Goal: Task Accomplishment & Management: Manage account settings

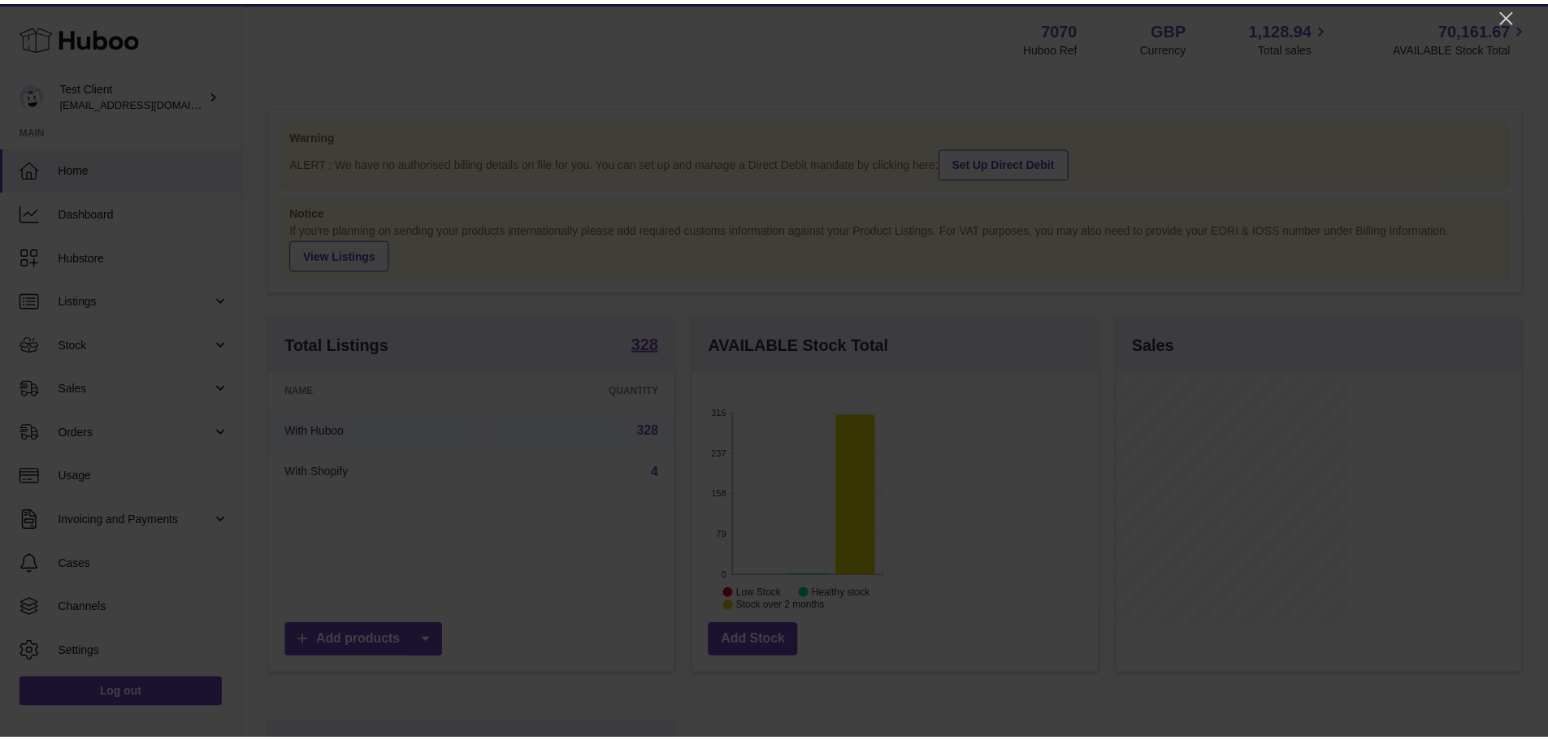
scroll to position [254, 410]
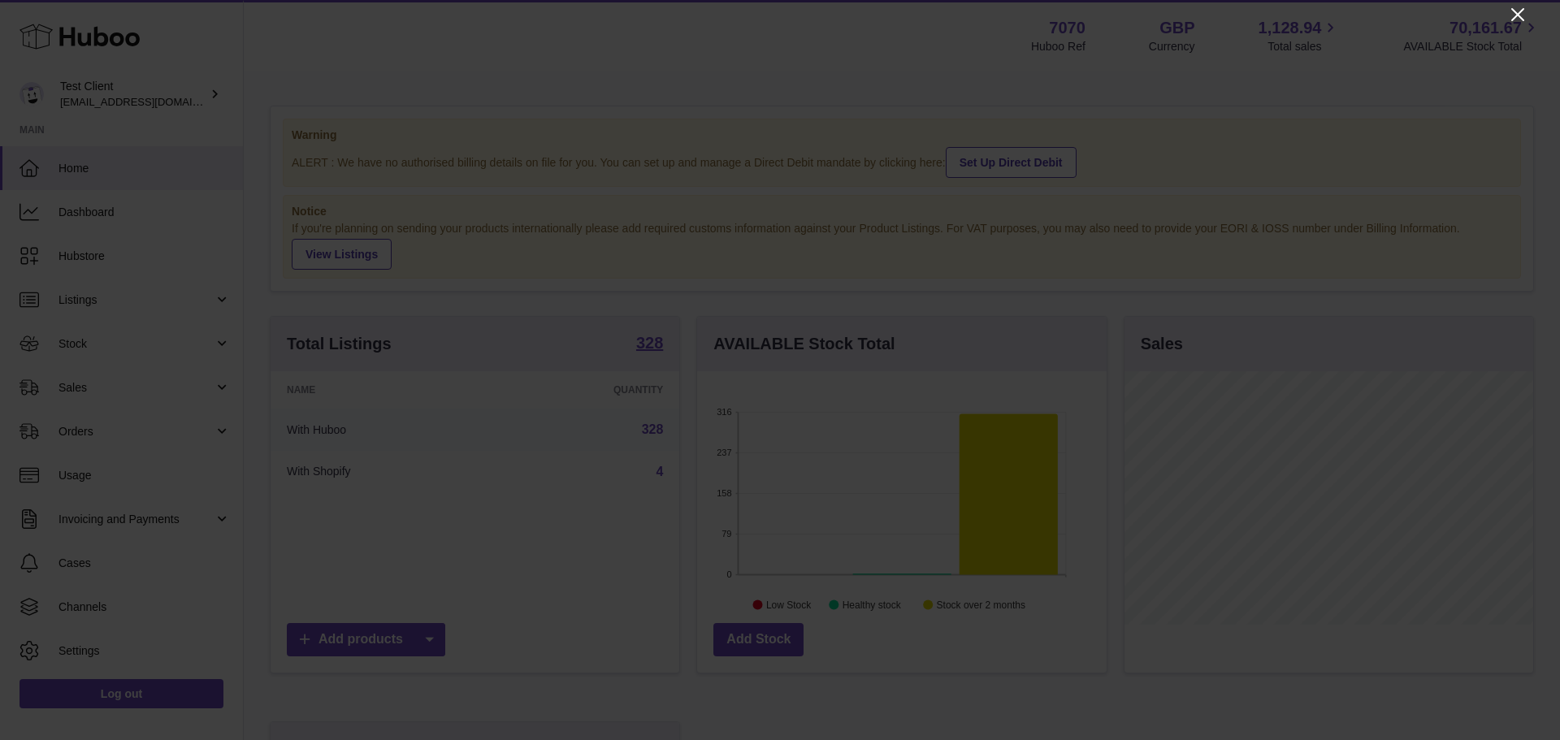
click at [1523, 7] on icon "Close" at bounding box center [1518, 15] width 20 height 20
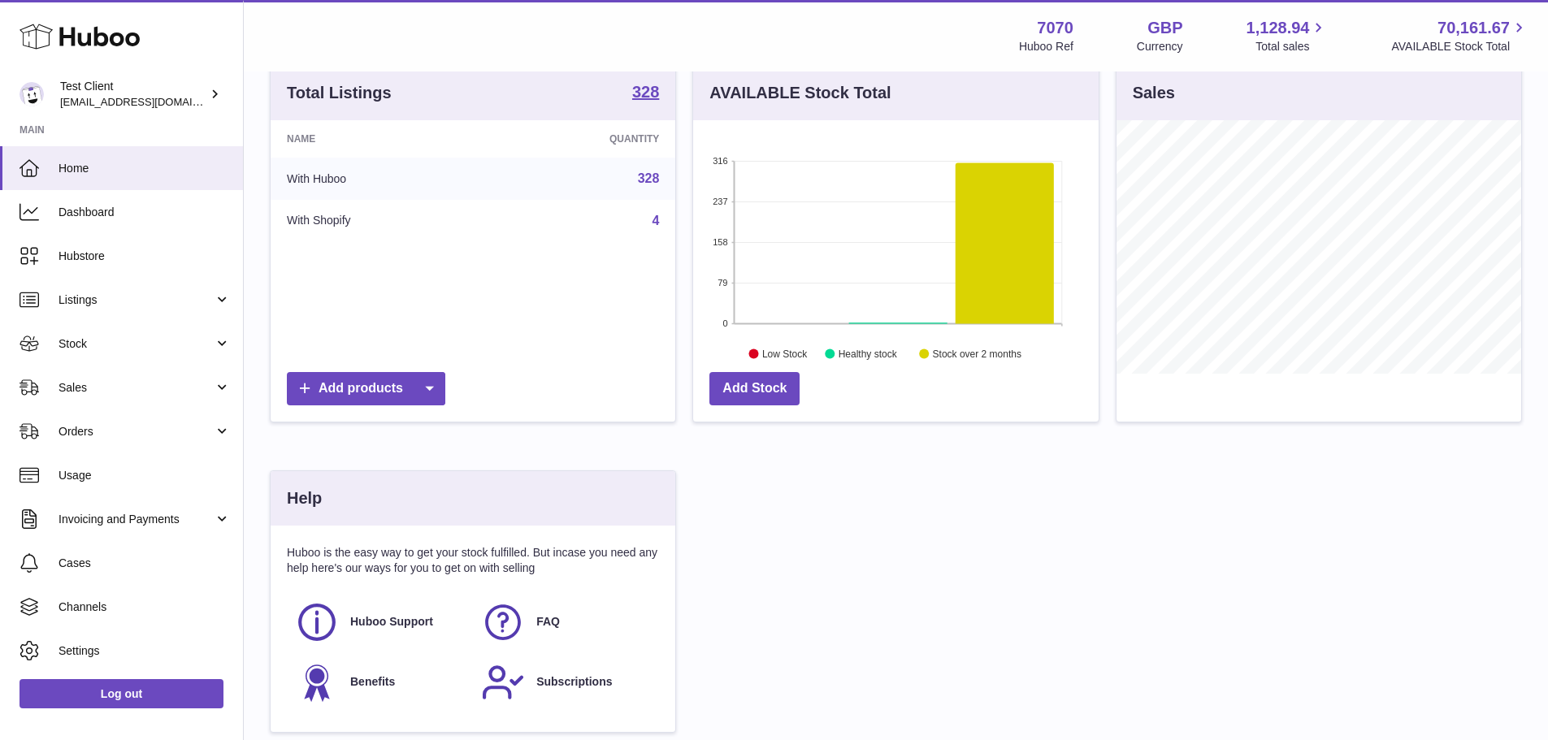
scroll to position [252, 0]
click at [996, 275] on icon at bounding box center [1005, 242] width 98 height 161
click at [1000, 282] on icon at bounding box center [1005, 242] width 98 height 161
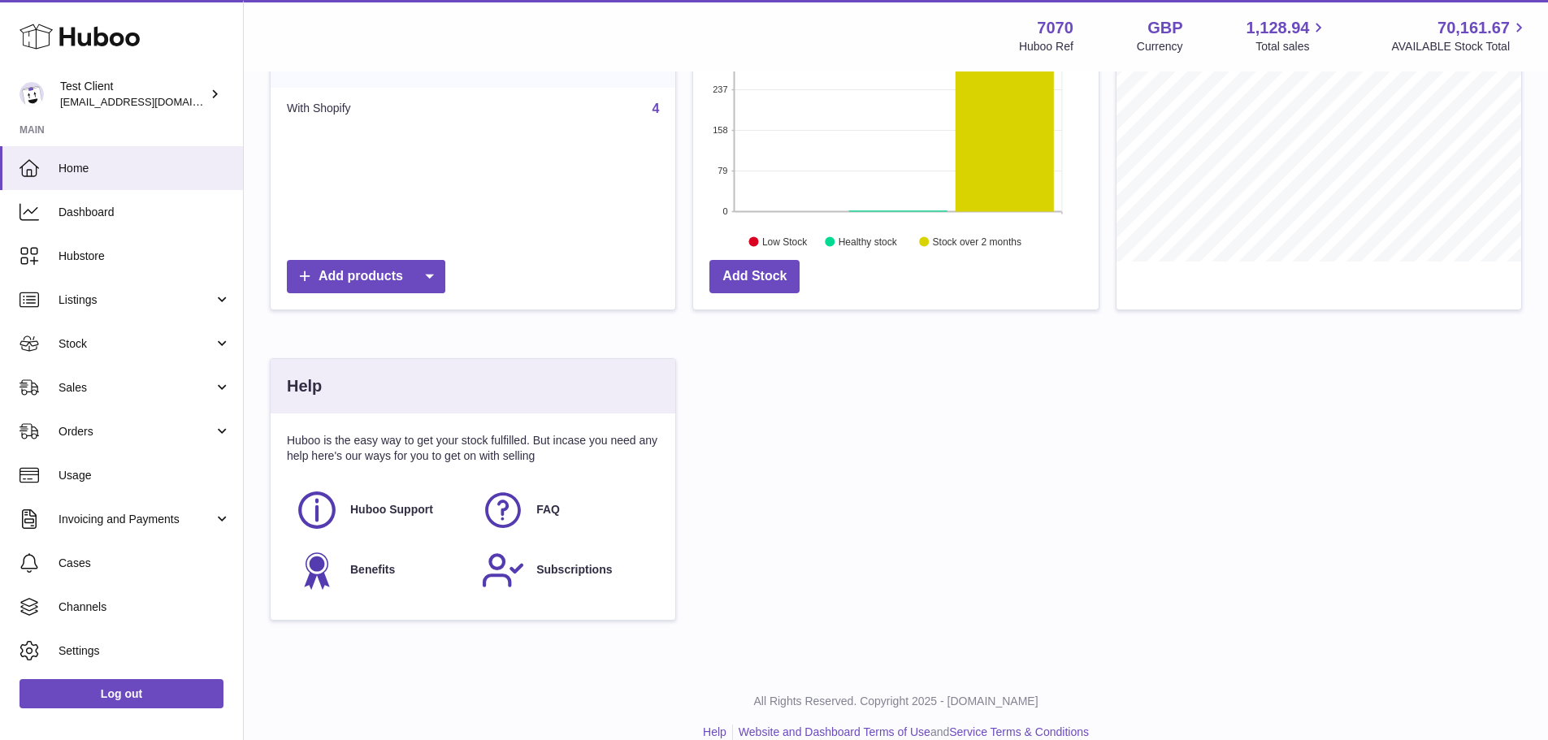
scroll to position [364, 0]
click at [128, 219] on span "Dashboard" at bounding box center [145, 212] width 172 height 15
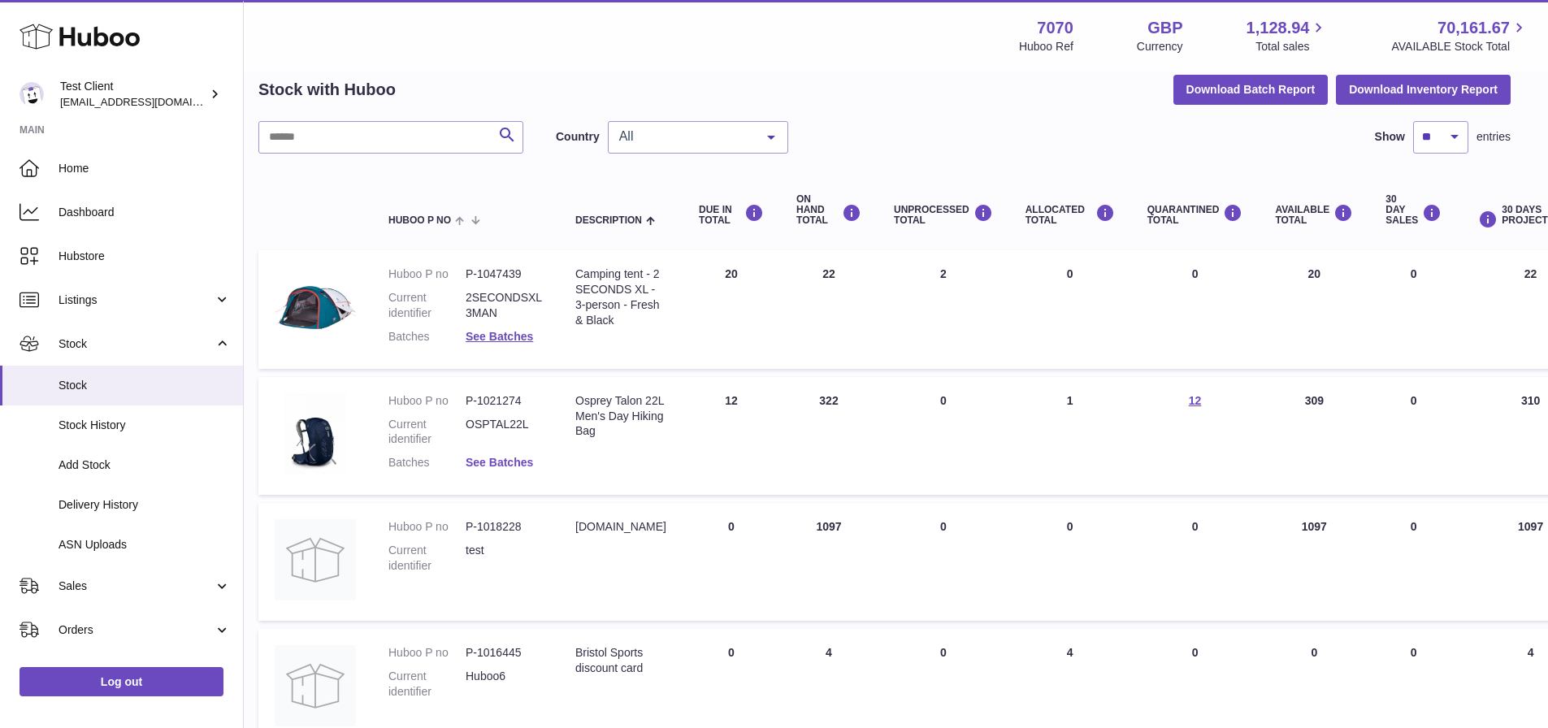
scroll to position [65, 11]
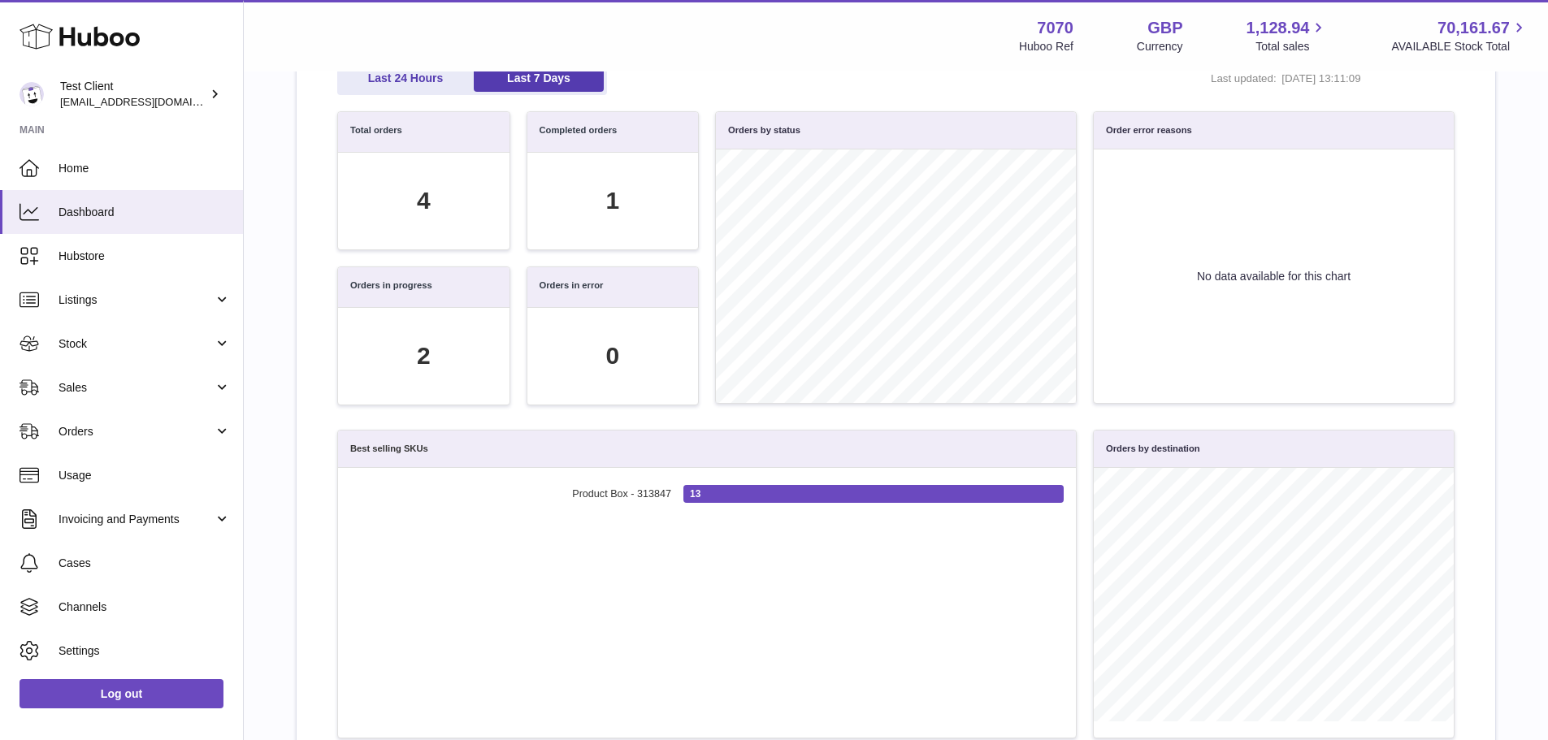
scroll to position [158, 0]
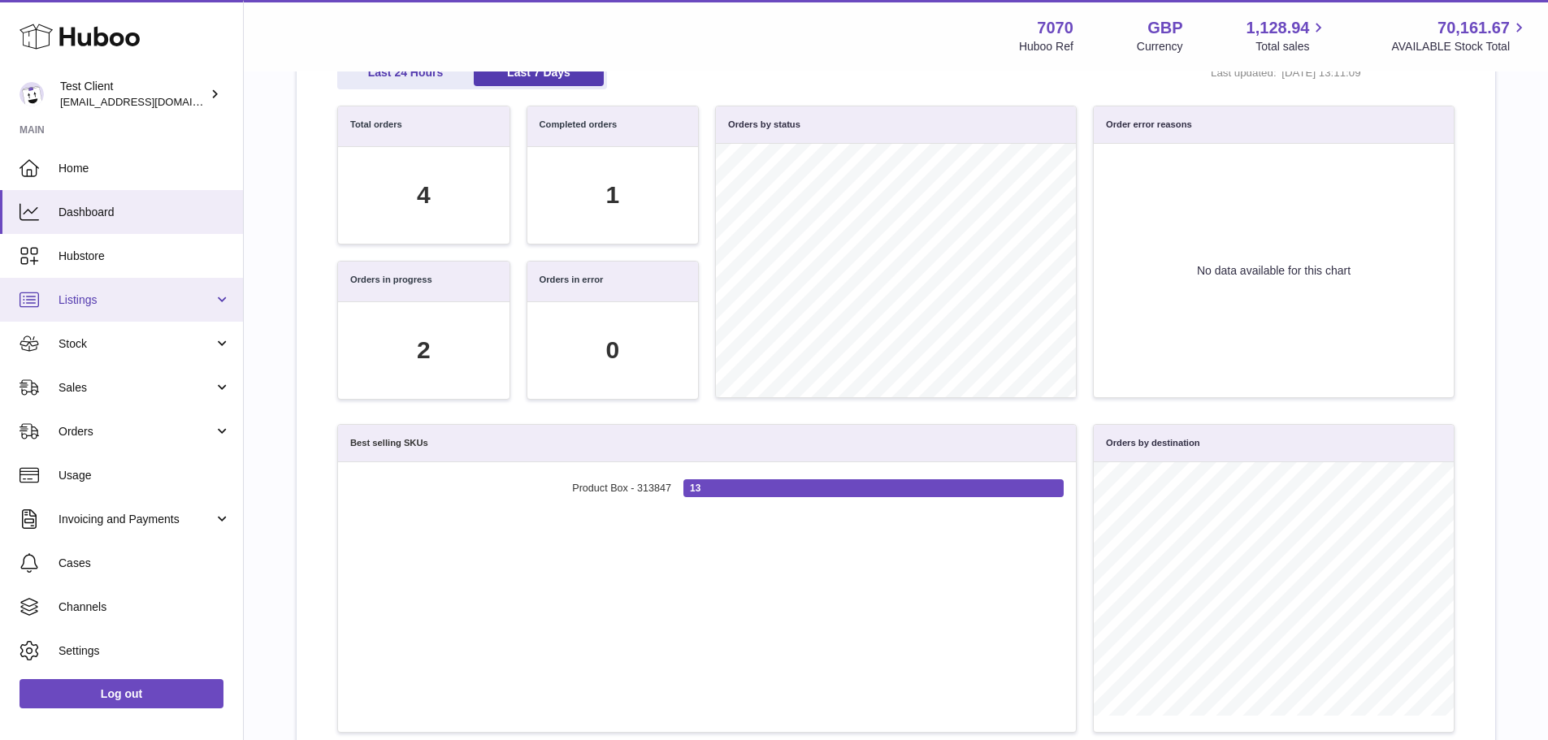
click at [125, 296] on span "Listings" at bounding box center [136, 300] width 155 height 15
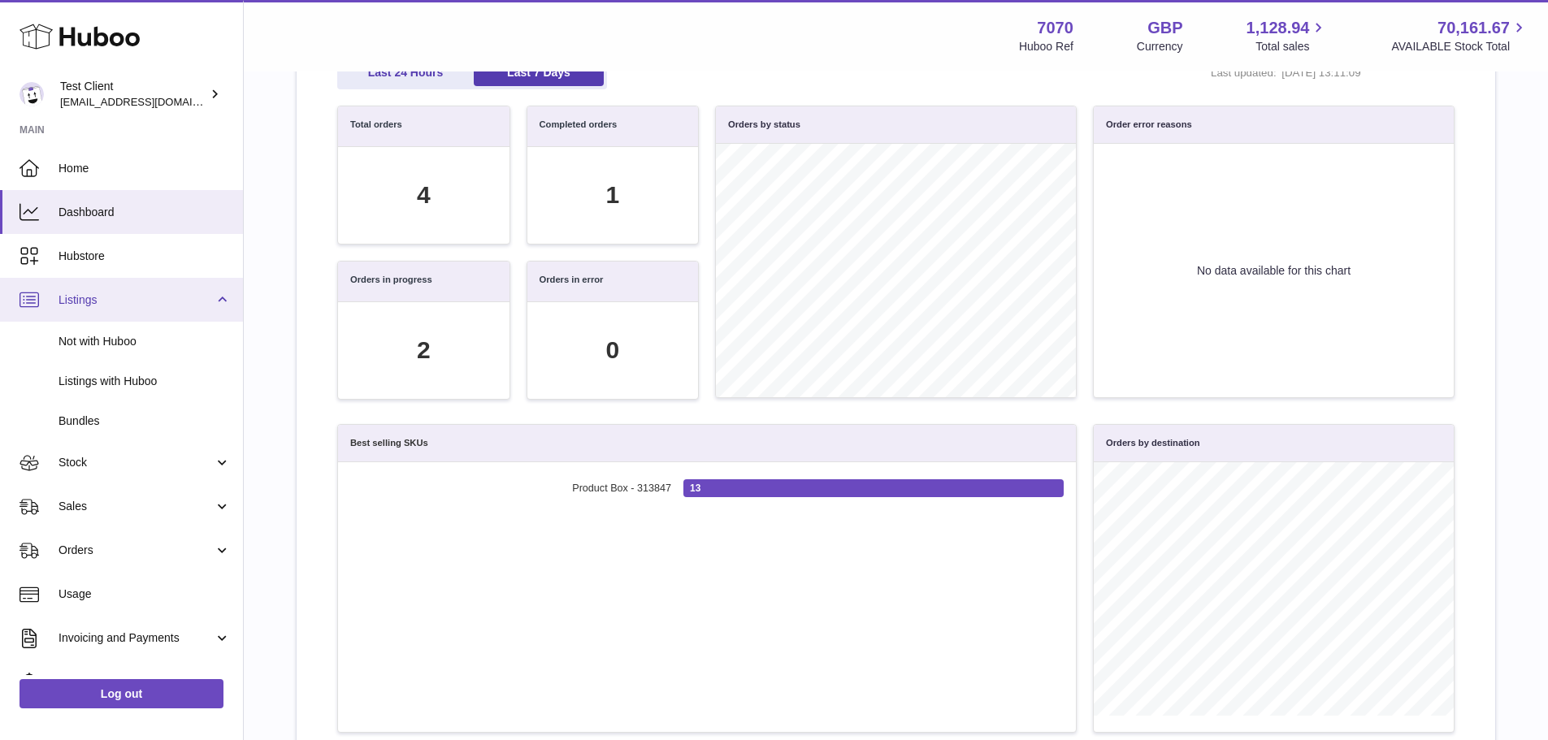
click at [123, 296] on span "Listings" at bounding box center [136, 300] width 155 height 15
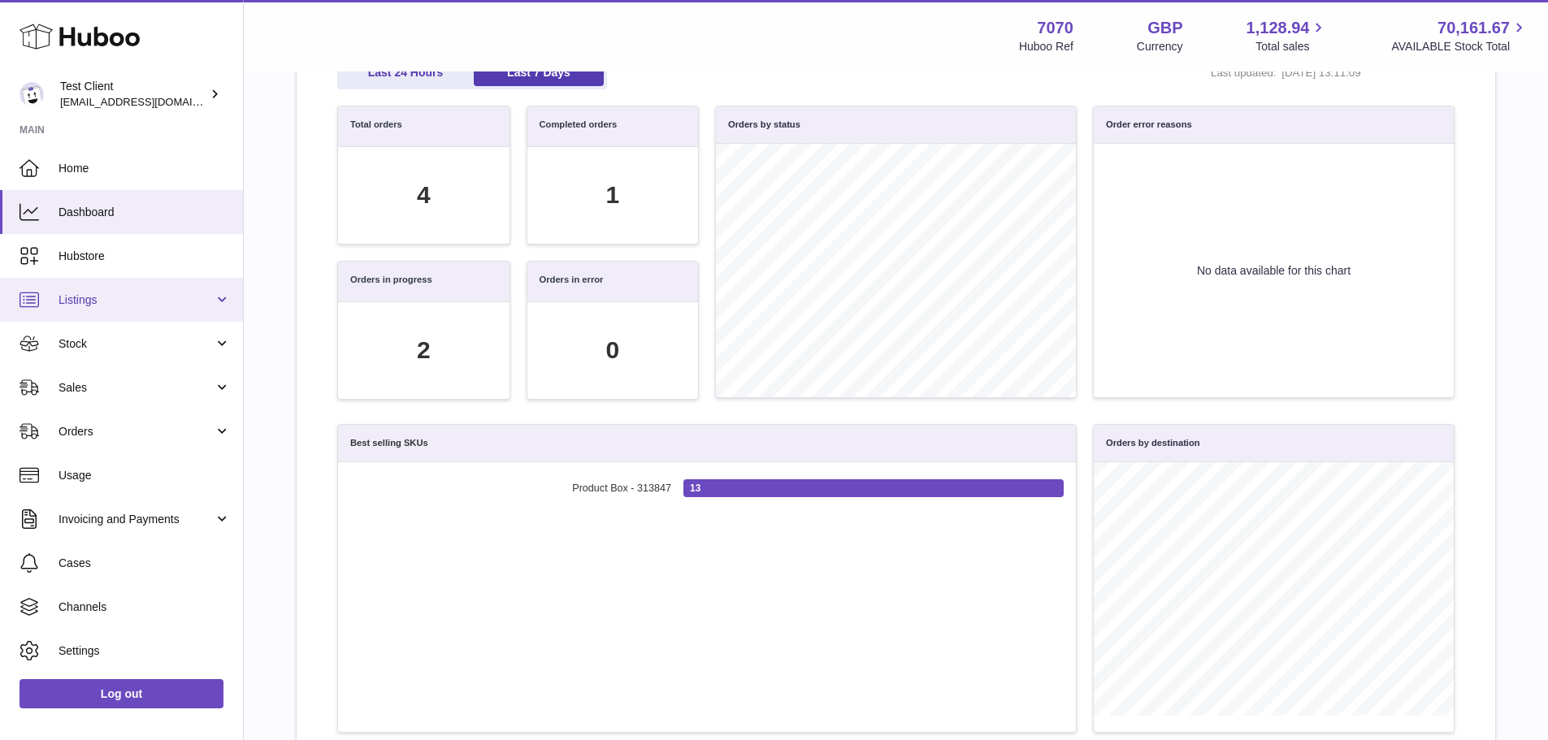
click at [123, 296] on span "Listings" at bounding box center [136, 300] width 155 height 15
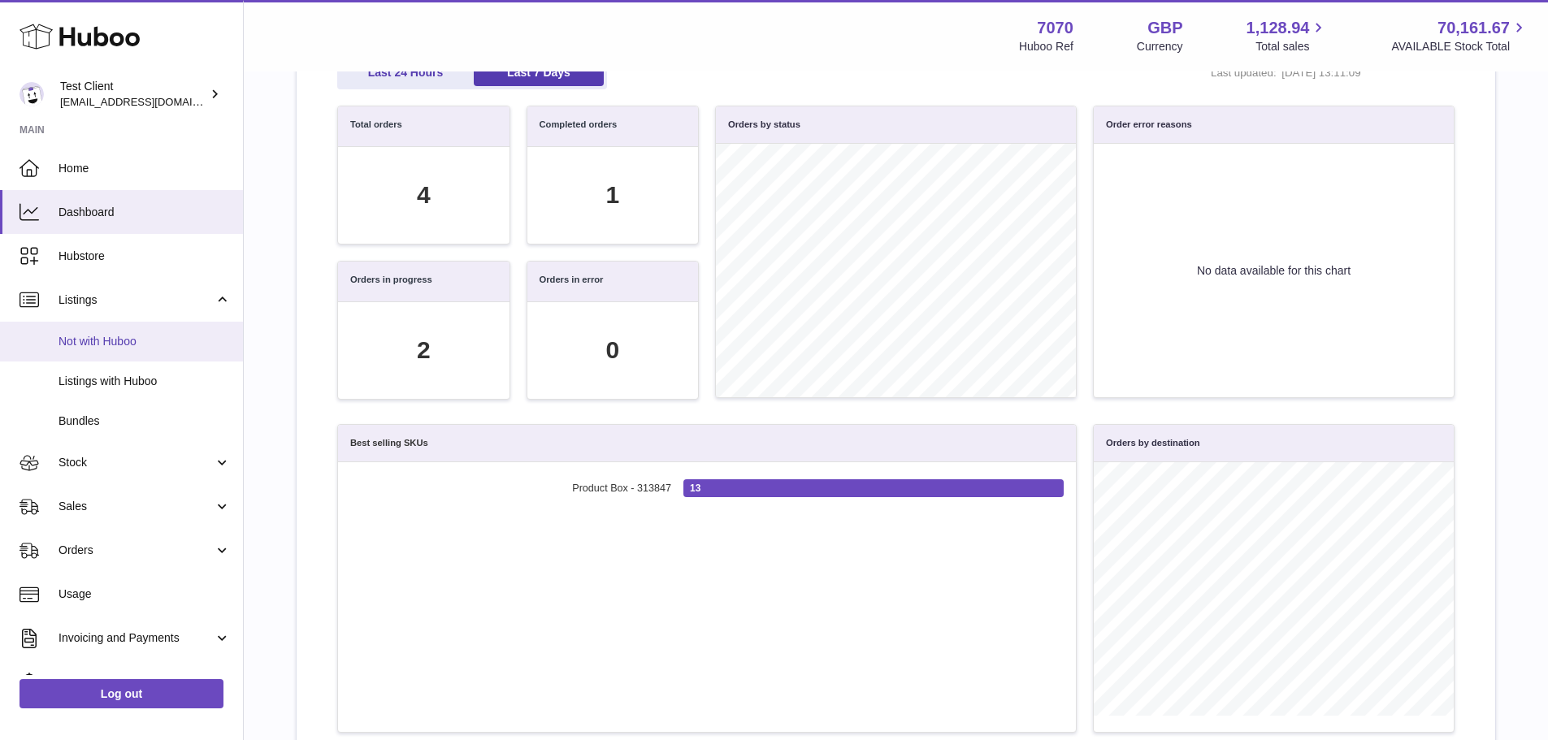
click at [141, 344] on span "Not with Huboo" at bounding box center [145, 341] width 172 height 15
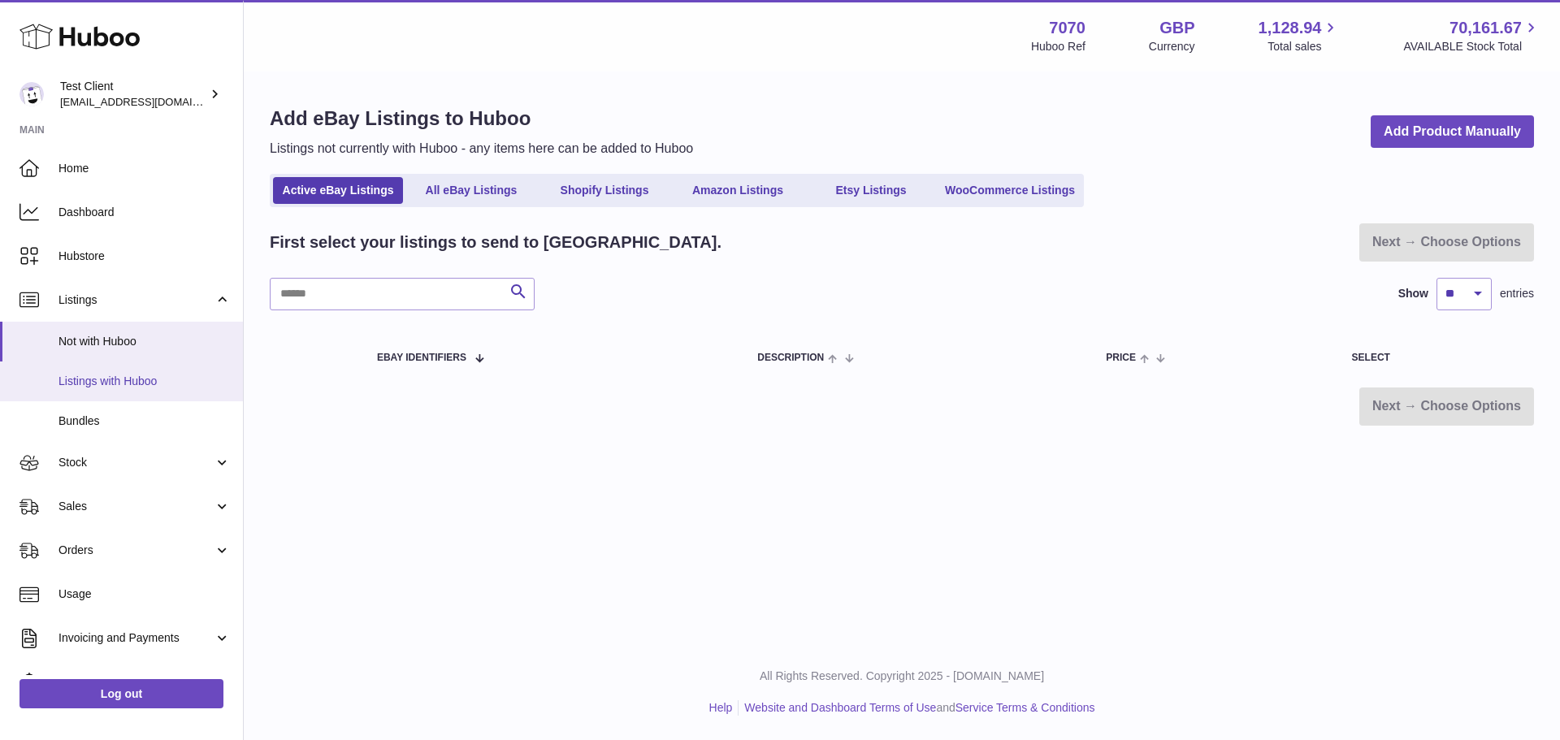
click at [110, 375] on span "Listings with Huboo" at bounding box center [145, 381] width 172 height 15
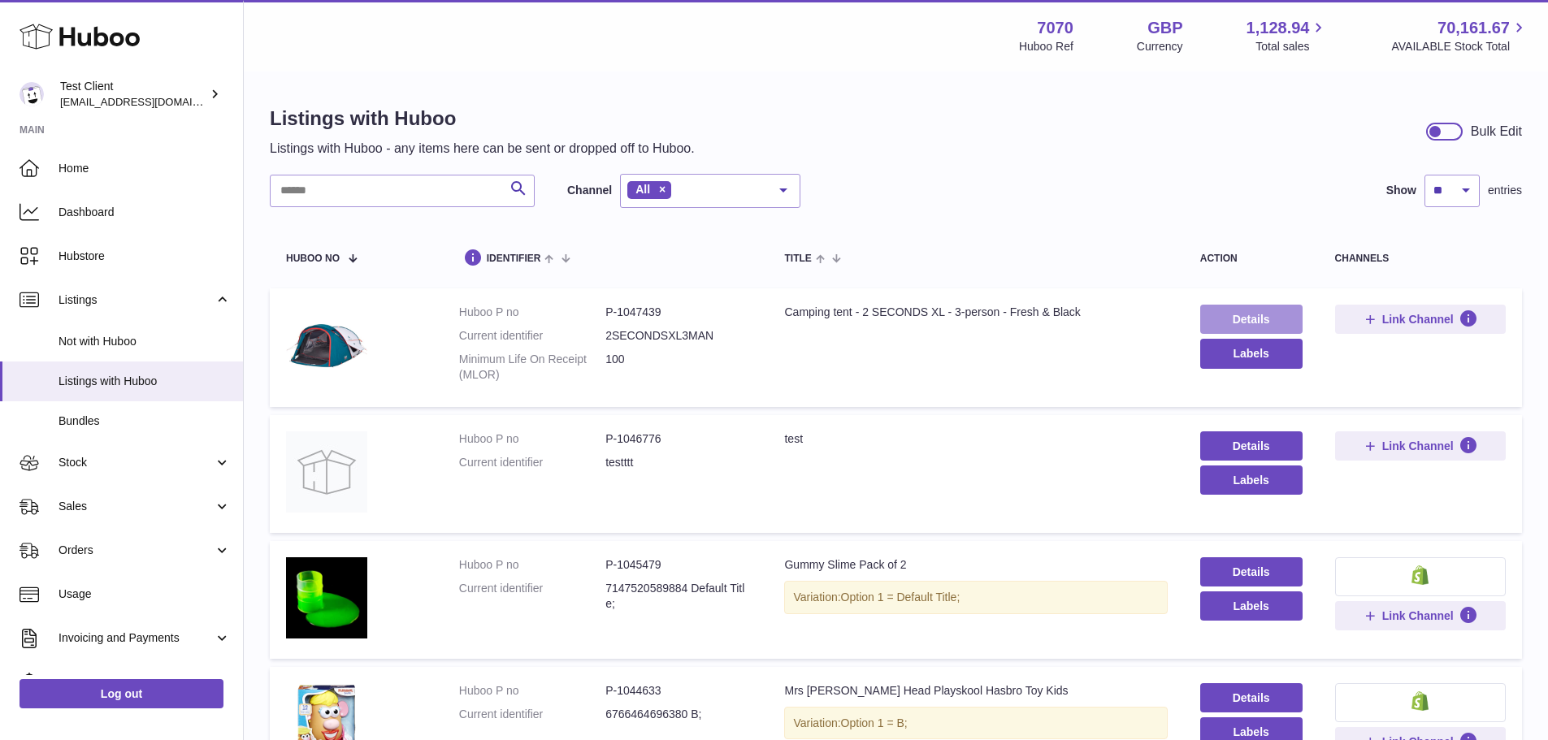
click at [1255, 315] on link "Details" at bounding box center [1251, 319] width 102 height 29
click at [1225, 327] on link "Details" at bounding box center [1251, 319] width 102 height 29
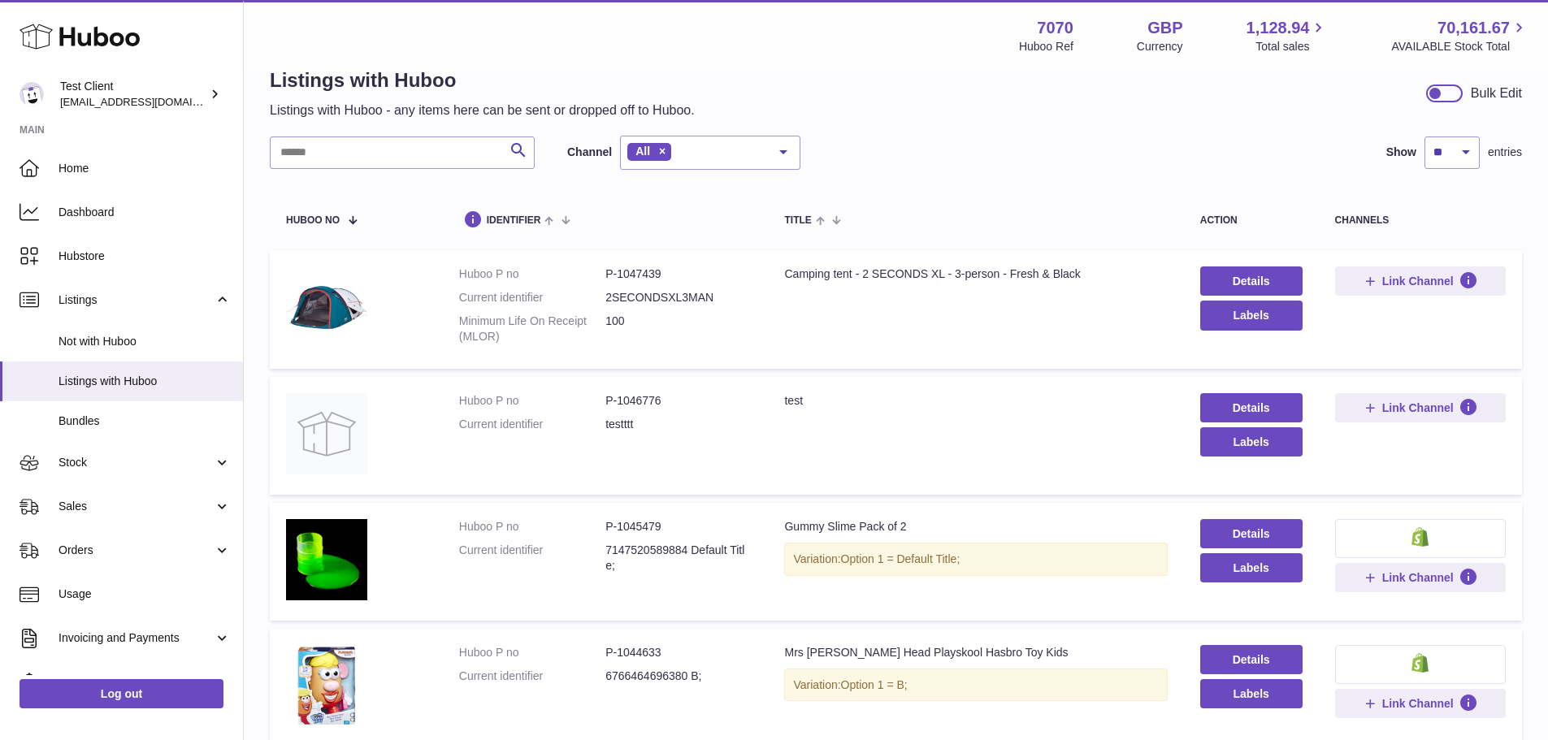
scroll to position [39, 0]
click at [167, 433] on link "Bundles" at bounding box center [121, 421] width 243 height 40
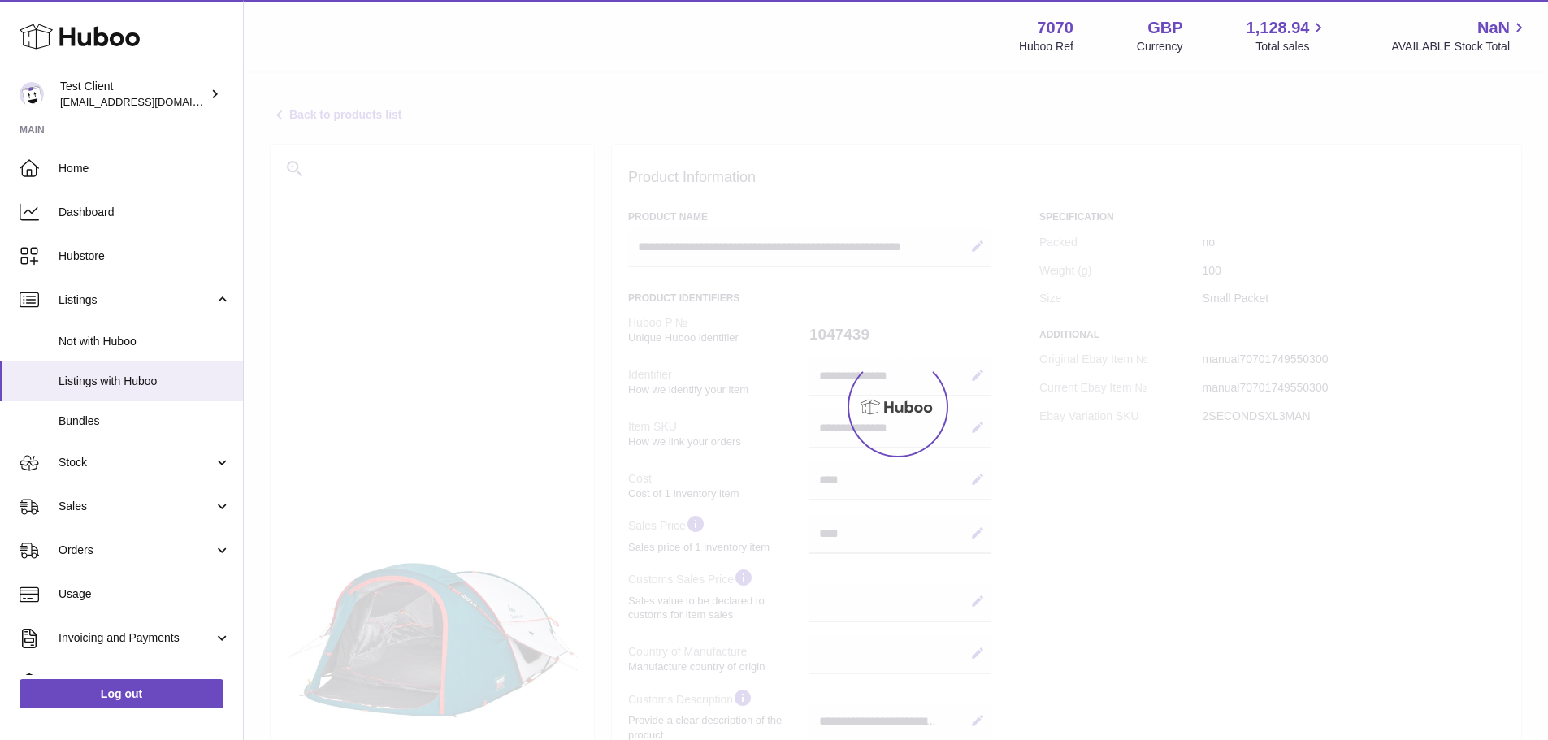
select select
select select "****"
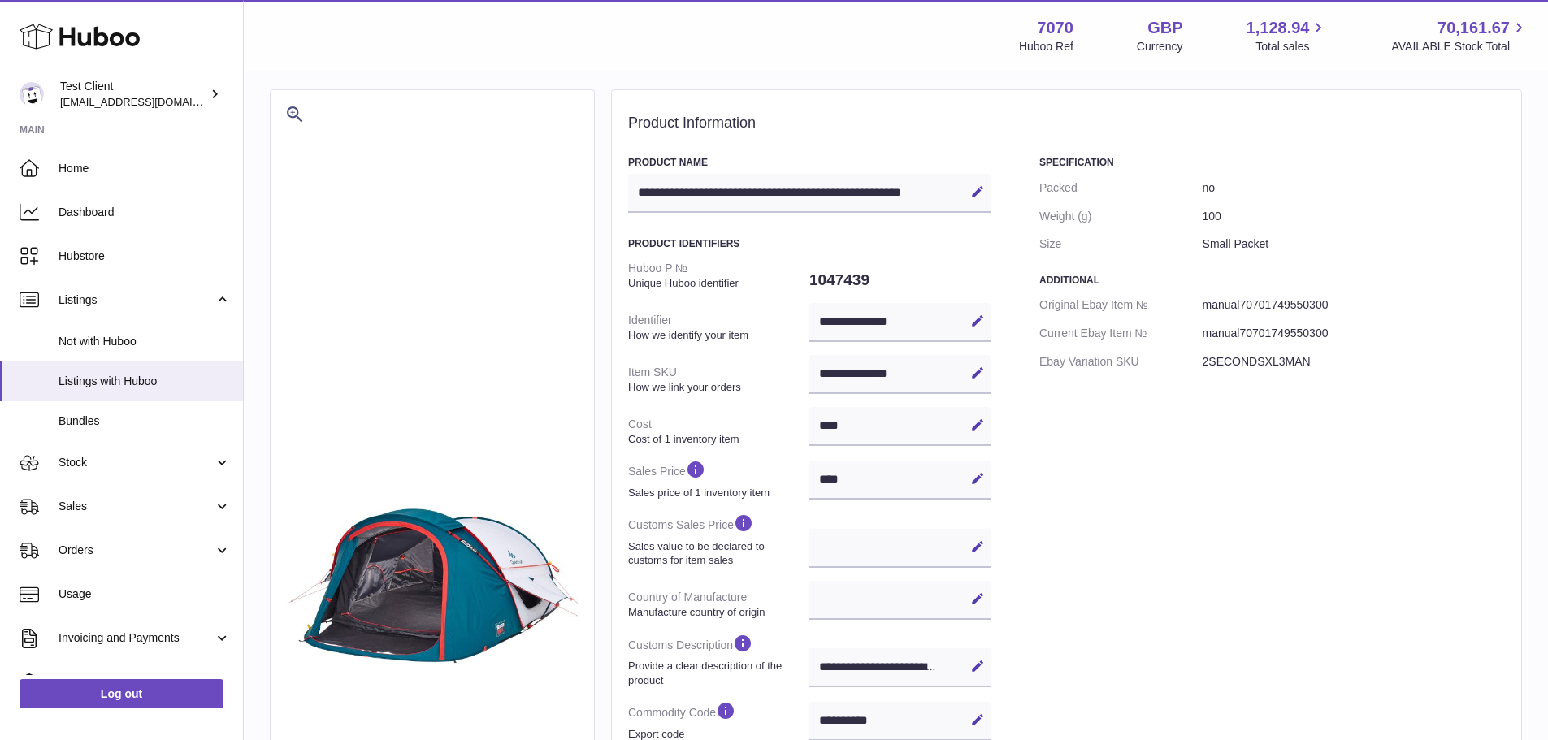
scroll to position [54, 0]
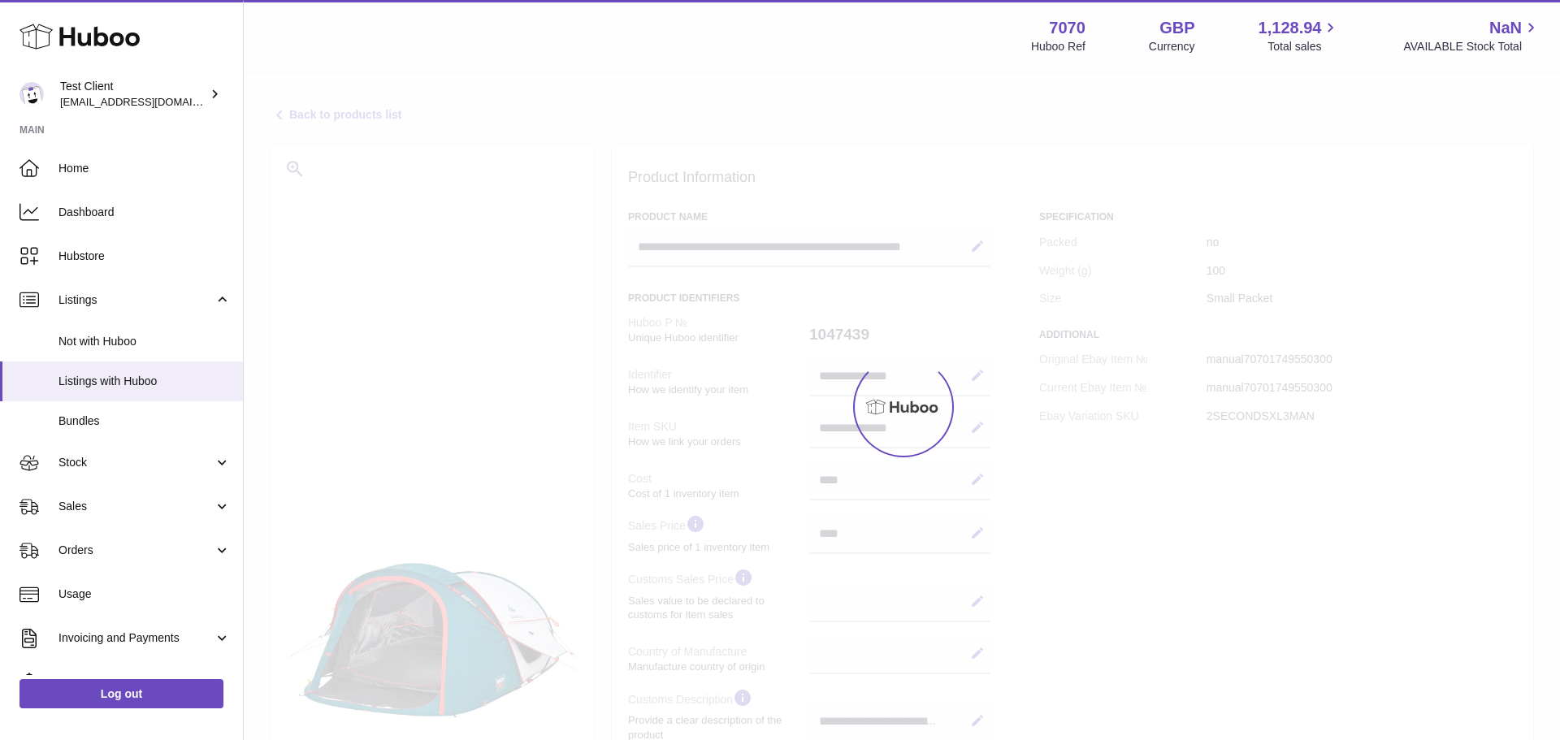
select select
select select "****"
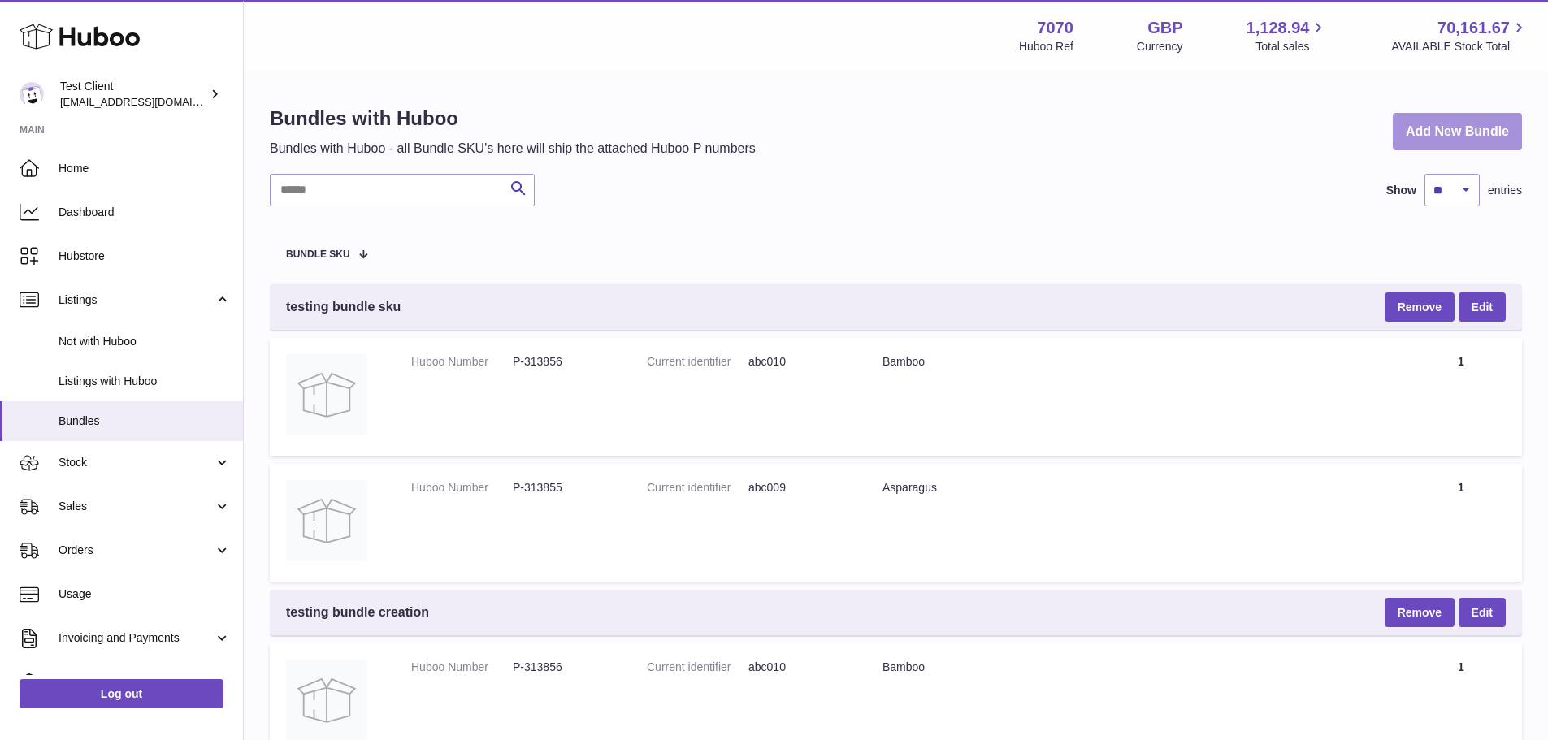
click at [1407, 129] on link "Add New Bundle" at bounding box center [1457, 132] width 129 height 38
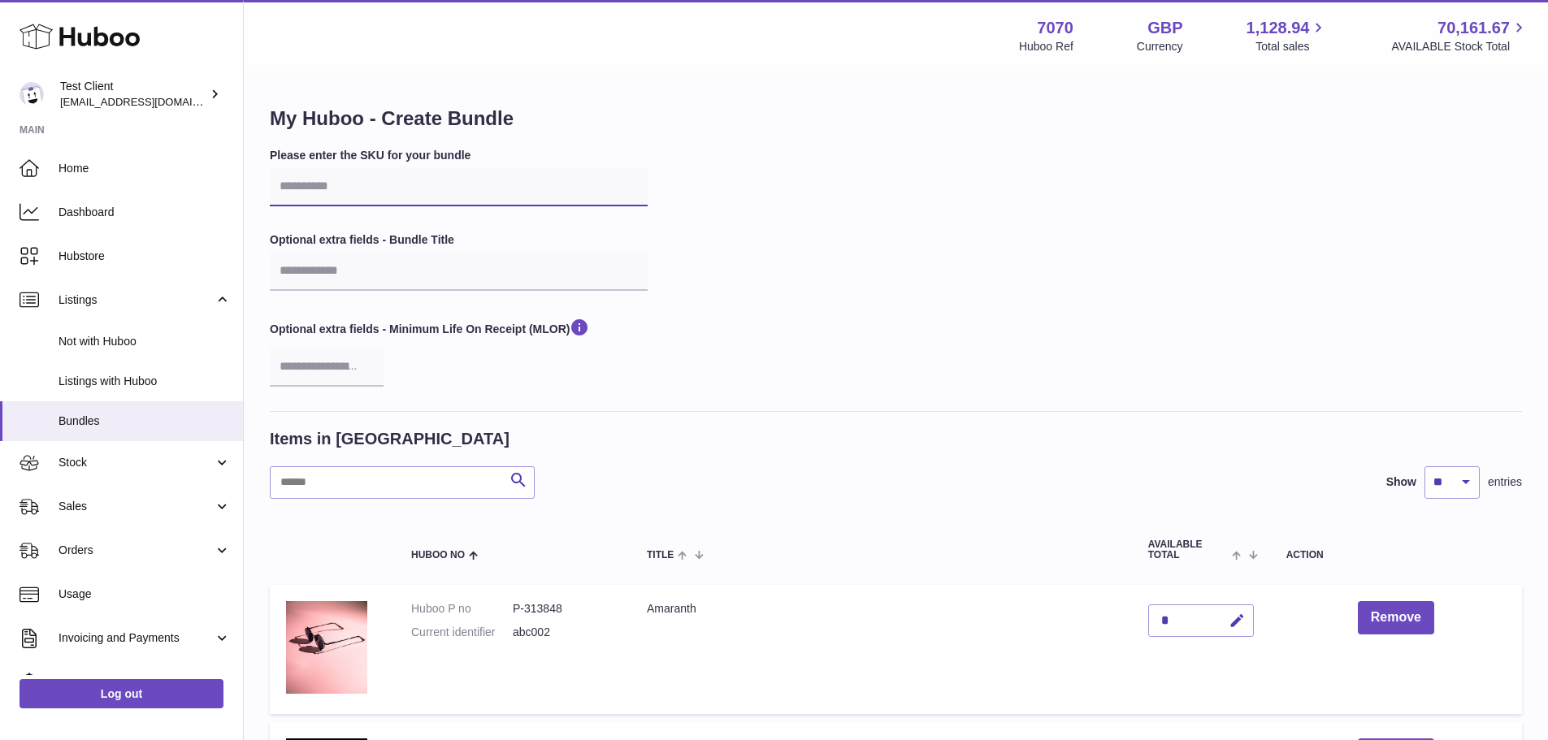
click at [350, 178] on input "text" at bounding box center [459, 186] width 378 height 39
type input "********"
click at [864, 228] on div "Please enter the SKU for your bundle ******** Optional extra fields - Bundle Ti…" at bounding box center [896, 279] width 1252 height 263
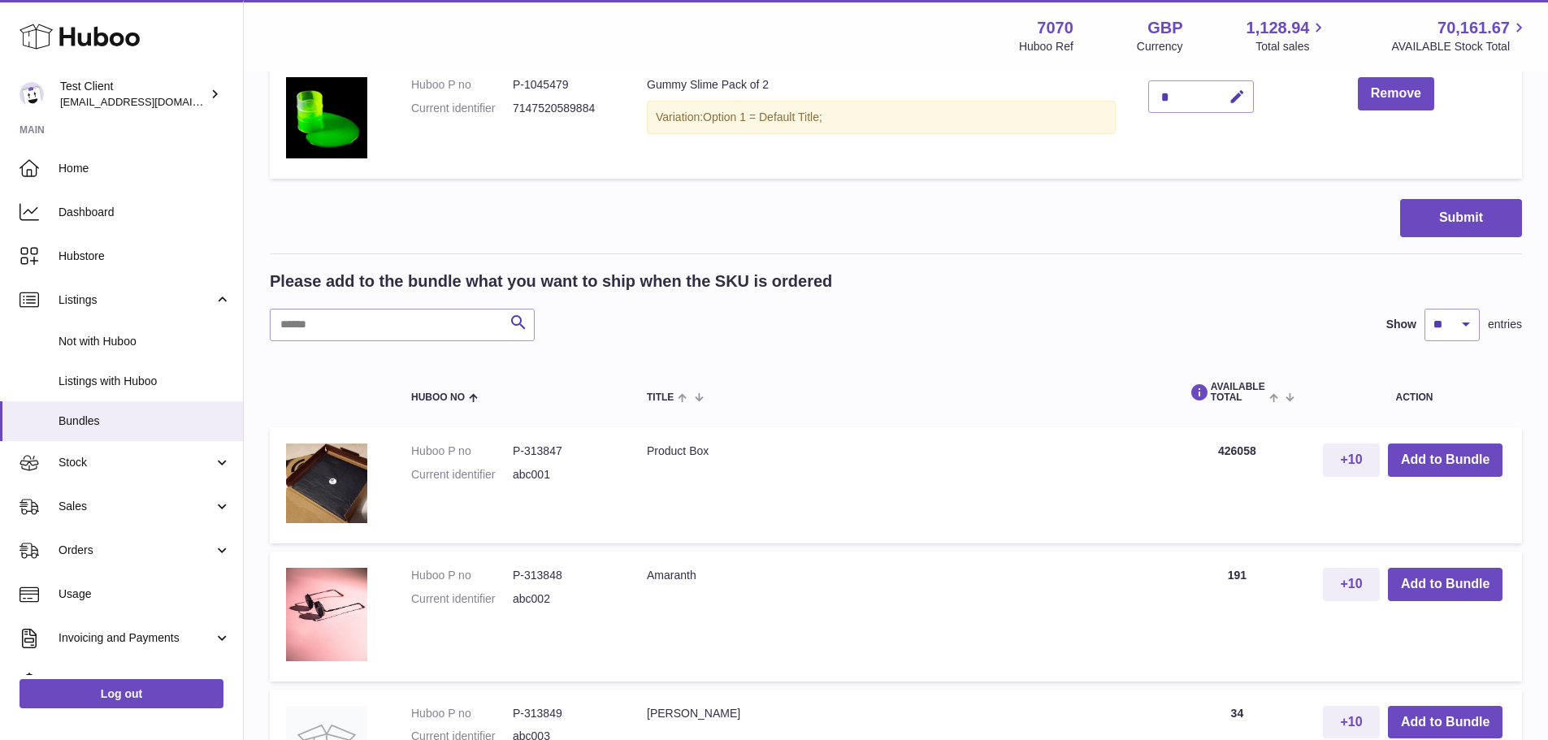
scroll to position [699, 0]
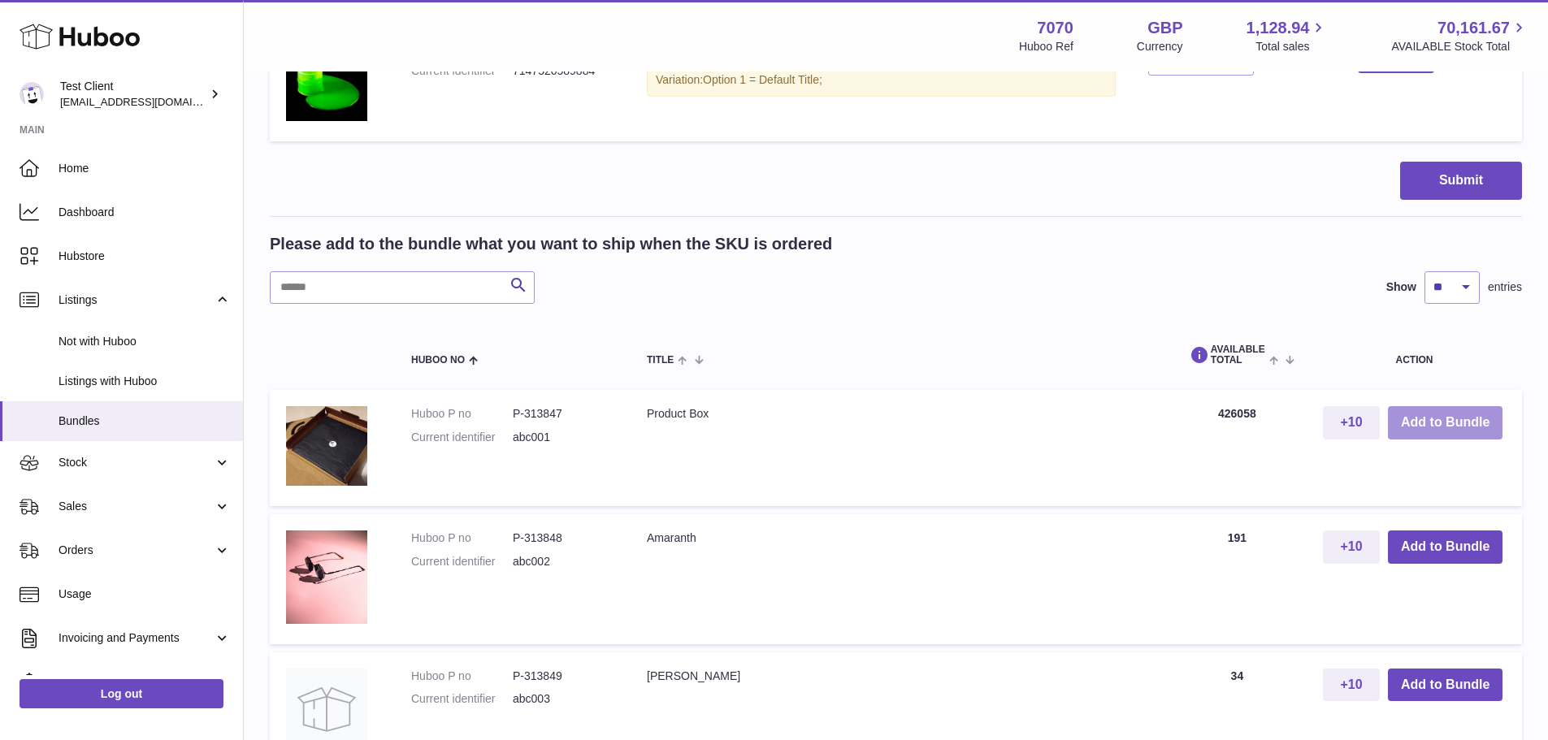
click at [1438, 429] on button "Add to Bundle" at bounding box center [1445, 422] width 115 height 33
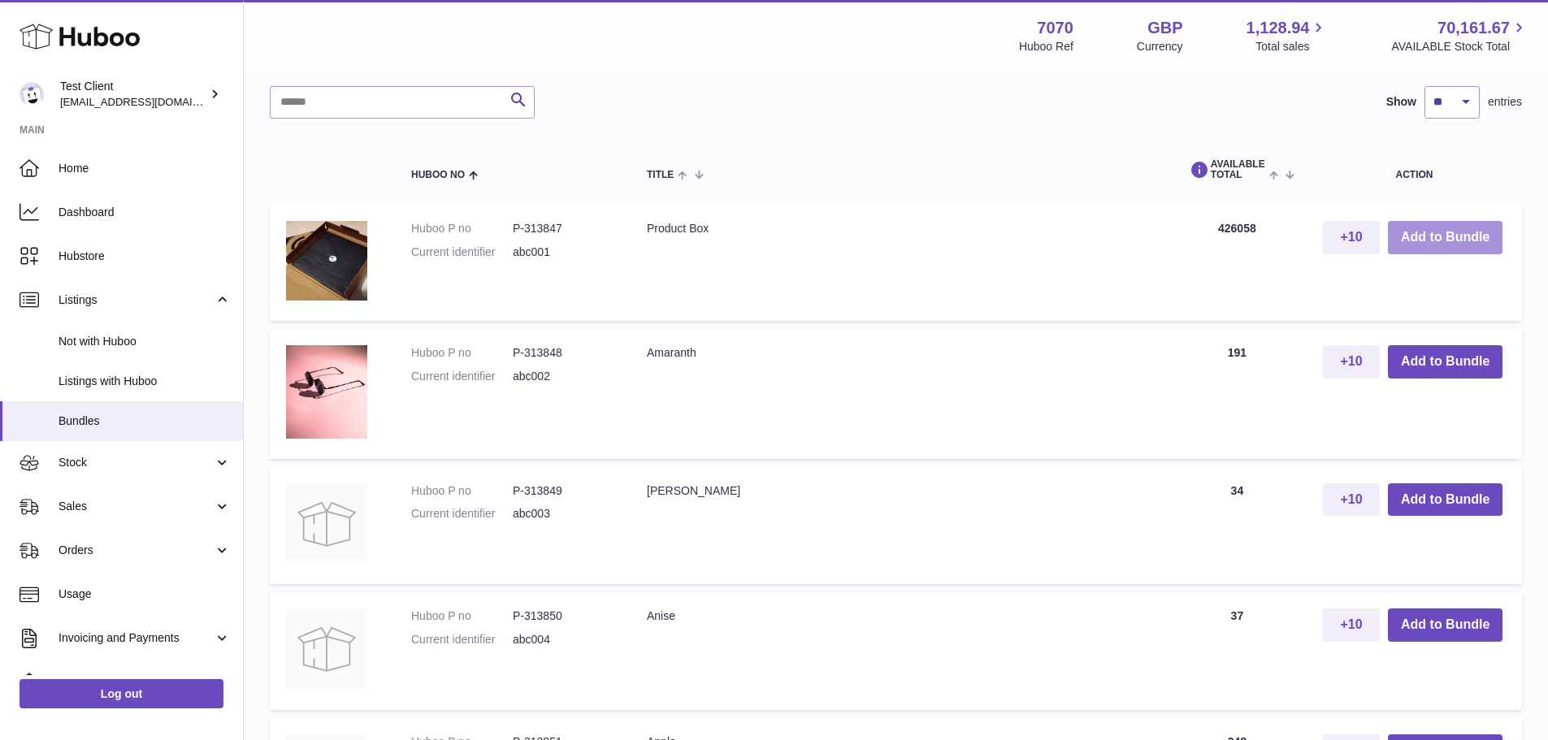
scroll to position [1012, 0]
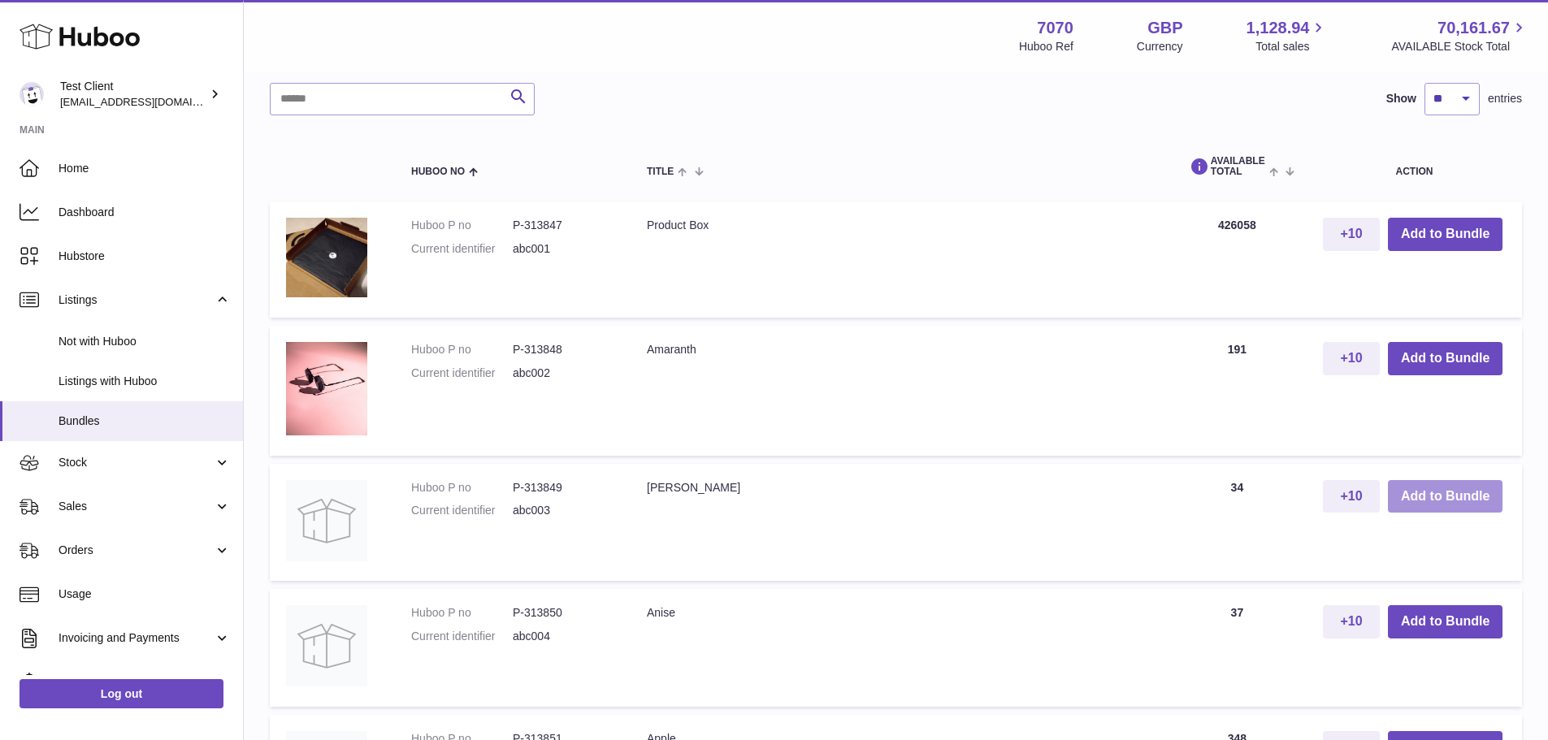
click at [1439, 501] on button "Add to Bundle" at bounding box center [1445, 496] width 115 height 33
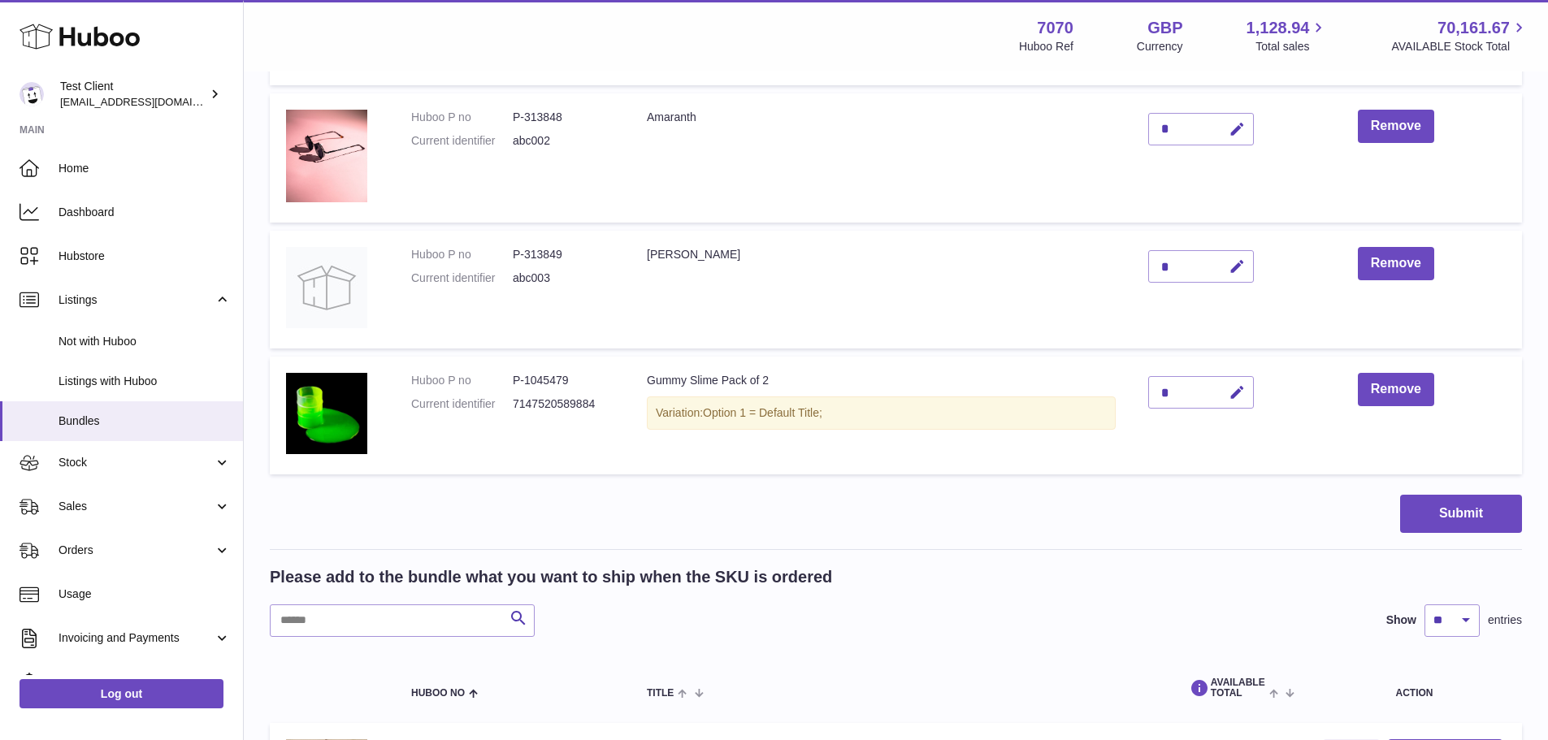
scroll to position [615, 0]
click at [1436, 518] on button "Submit" at bounding box center [1461, 515] width 122 height 38
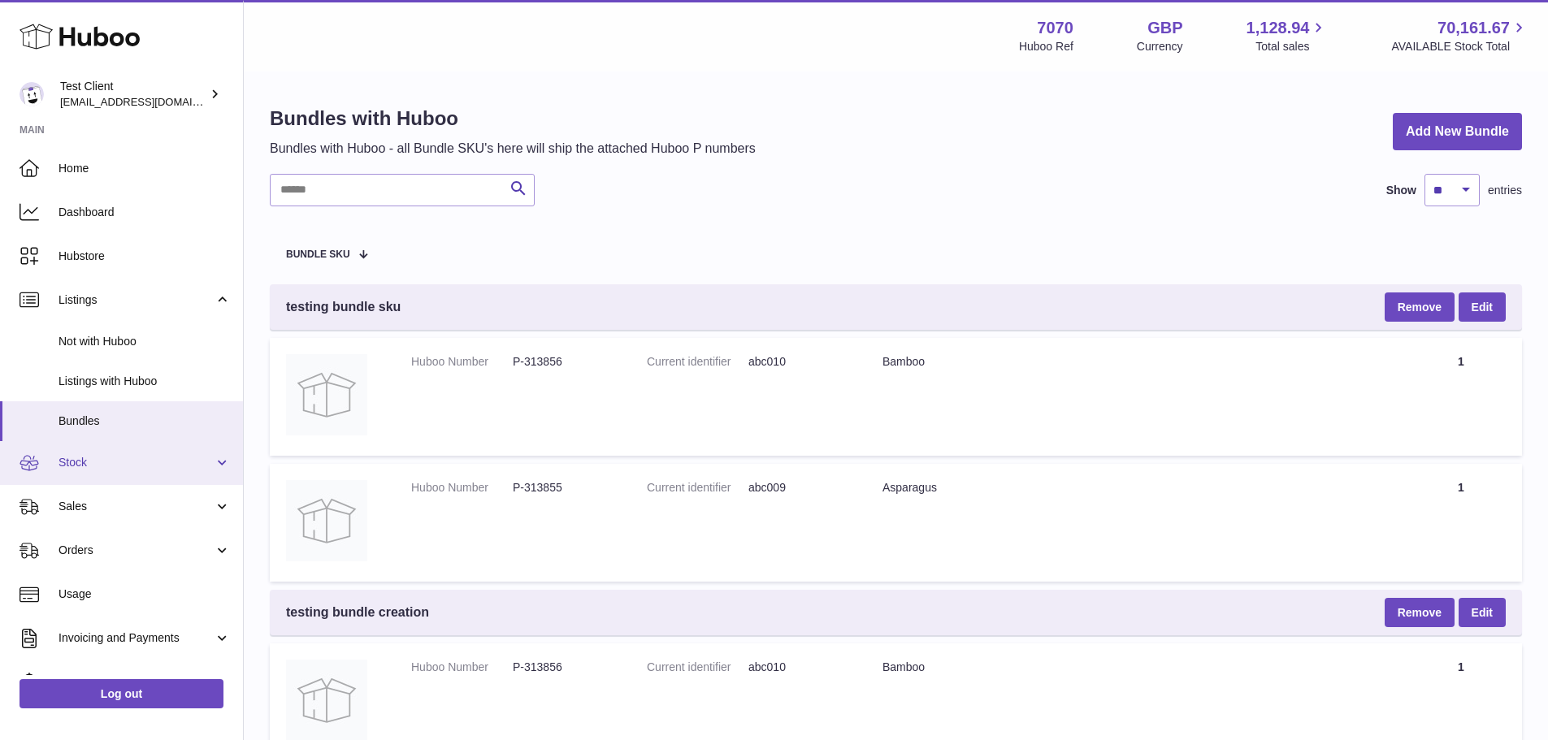
click at [89, 462] on span "Stock" at bounding box center [136, 462] width 155 height 15
click at [119, 462] on span "Stock" at bounding box center [136, 462] width 155 height 15
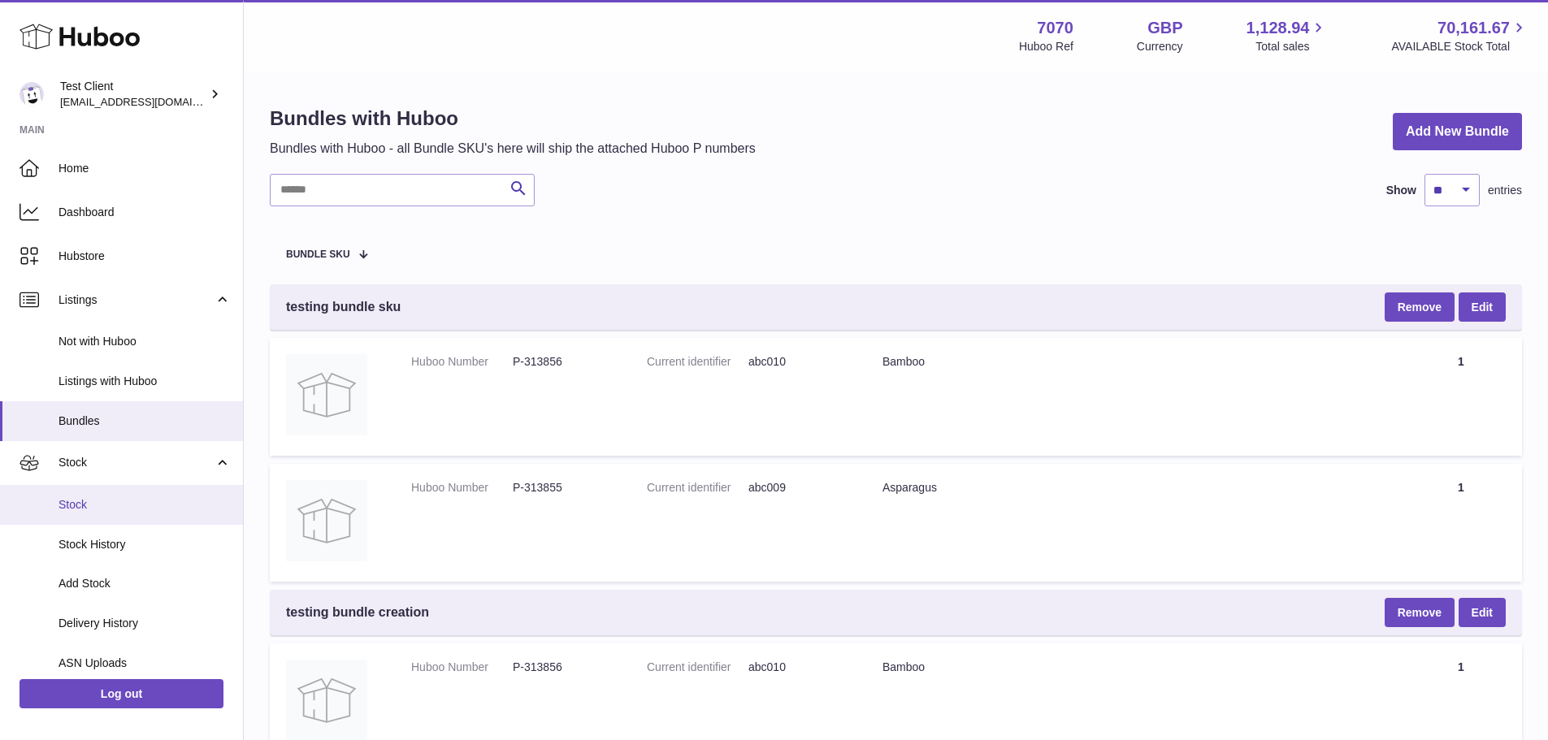
click at [109, 498] on span "Stock" at bounding box center [145, 504] width 172 height 15
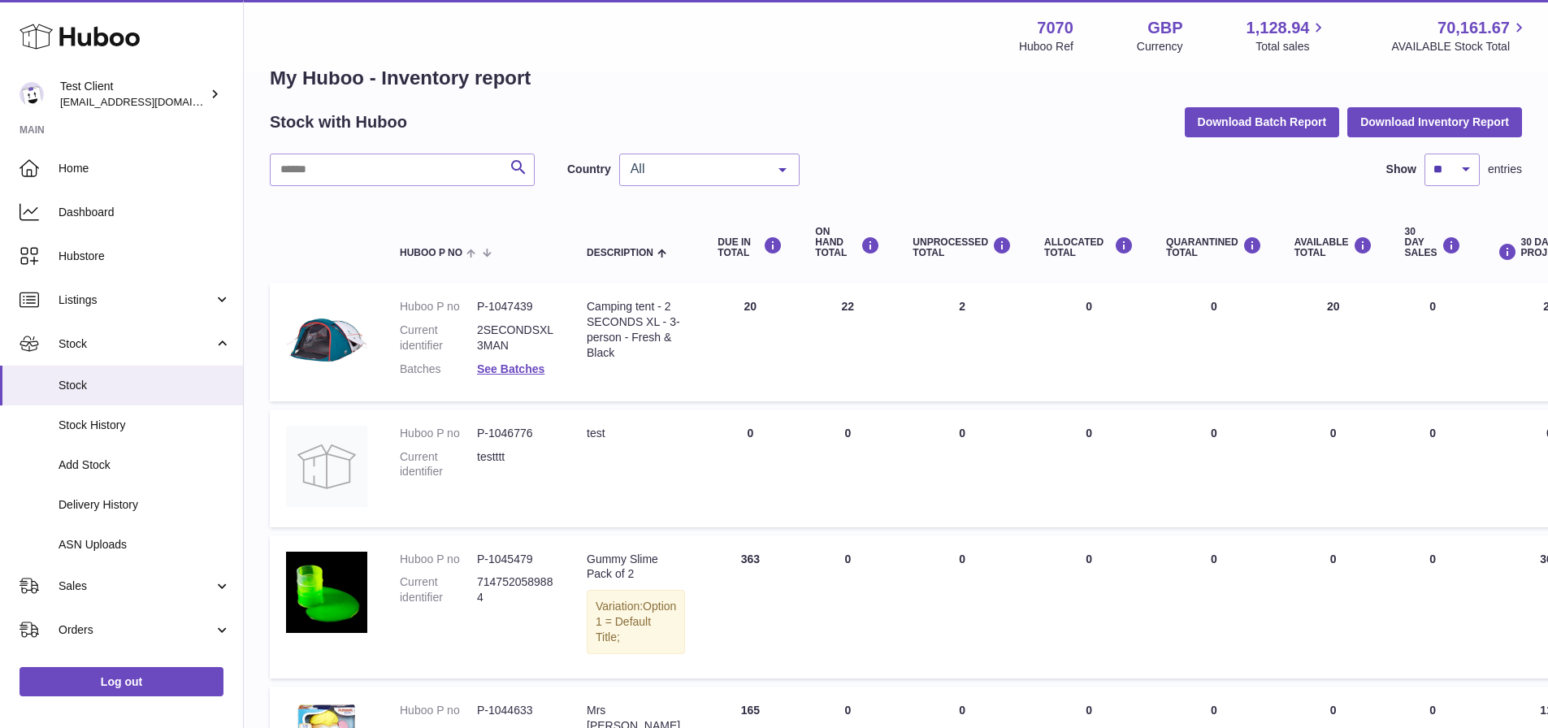
scroll to position [40, 0]
click at [132, 431] on span "Stock History" at bounding box center [145, 425] width 172 height 15
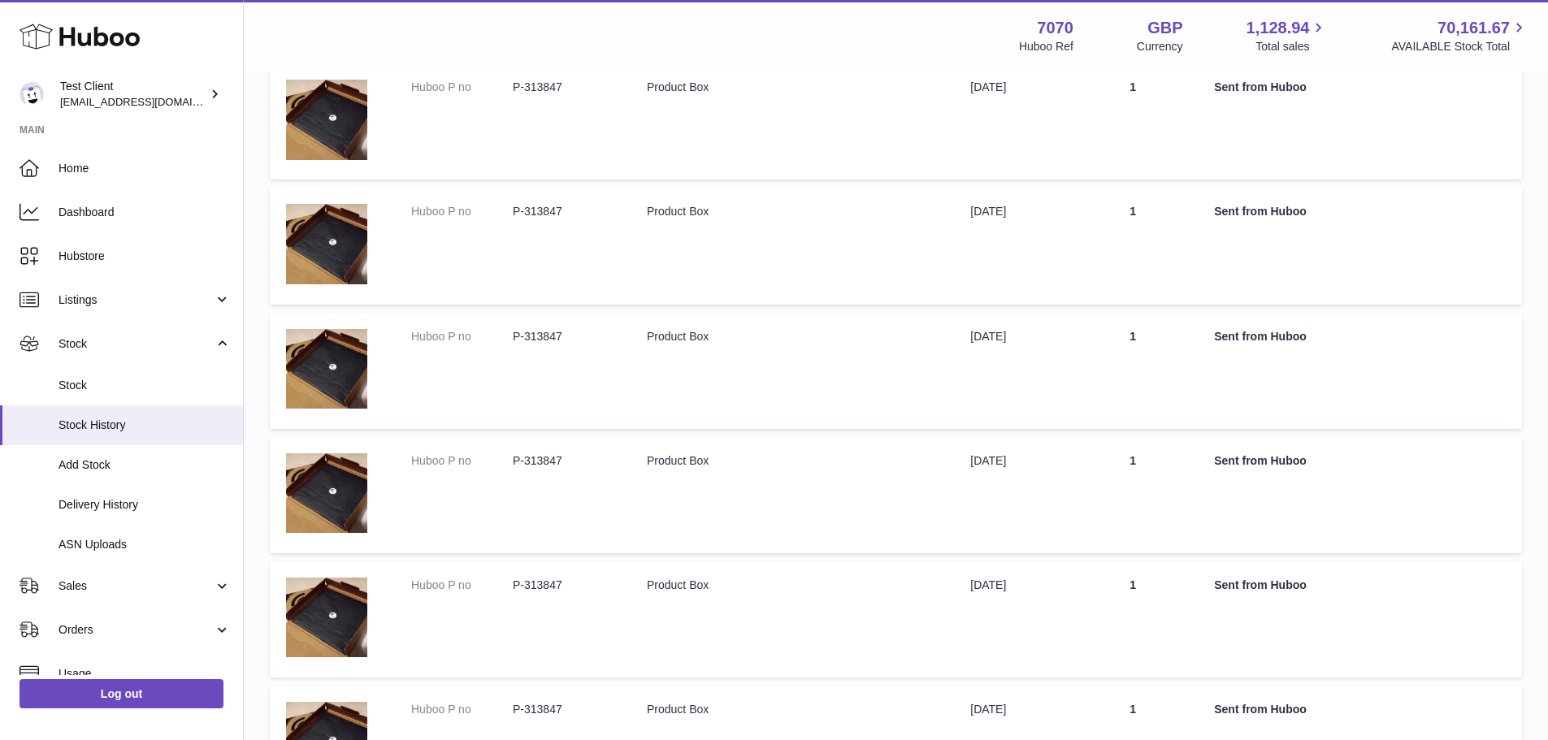
scroll to position [969, 0]
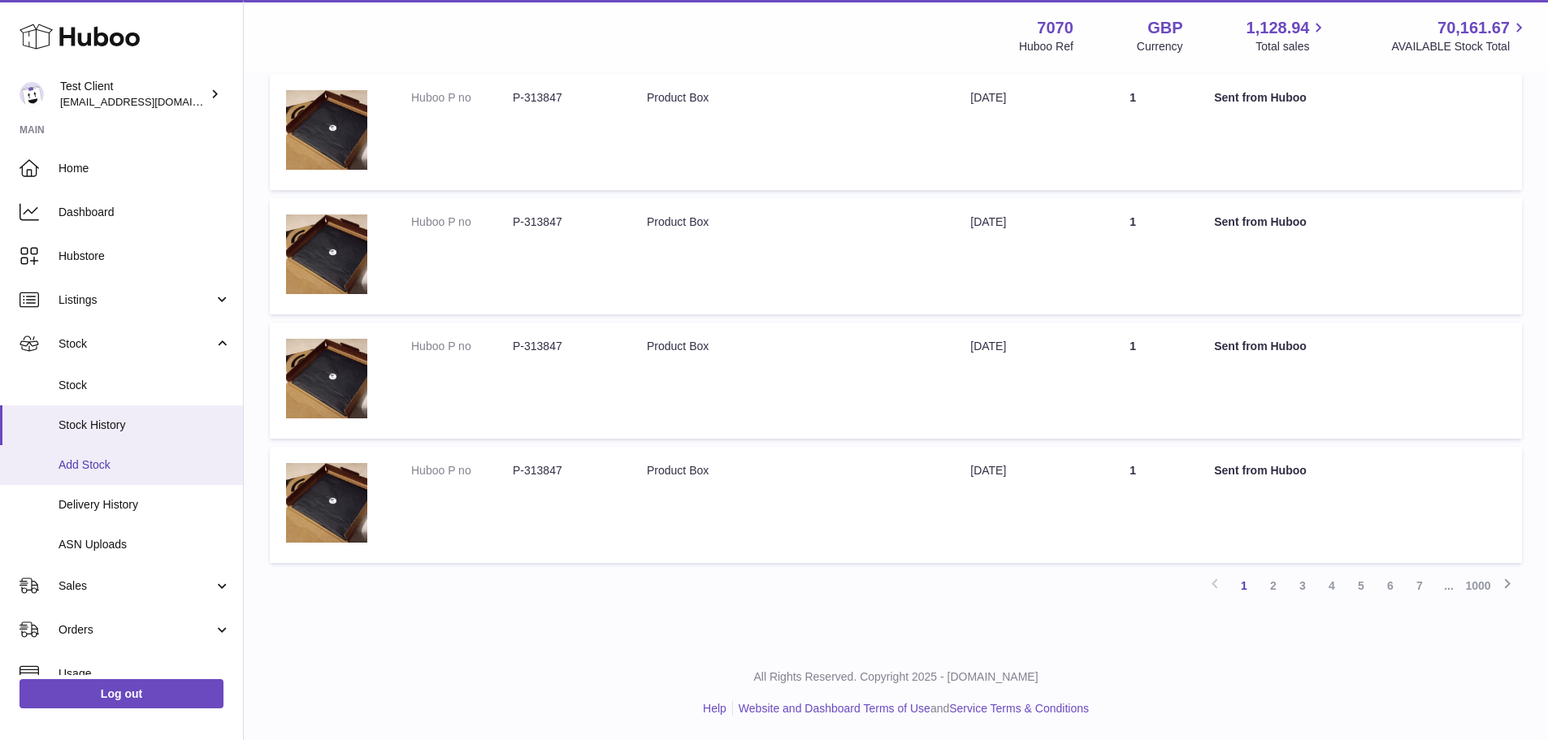
click at [143, 470] on span "Add Stock" at bounding box center [145, 465] width 172 height 15
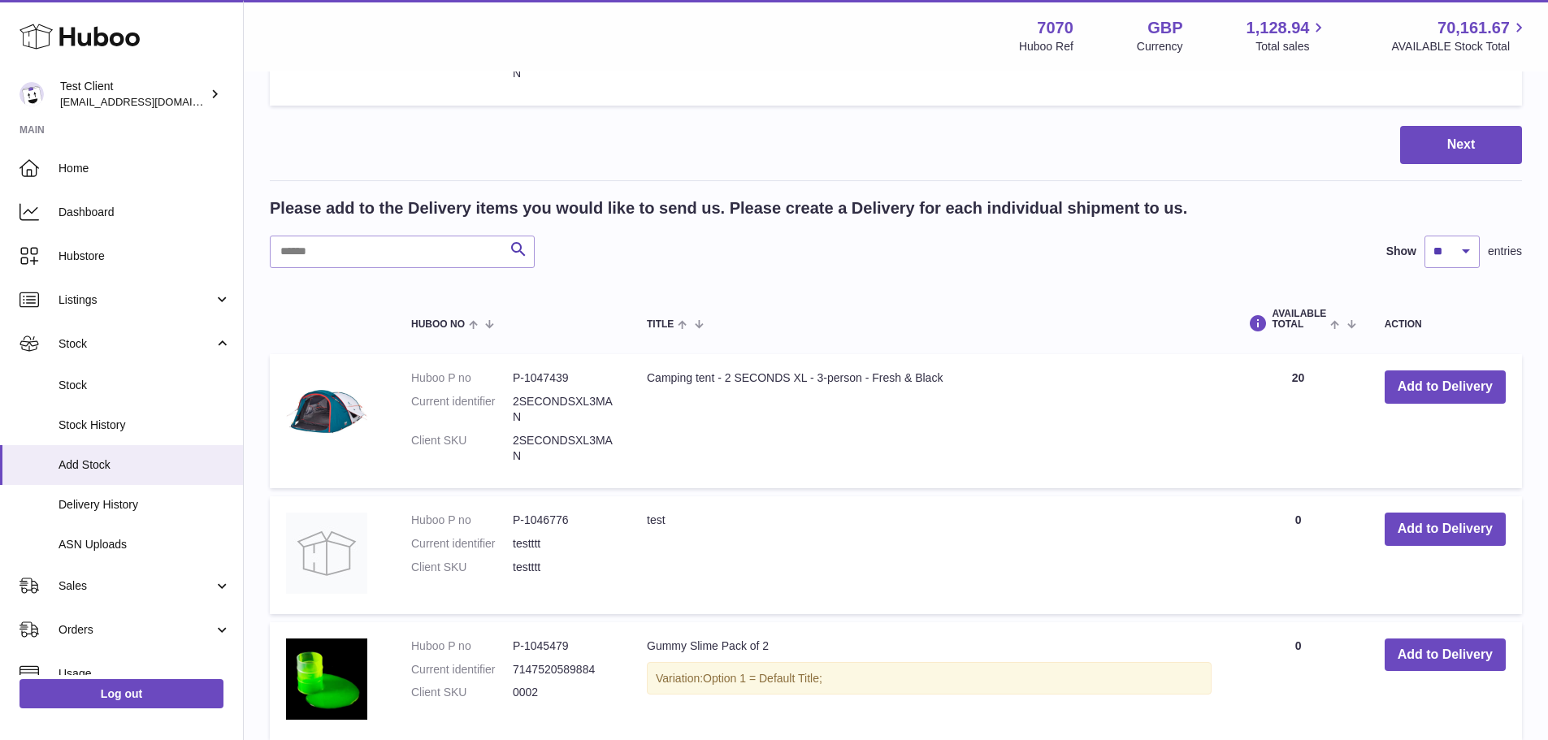
scroll to position [335, 0]
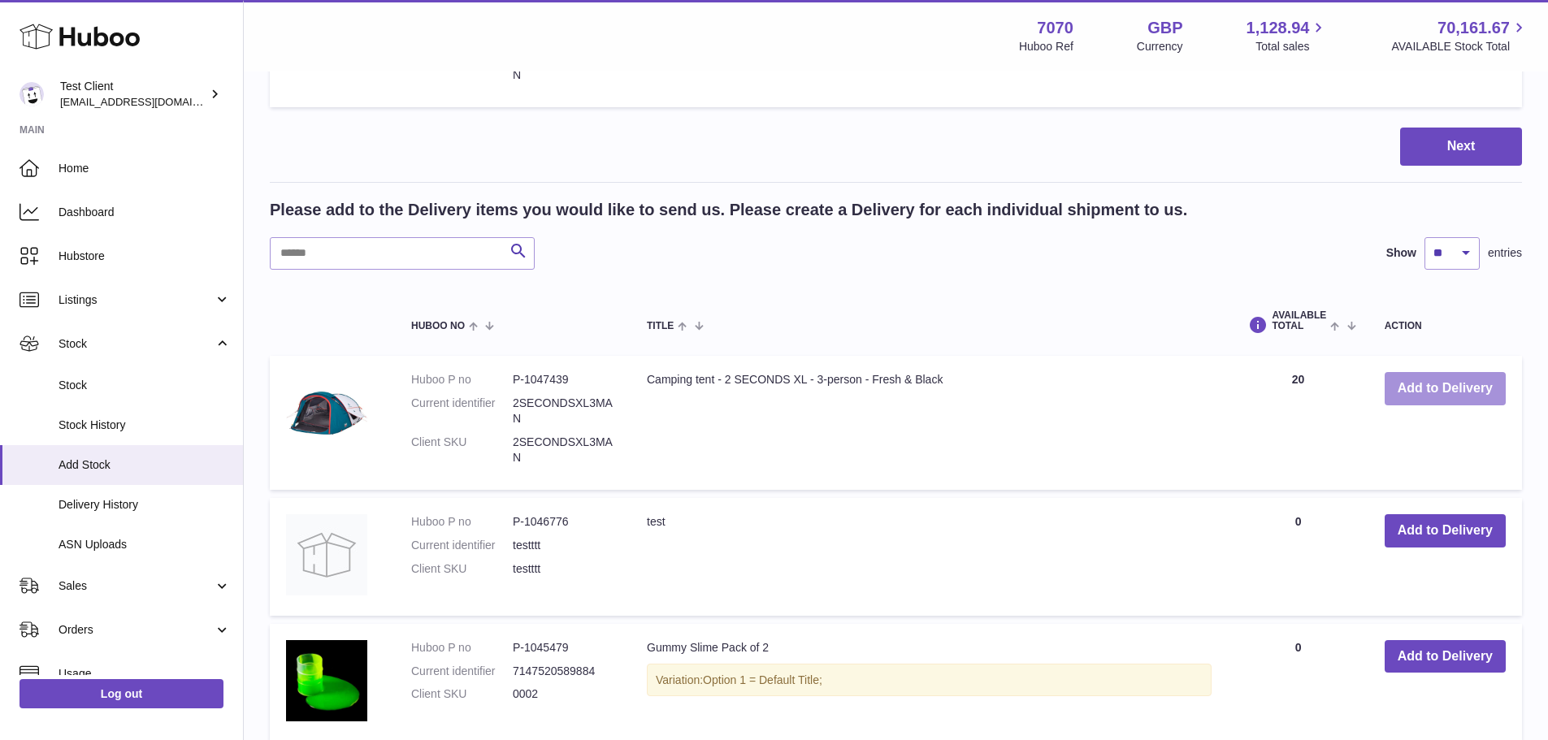
click at [1445, 393] on button "Add to Delivery" at bounding box center [1445, 388] width 121 height 33
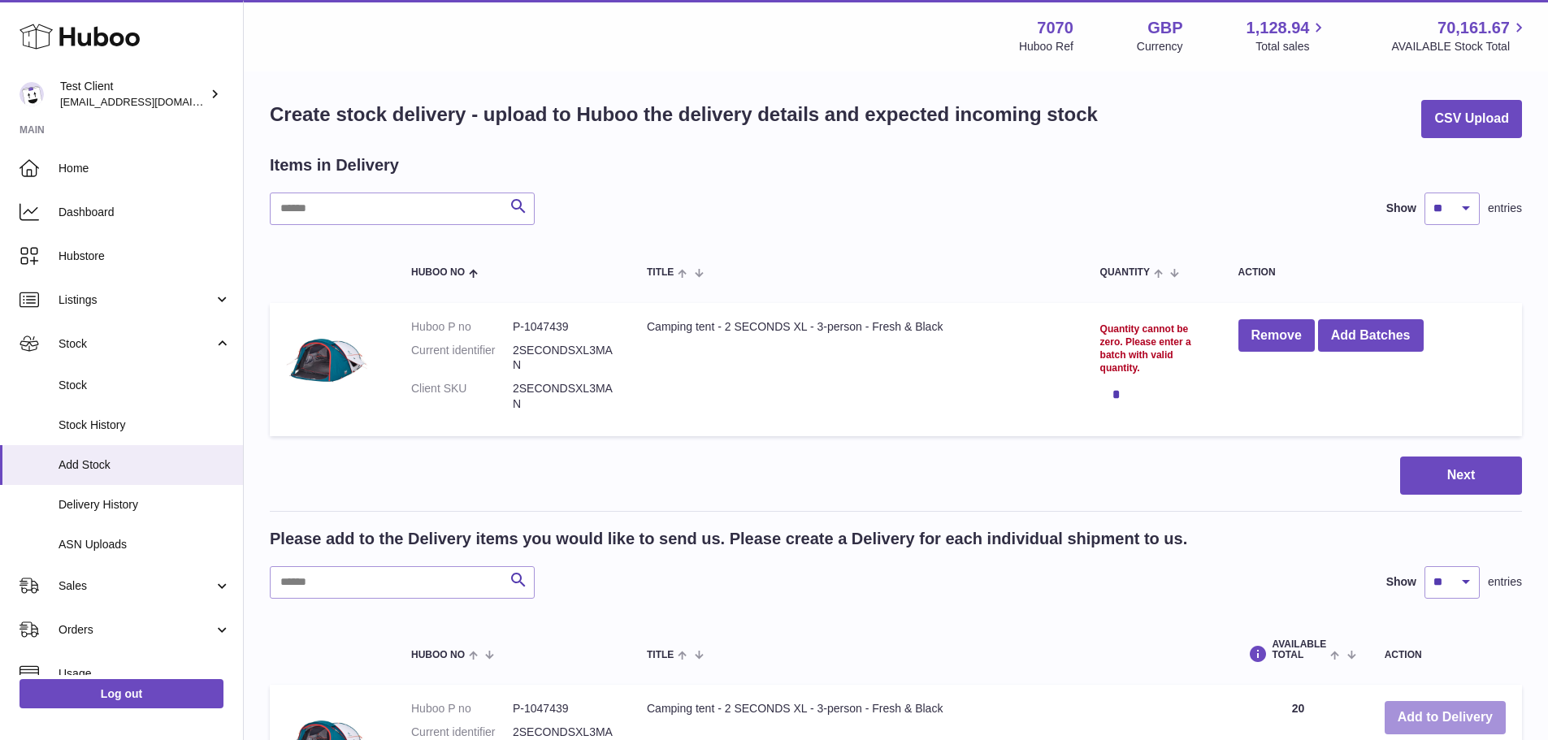
scroll to position [5, 0]
click at [1366, 342] on button "Add Batches" at bounding box center [1371, 336] width 106 height 33
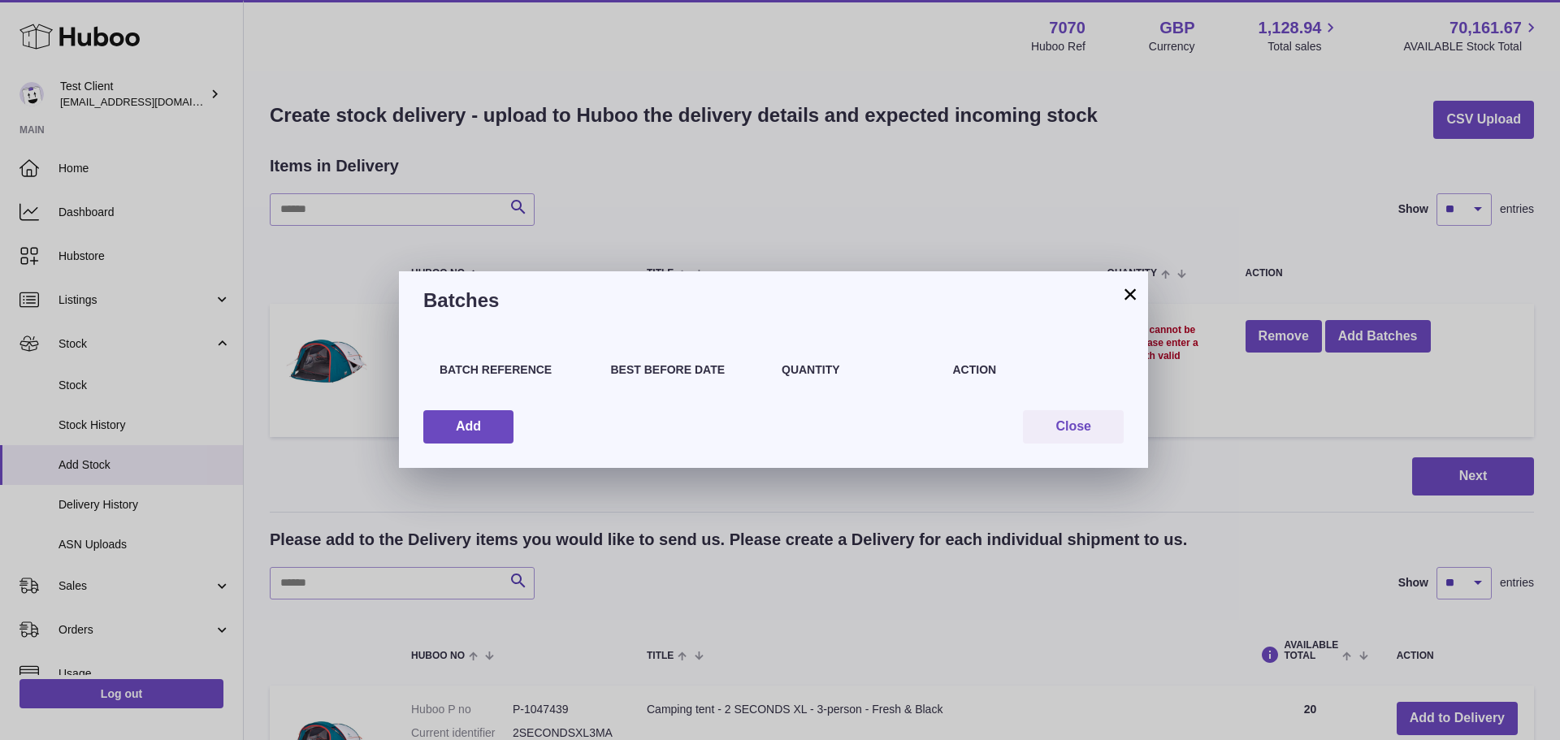
click at [1141, 298] on div "Batches" at bounding box center [773, 300] width 749 height 59
click at [1118, 300] on h3 "Batches" at bounding box center [773, 301] width 700 height 26
click at [1126, 297] on button "×" at bounding box center [1131, 294] width 20 height 20
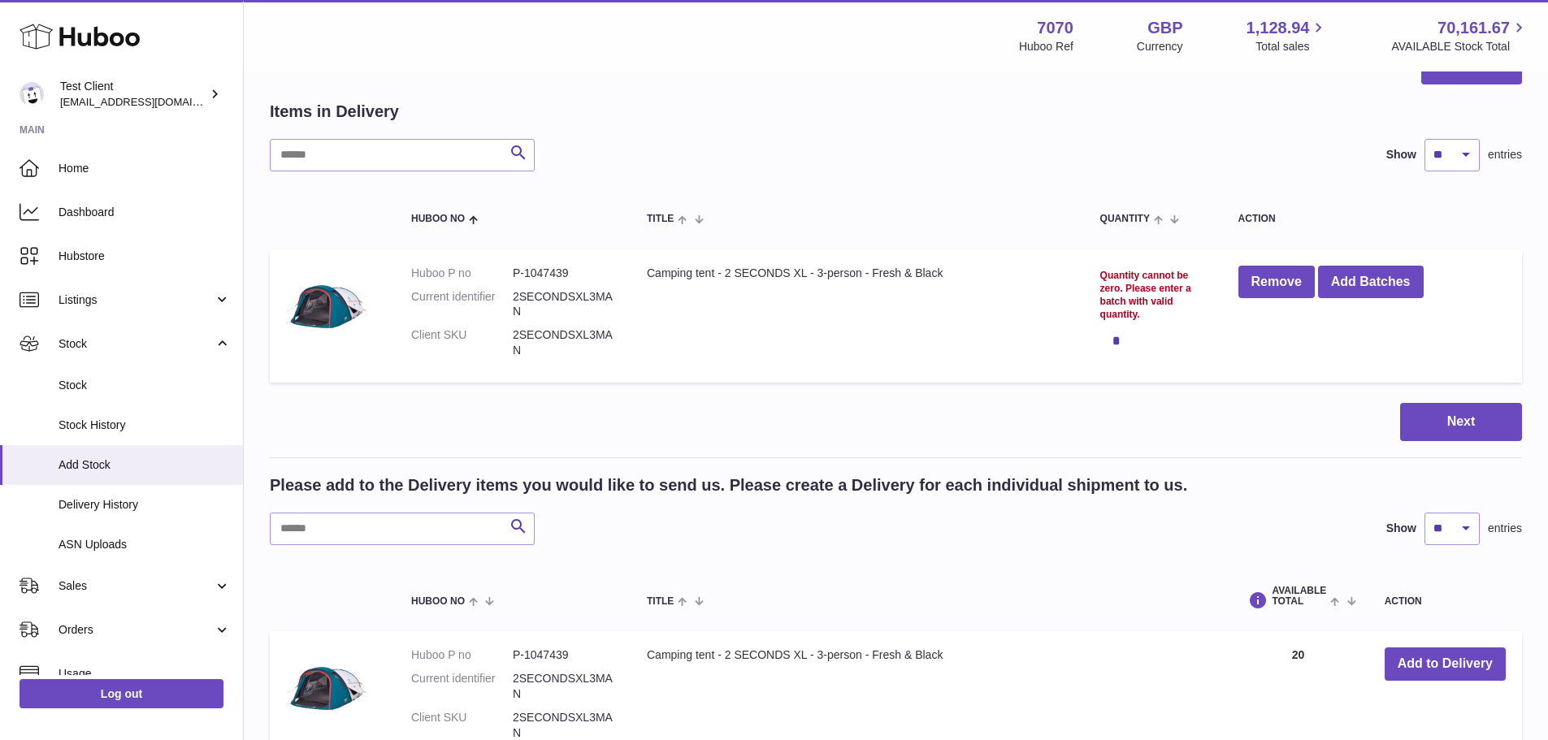
scroll to position [53, 0]
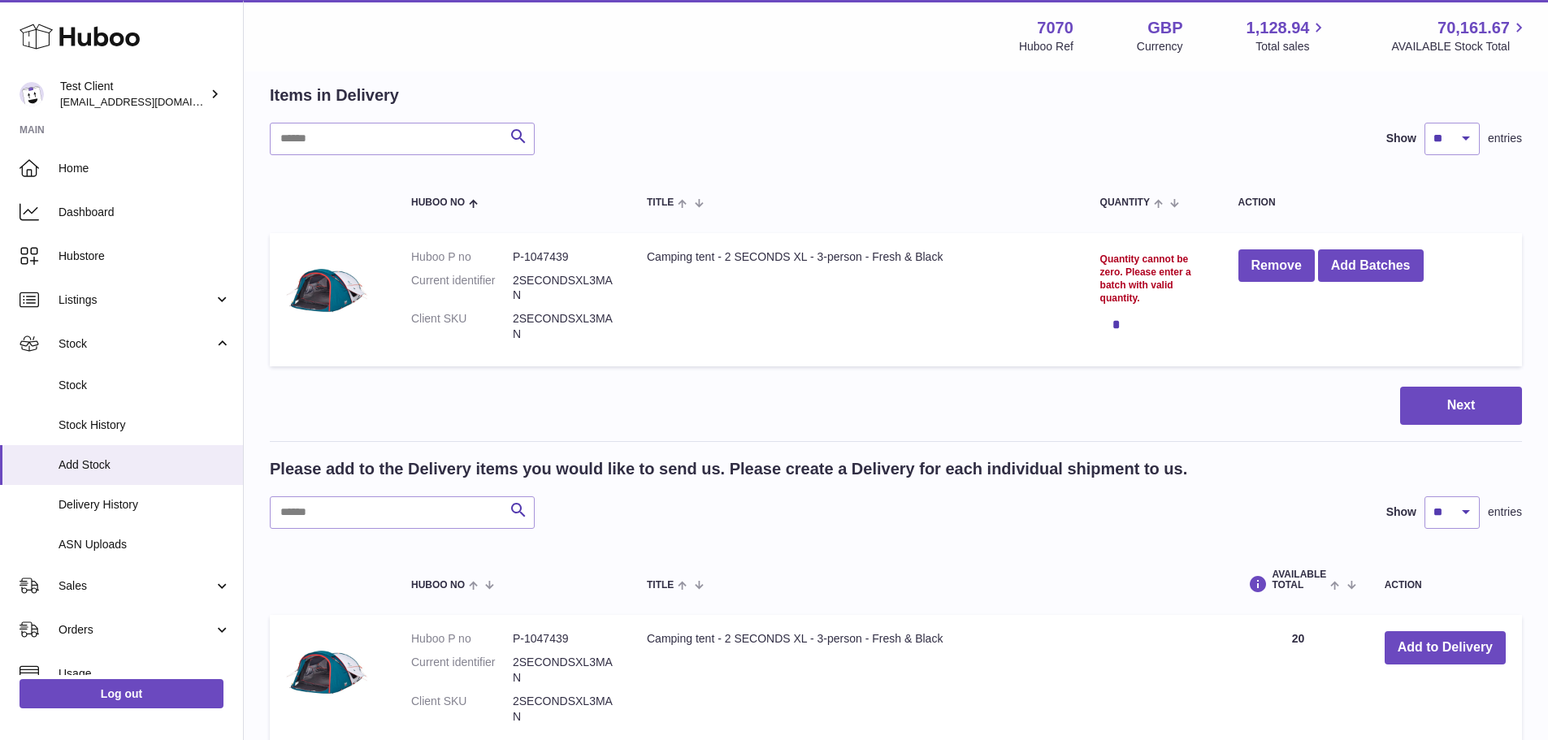
click at [1130, 323] on div "*" at bounding box center [1153, 324] width 106 height 33
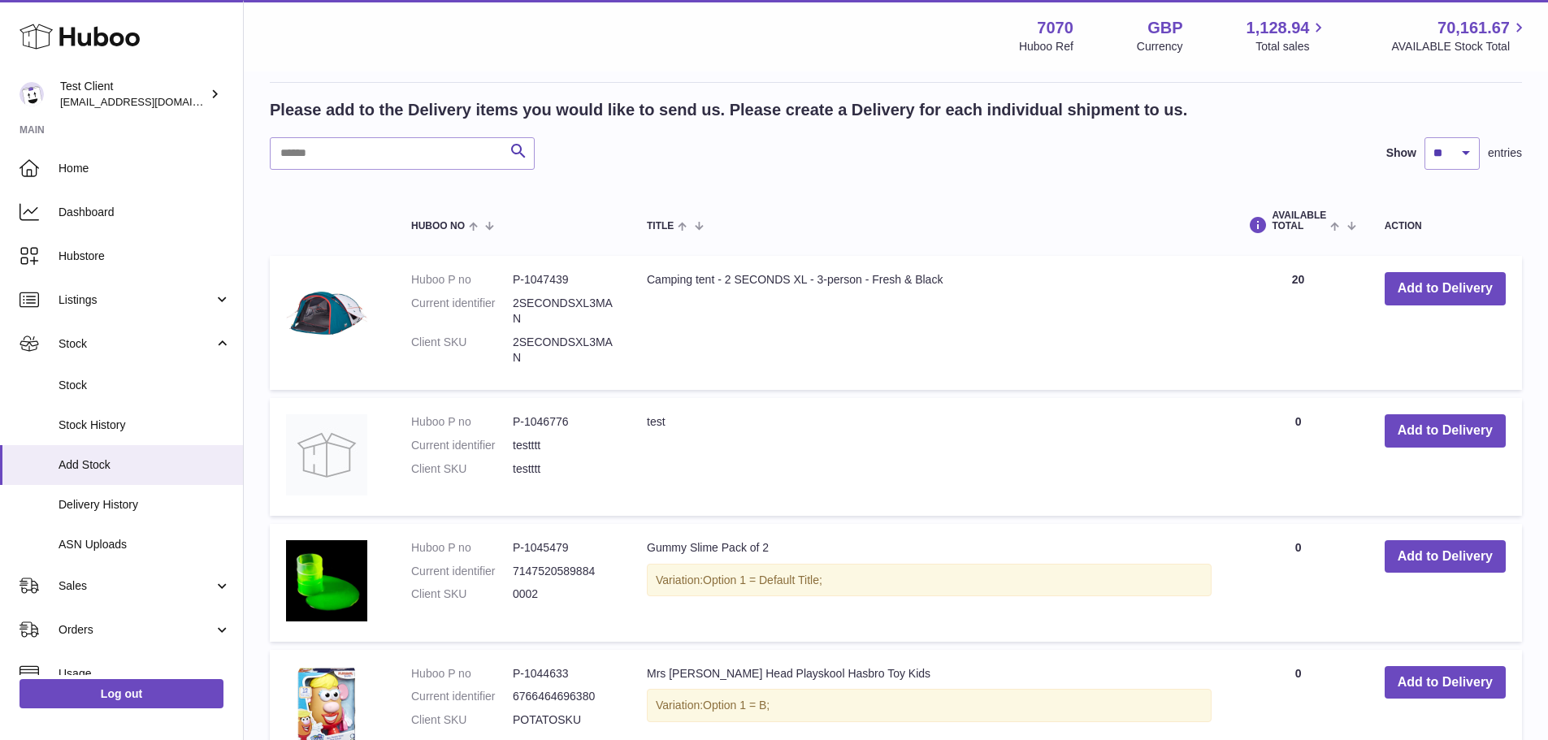
scroll to position [438, 0]
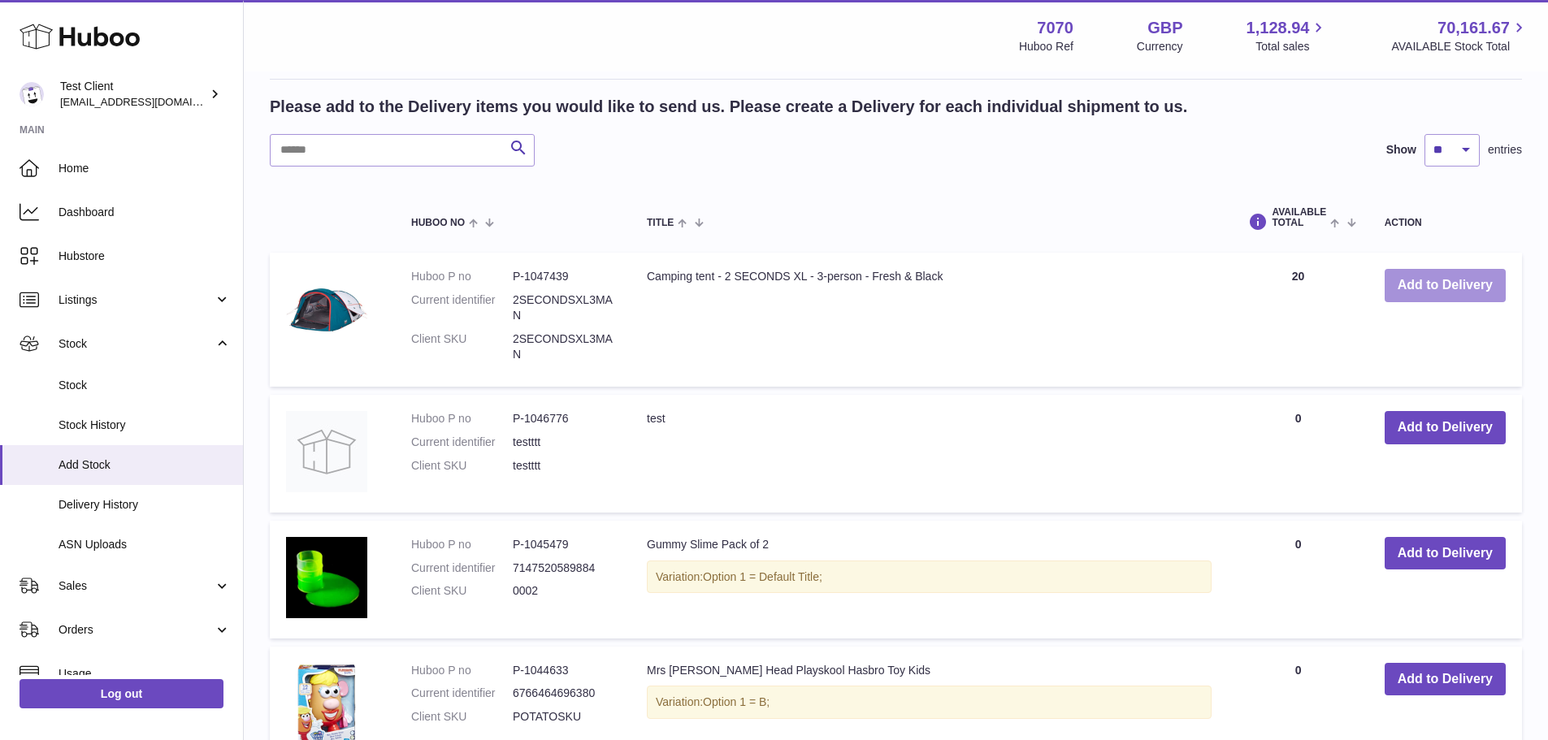
click at [1433, 295] on button "Add to Delivery" at bounding box center [1445, 285] width 121 height 33
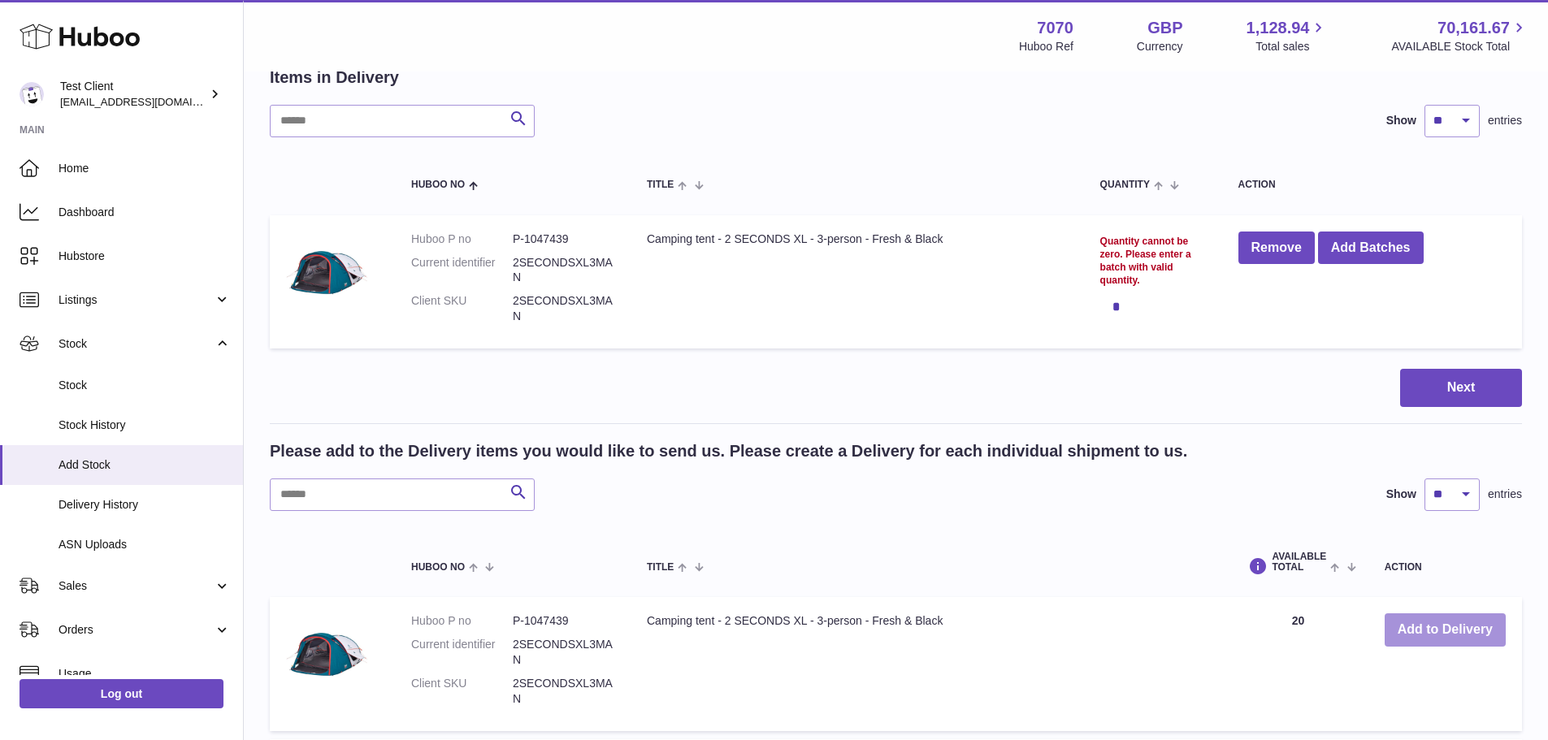
scroll to position [95, 0]
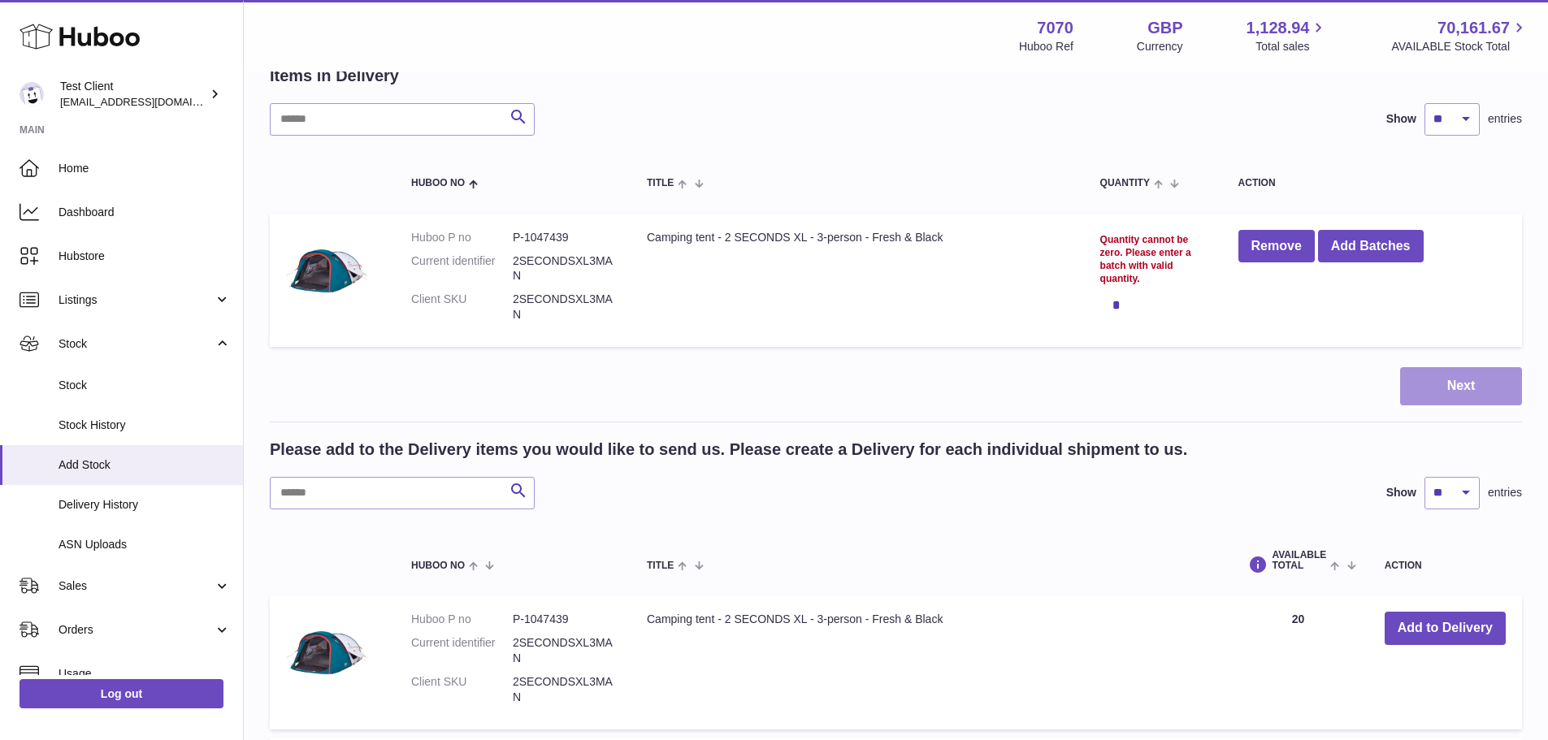
click at [1447, 391] on button "Next" at bounding box center [1461, 386] width 122 height 38
click at [1450, 394] on button "Next" at bounding box center [1461, 386] width 122 height 38
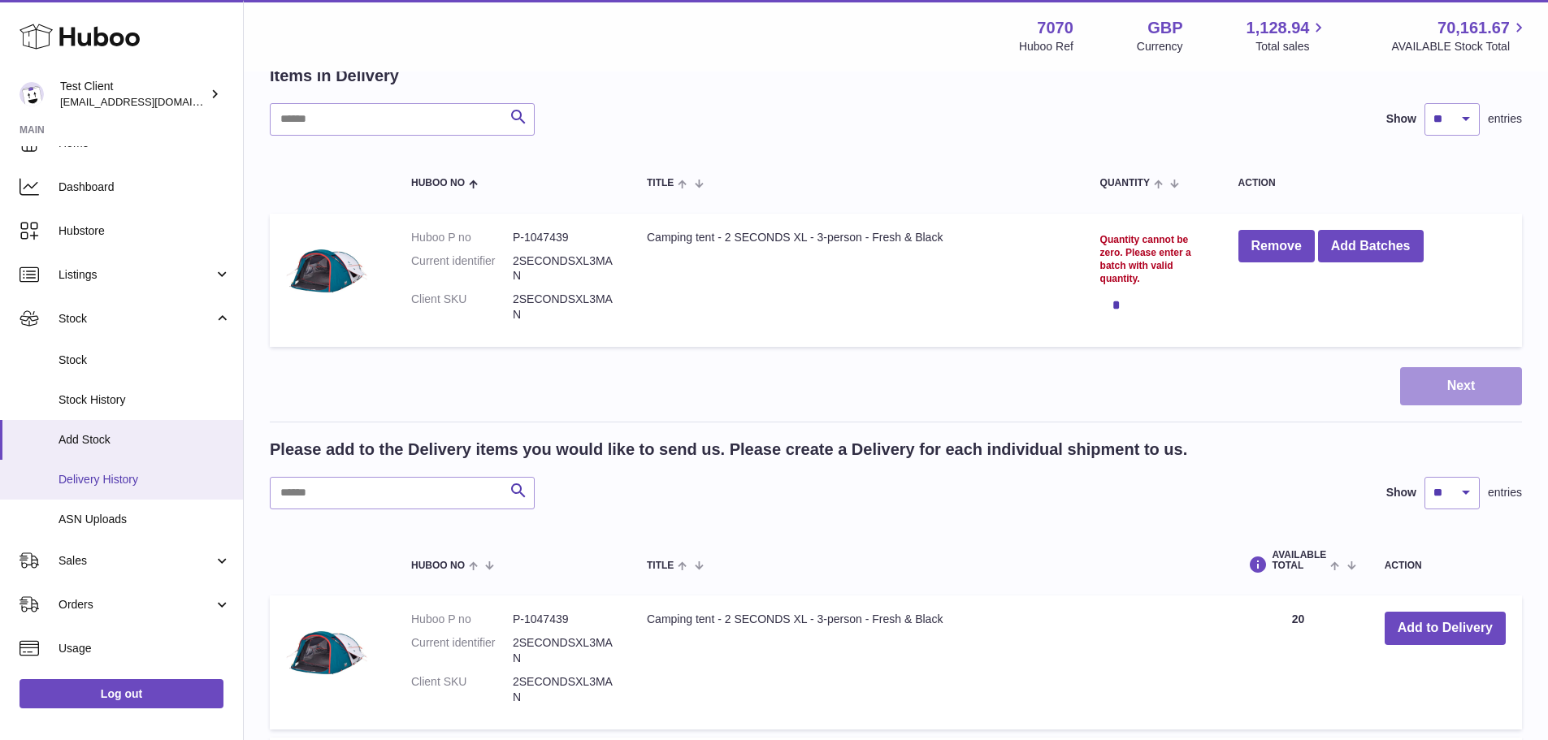
scroll to position [28, 0]
click at [133, 490] on link "Delivery History" at bounding box center [121, 478] width 243 height 40
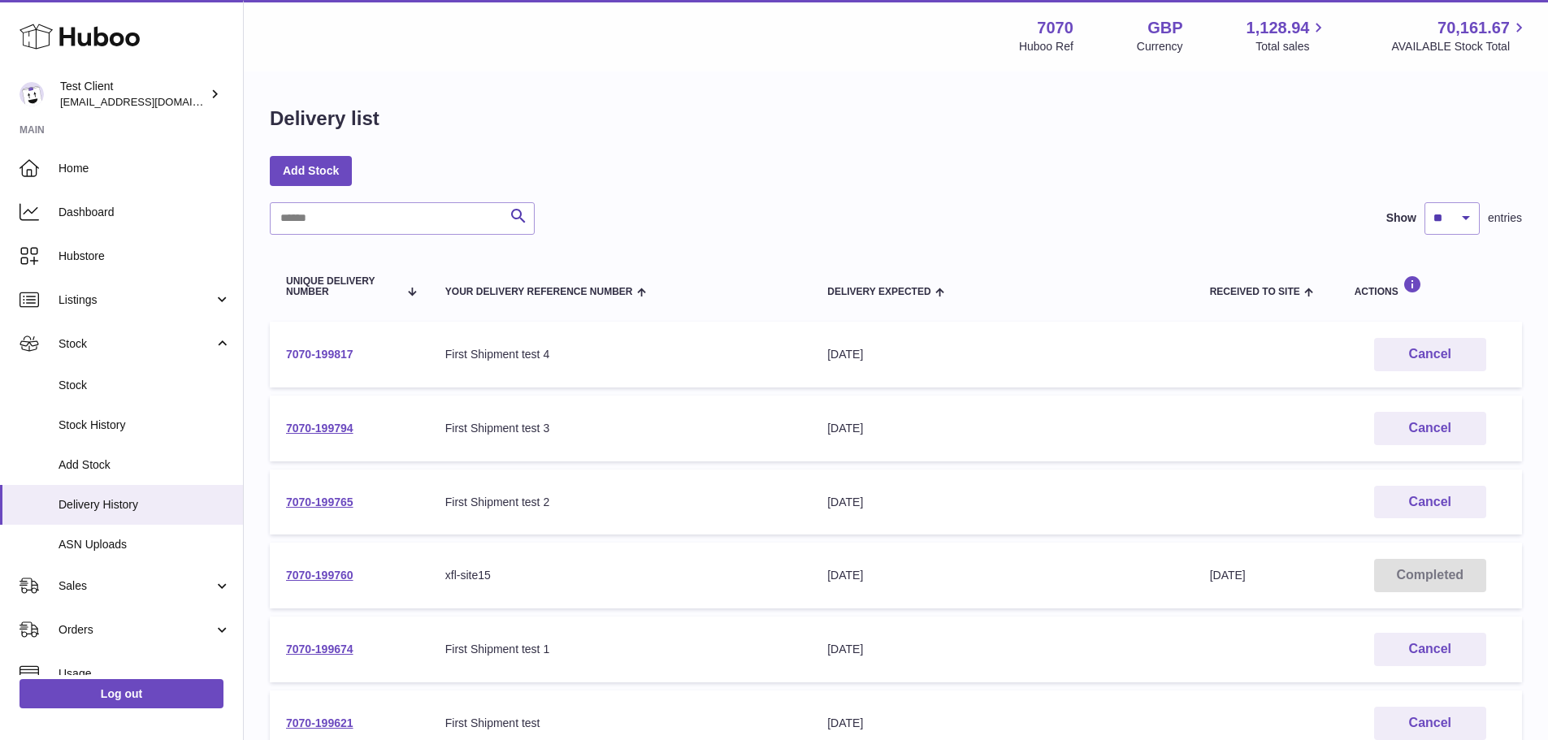
click at [349, 350] on link "7070-199817" at bounding box center [319, 354] width 67 height 13
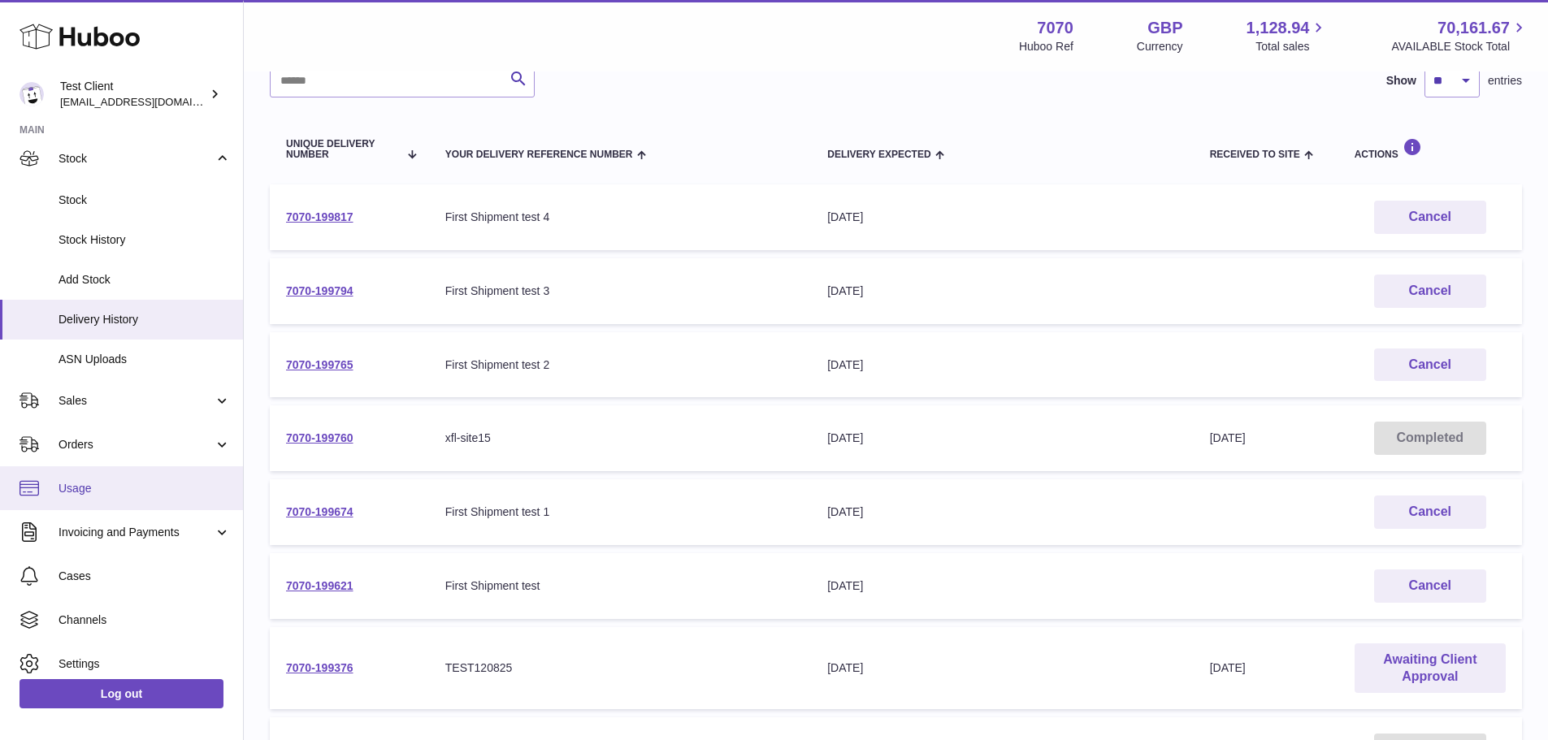
scroll to position [187, 0]
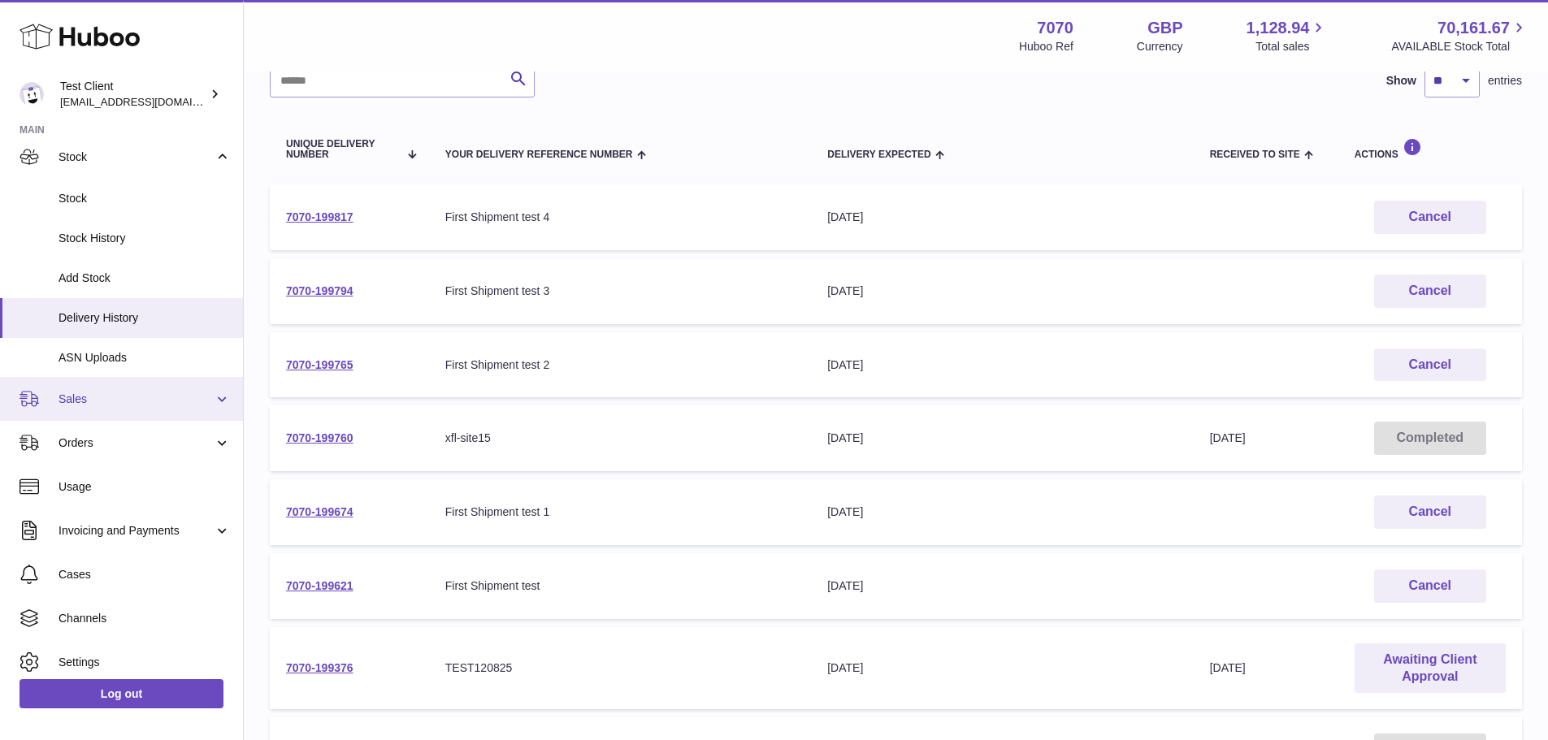
click at [215, 401] on link "Sales" at bounding box center [121, 399] width 243 height 44
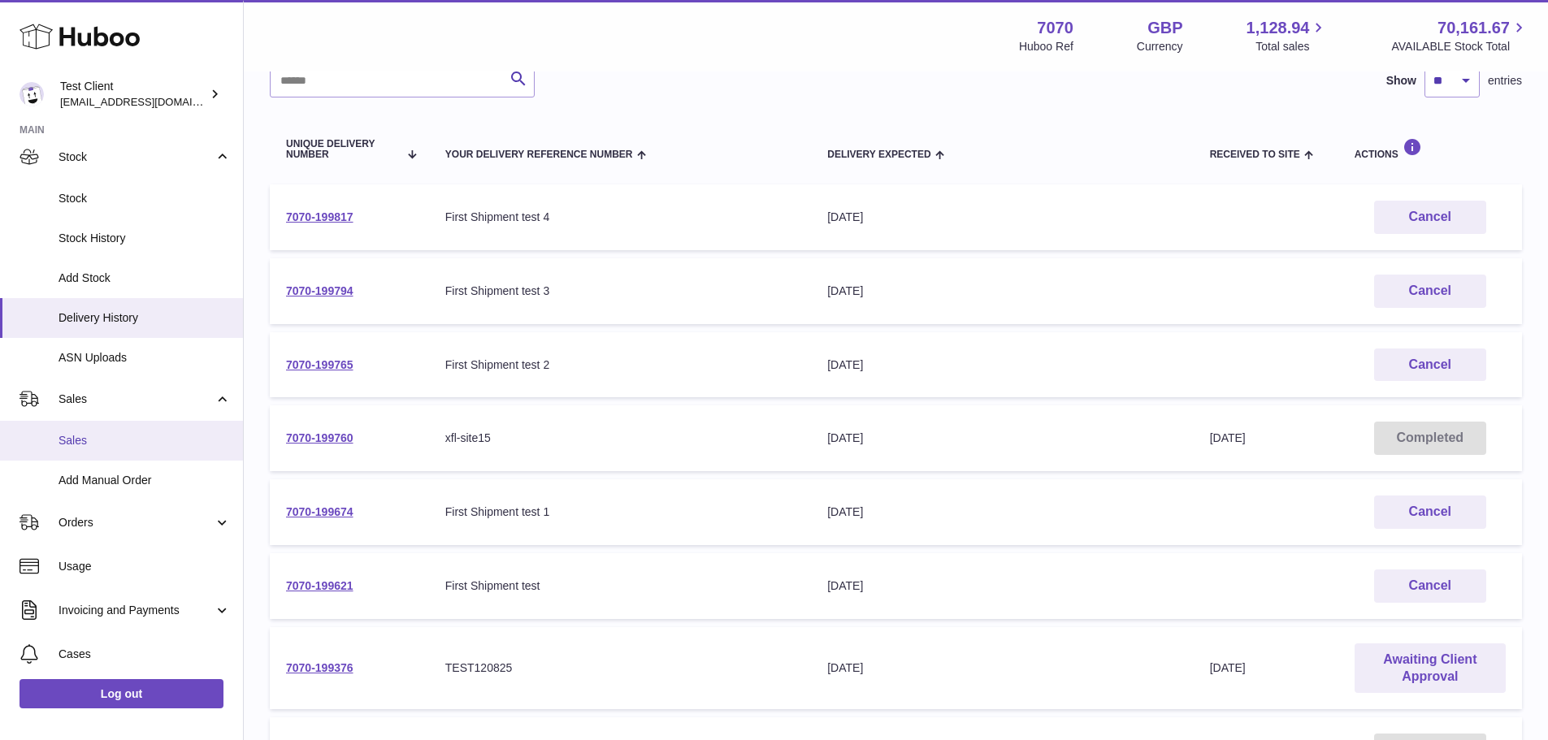
click at [141, 453] on link "Sales" at bounding box center [121, 441] width 243 height 40
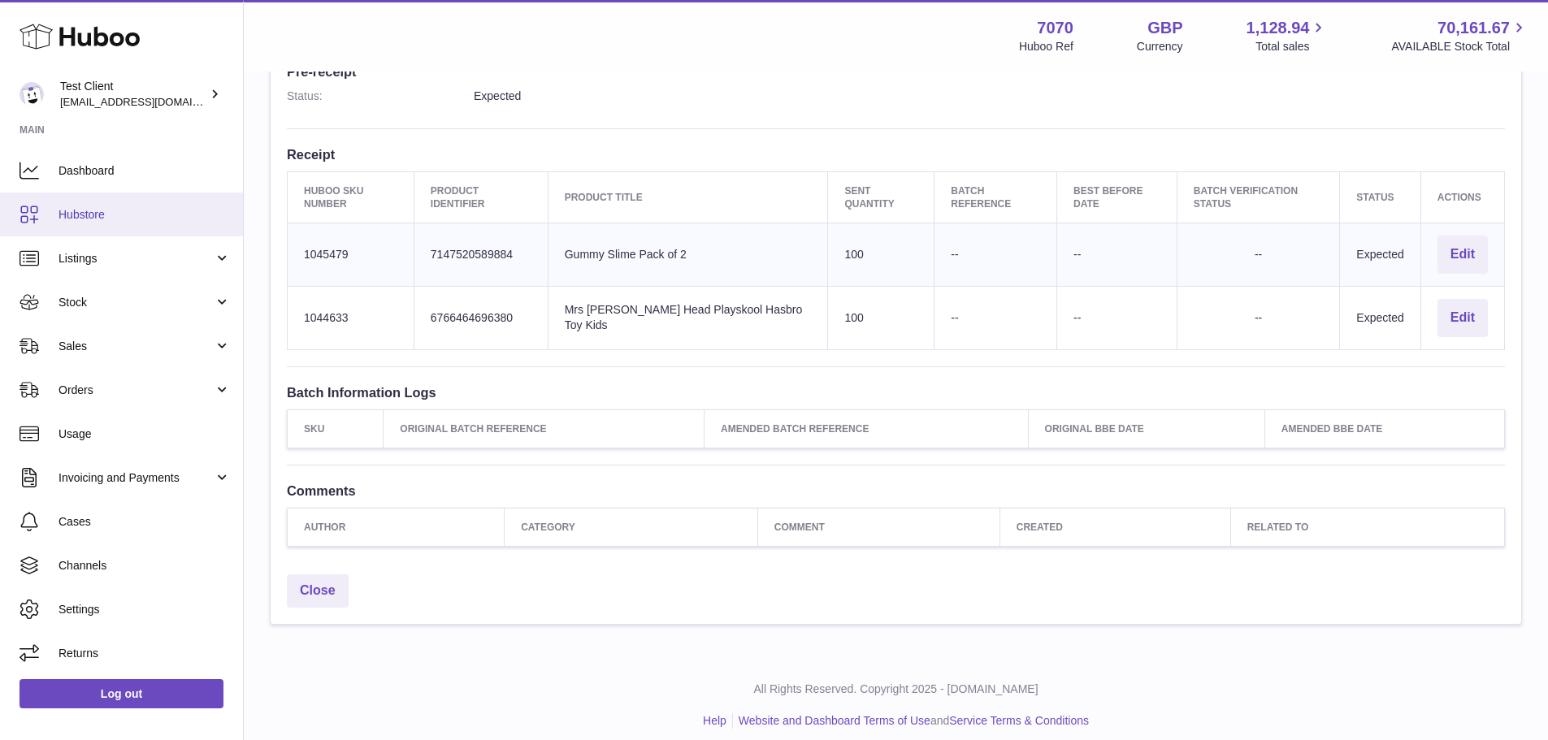
scroll to position [41, 0]
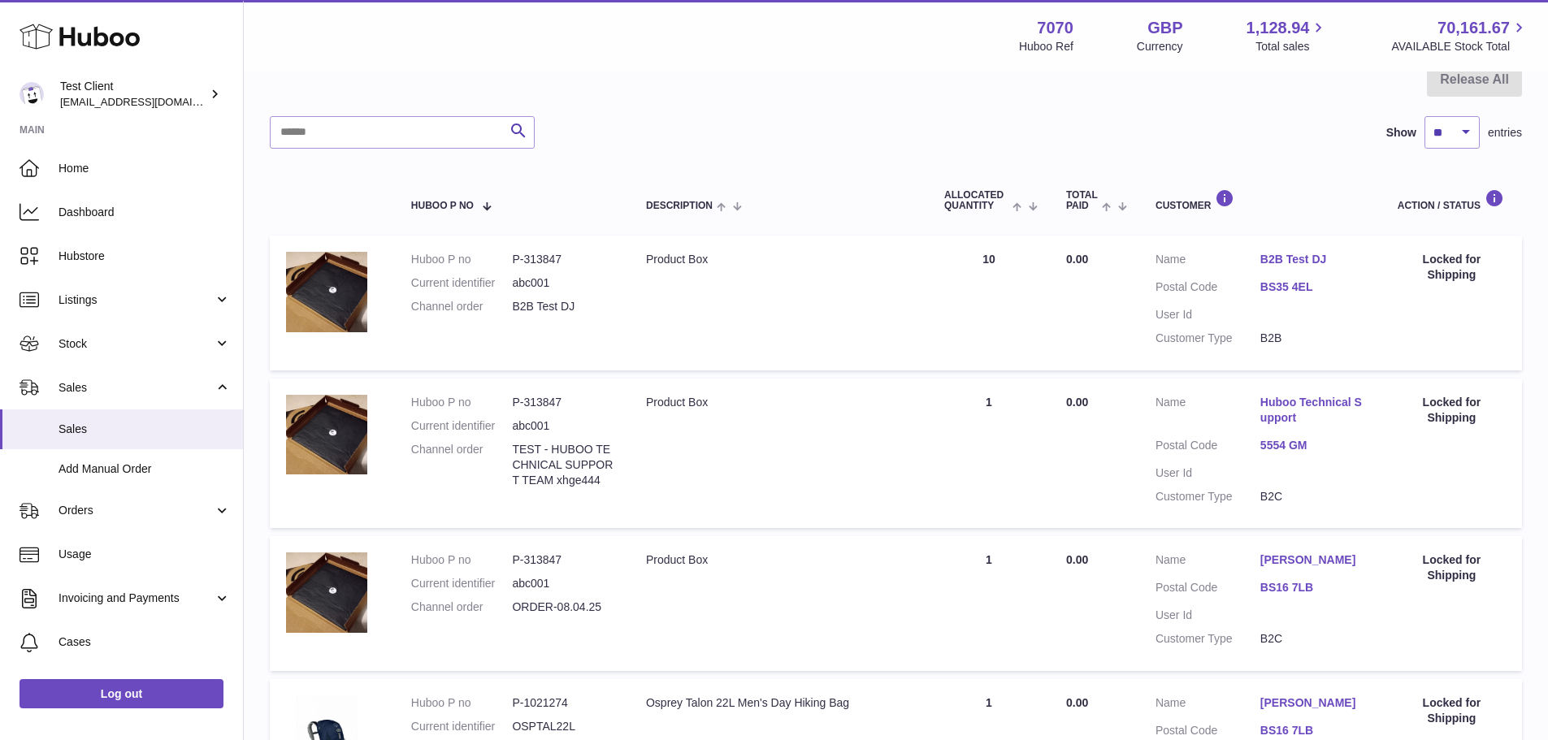
scroll to position [173, 0]
click at [1282, 261] on link "B2B Test DJ" at bounding box center [1312, 258] width 105 height 15
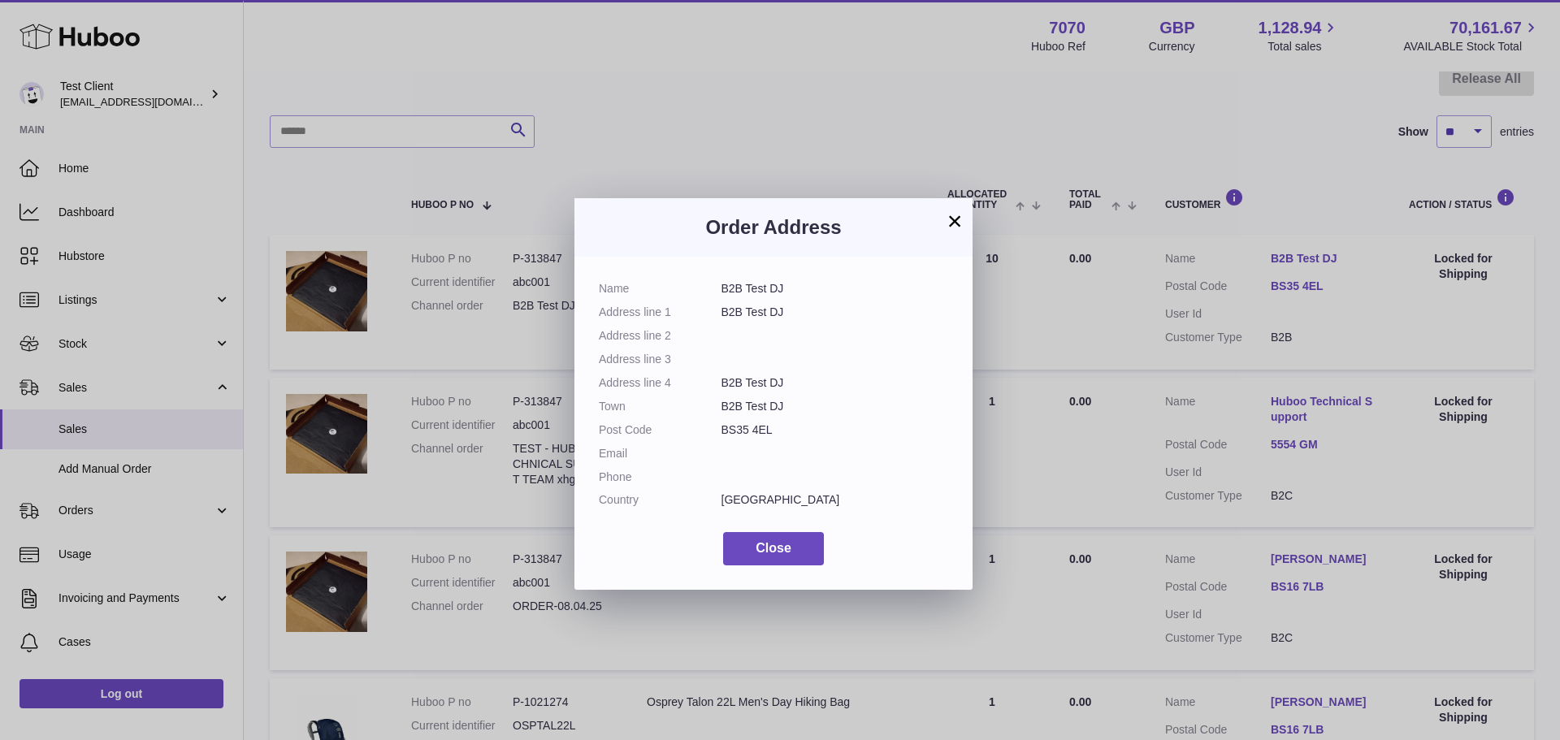
click at [952, 220] on button "×" at bounding box center [955, 221] width 20 height 20
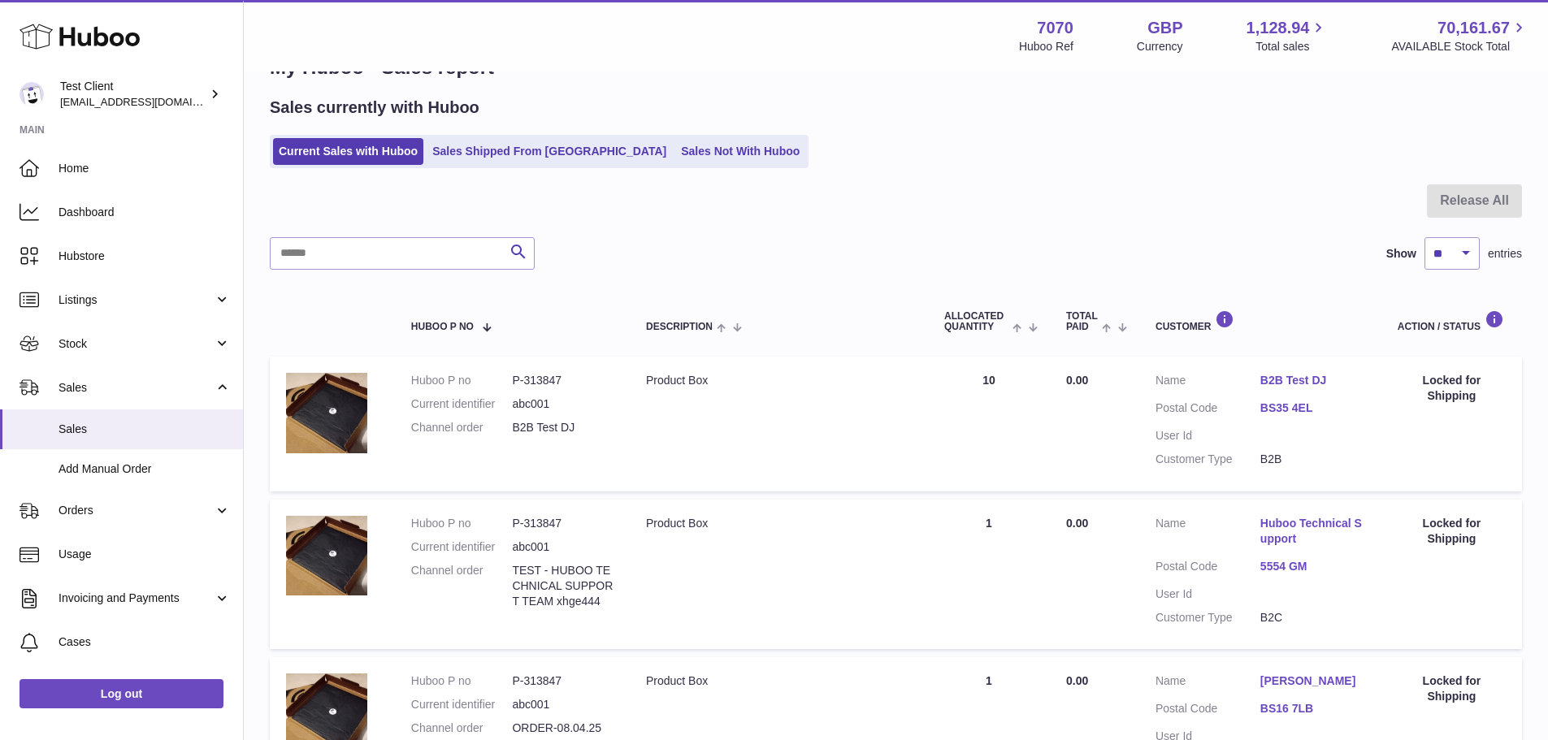
scroll to position [50, 0]
click at [508, 163] on link "Sales Shipped From Huboo" at bounding box center [549, 152] width 245 height 27
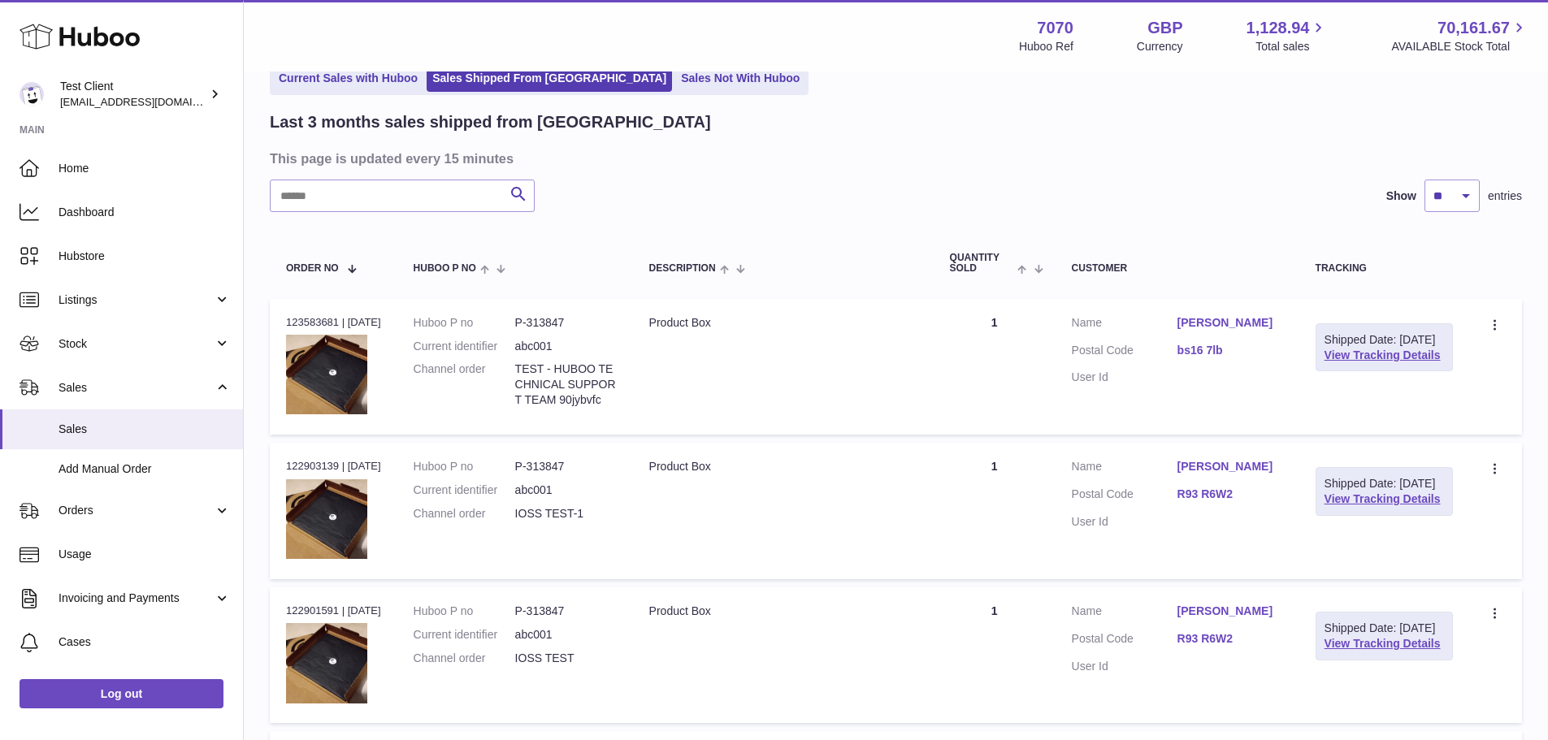
scroll to position [87, 0]
click at [1357, 361] on link "View Tracking Details" at bounding box center [1383, 354] width 116 height 13
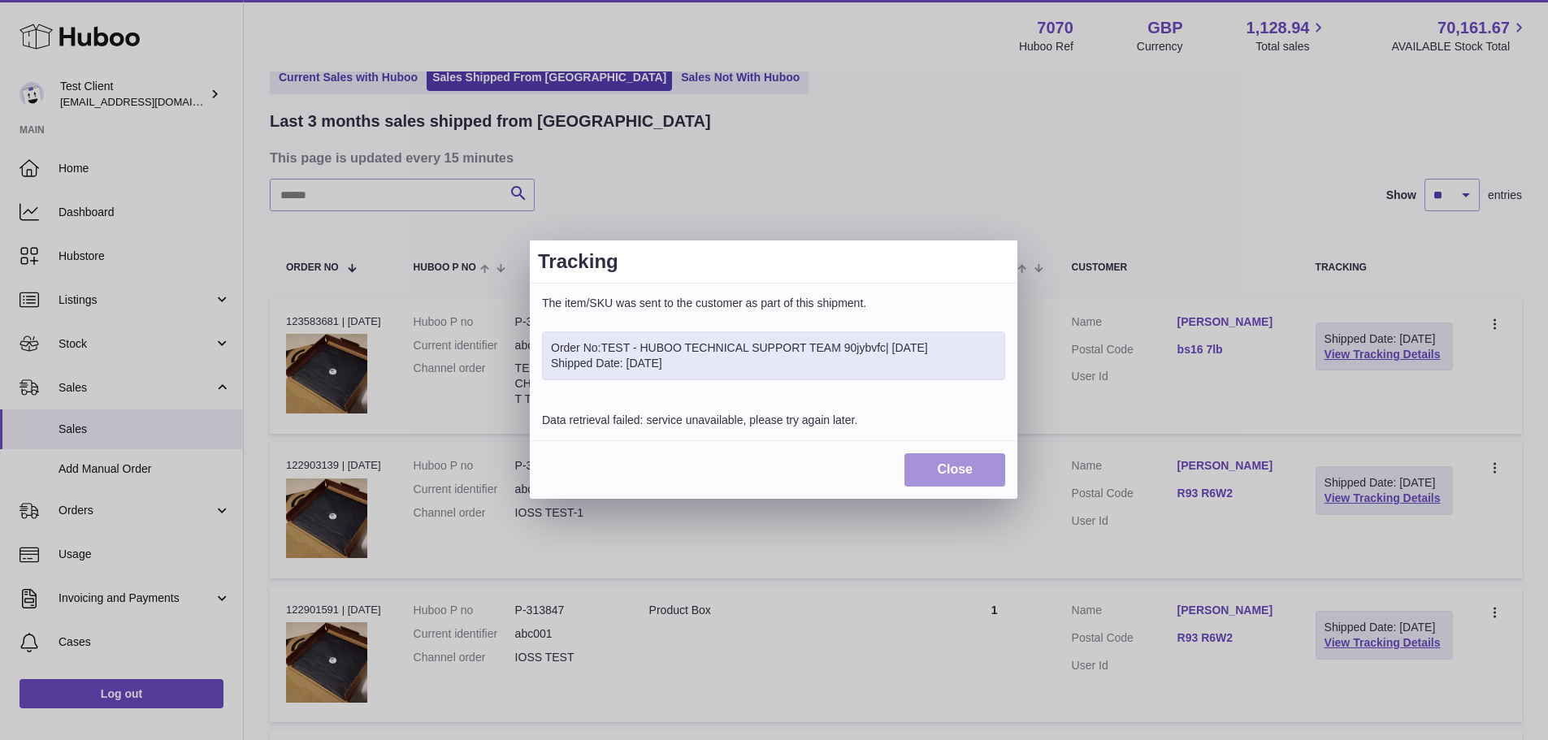
click at [952, 481] on button "Close" at bounding box center [954, 469] width 101 height 33
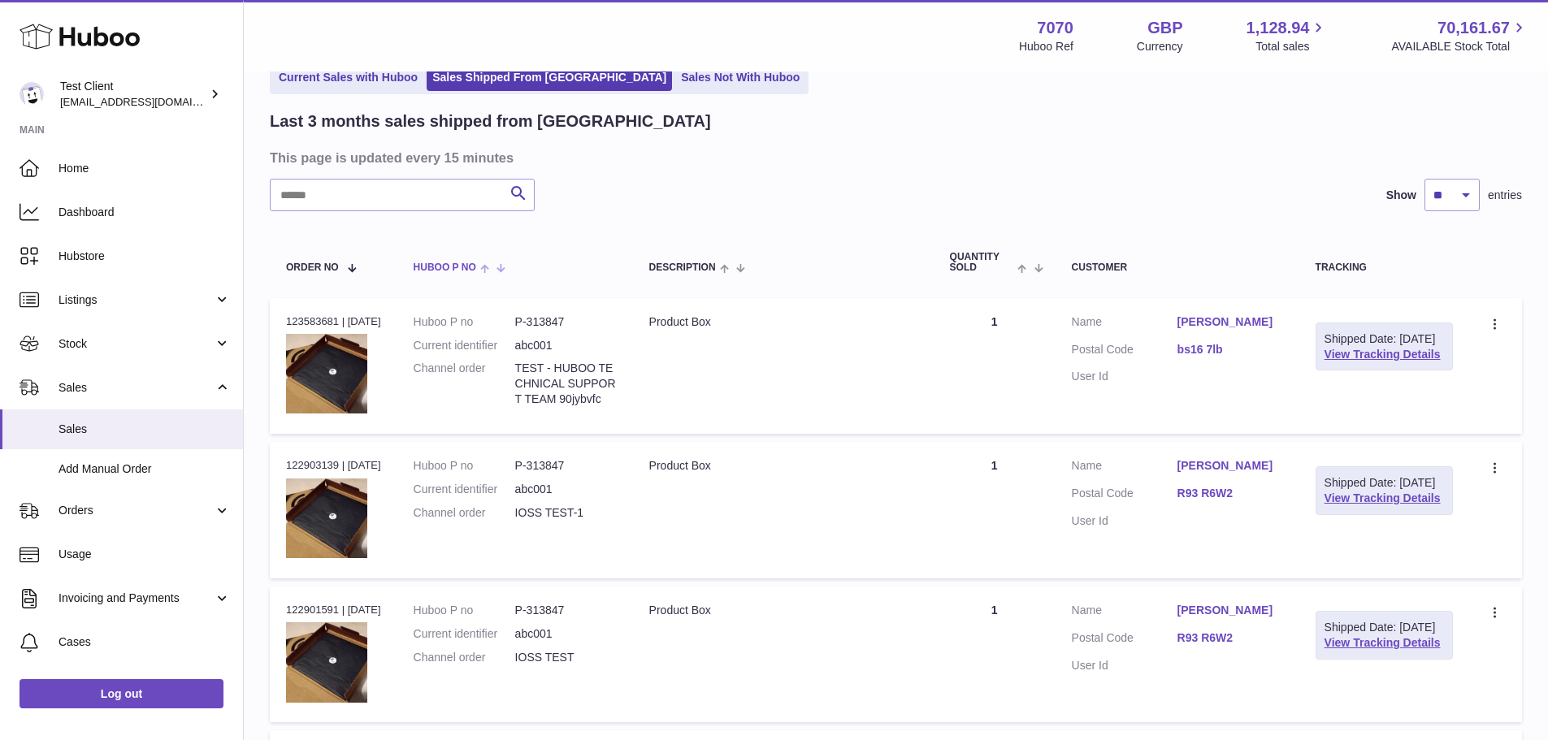
scroll to position [0, 0]
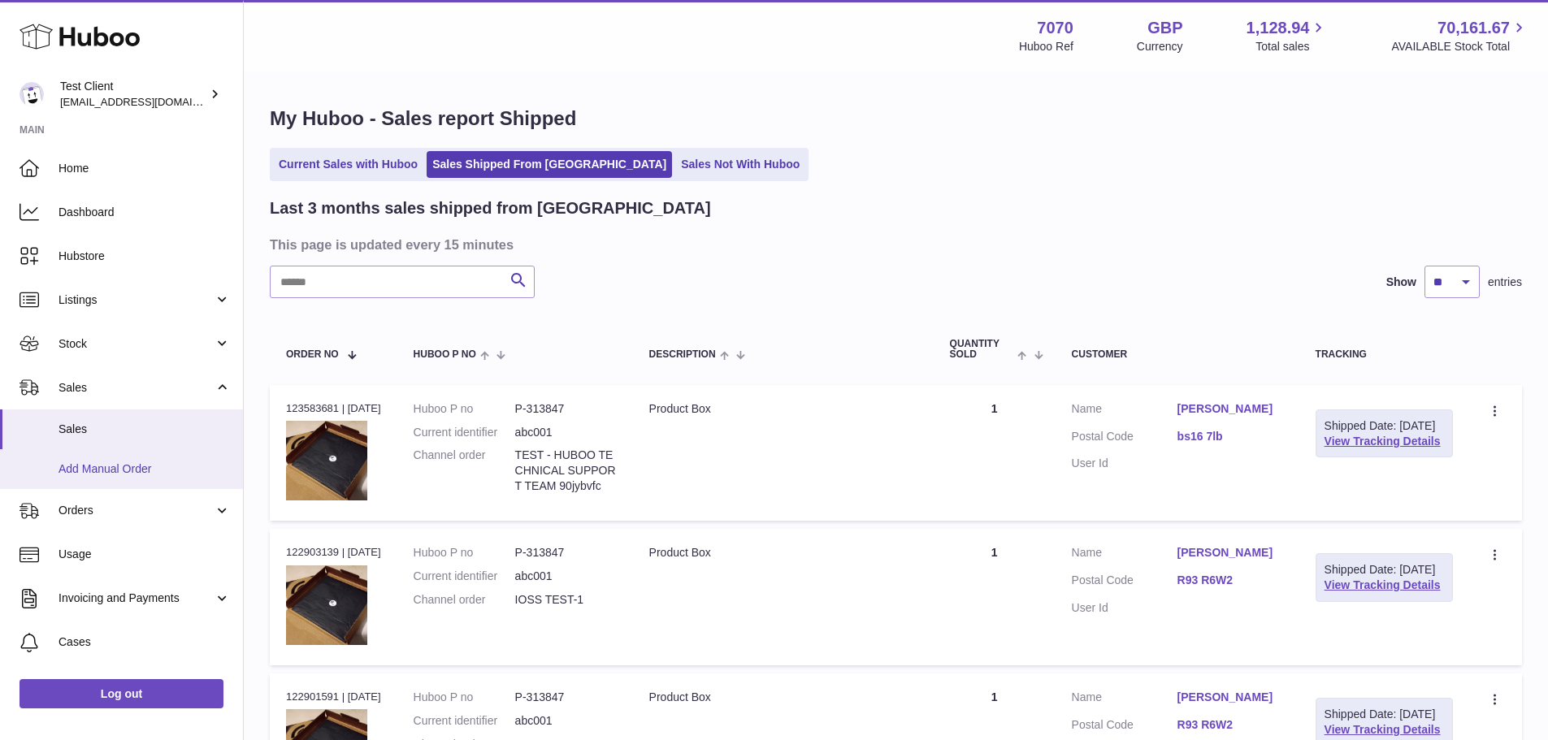
click at [123, 453] on link "Add Manual Order" at bounding box center [121, 469] width 243 height 40
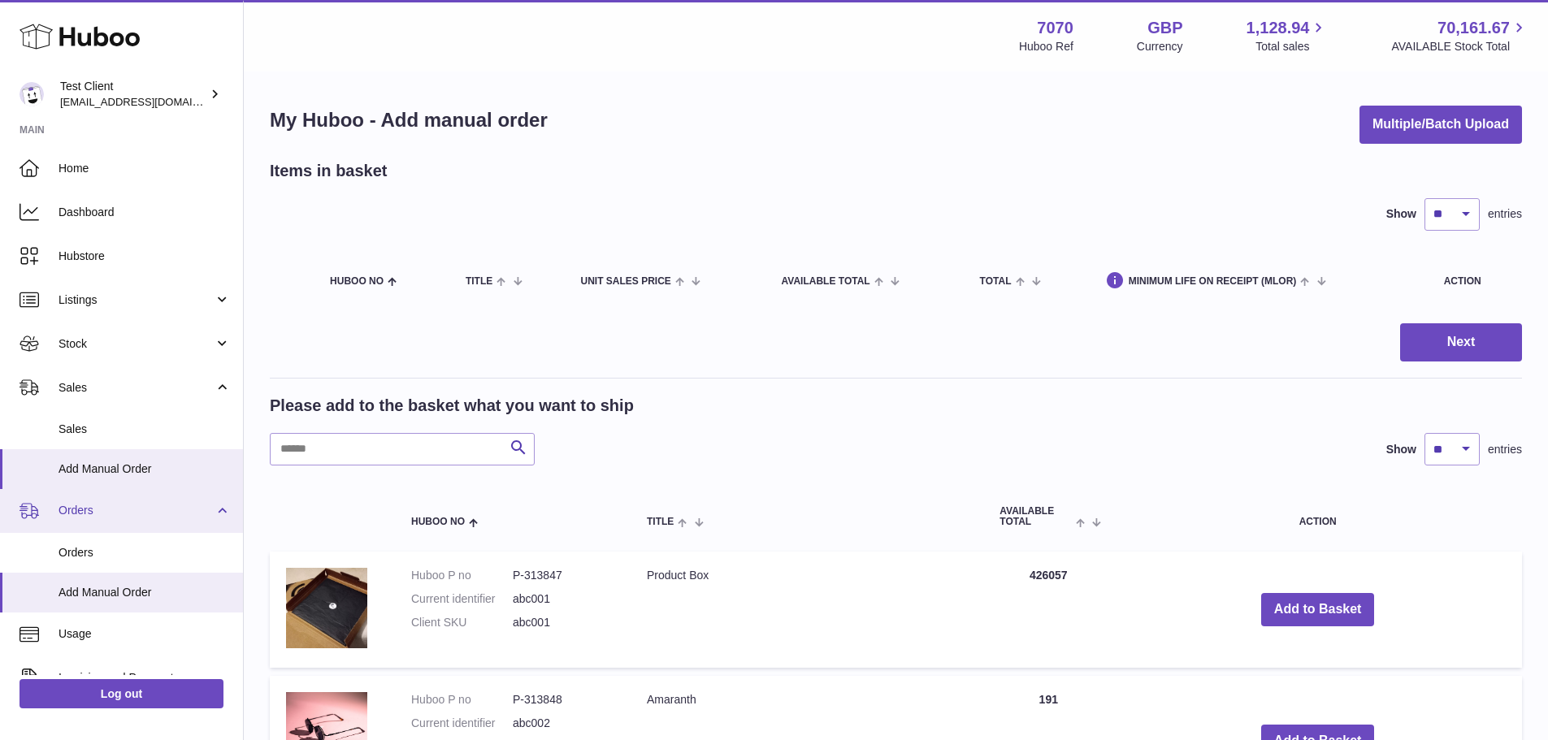
click at [133, 505] on span "Orders" at bounding box center [136, 510] width 155 height 15
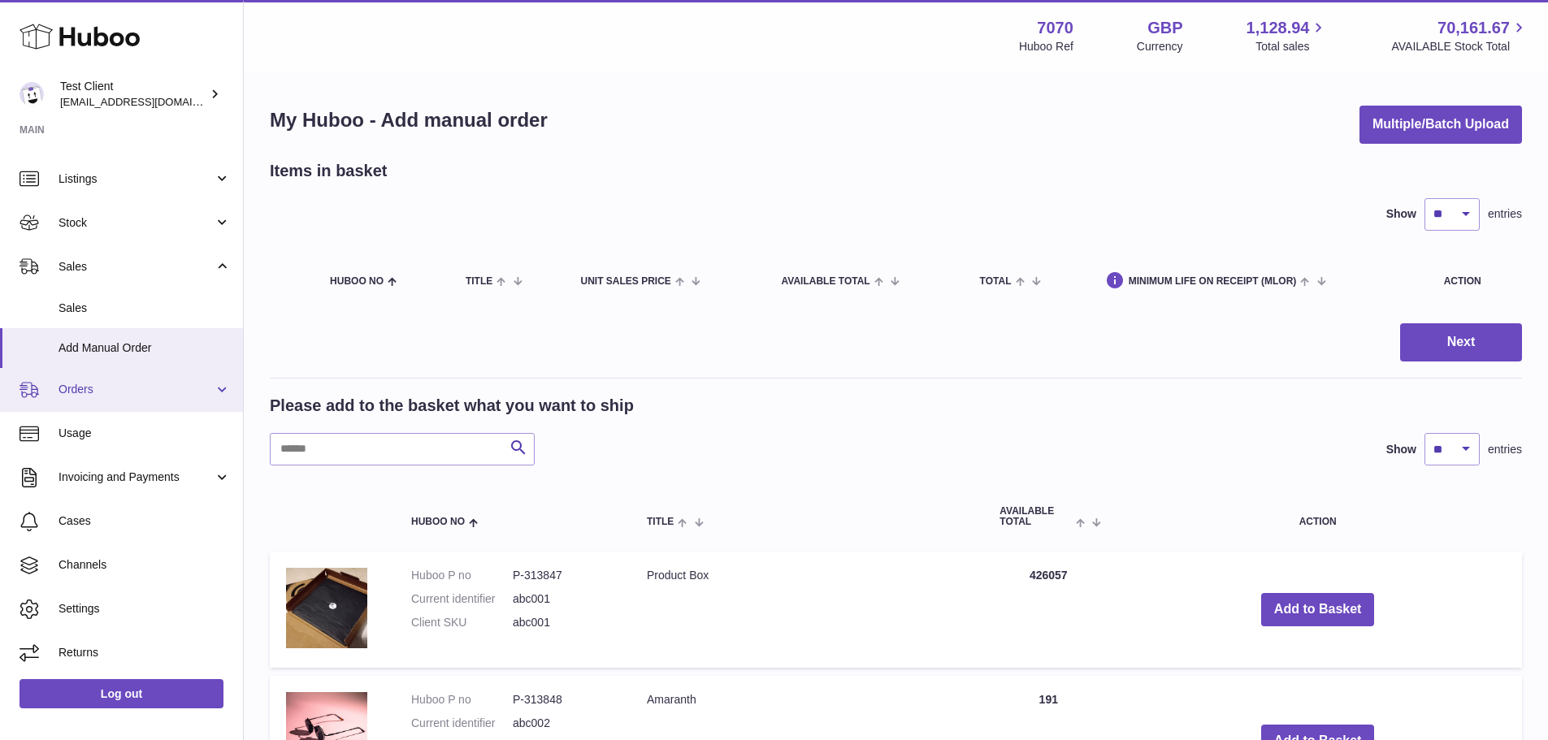
scroll to position [121, 0]
click at [148, 389] on span "Orders" at bounding box center [136, 389] width 155 height 15
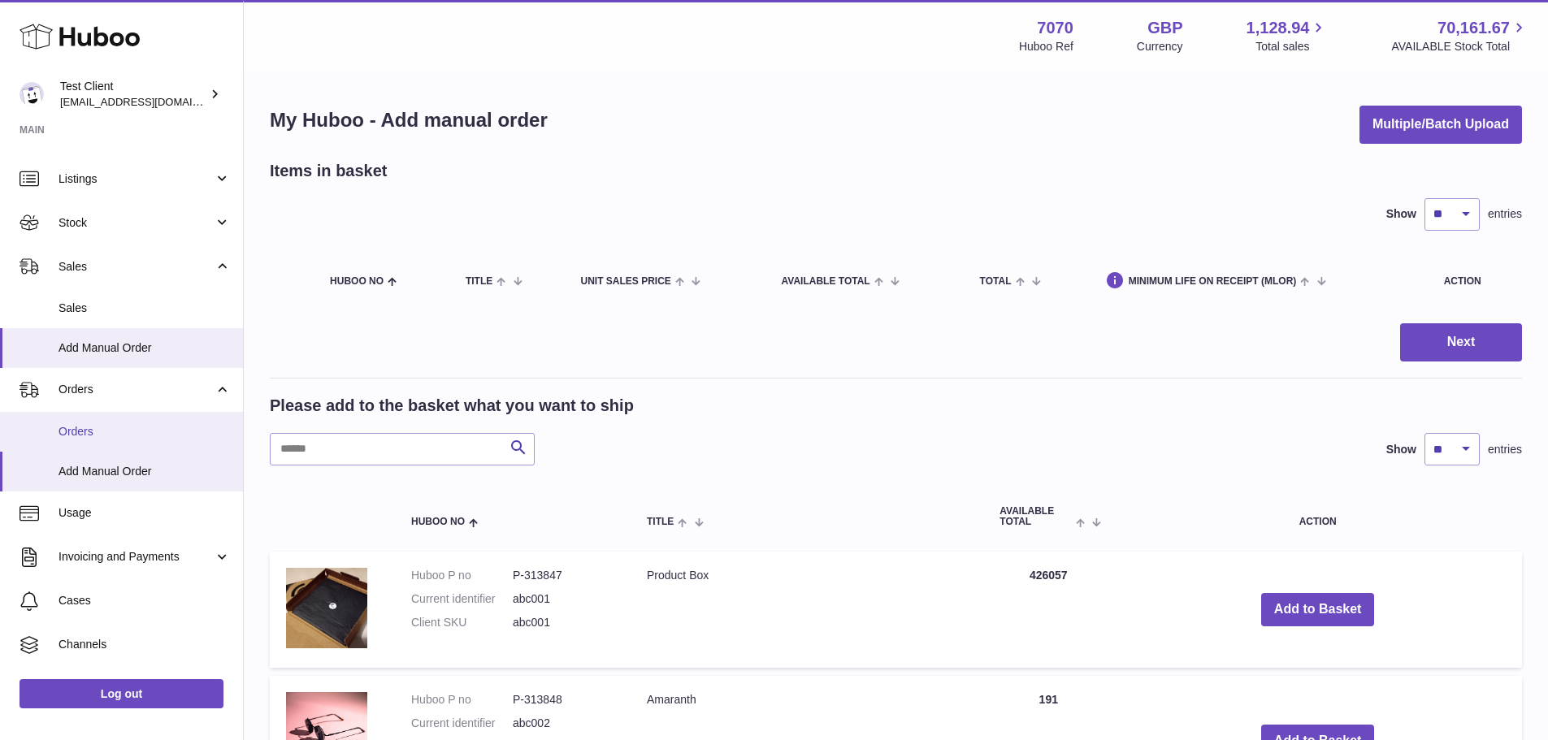
click at [138, 428] on span "Orders" at bounding box center [145, 431] width 172 height 15
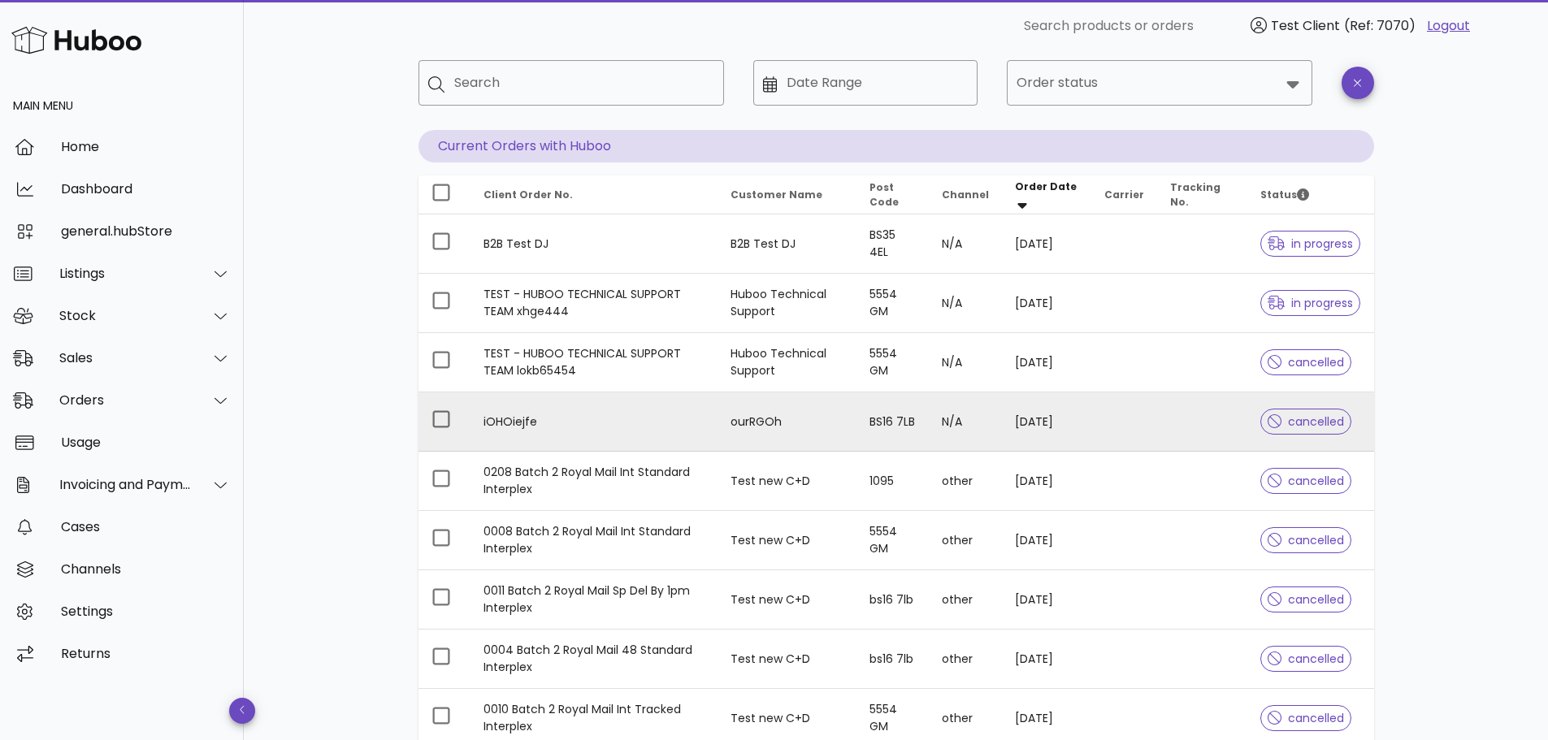
scroll to position [28, 0]
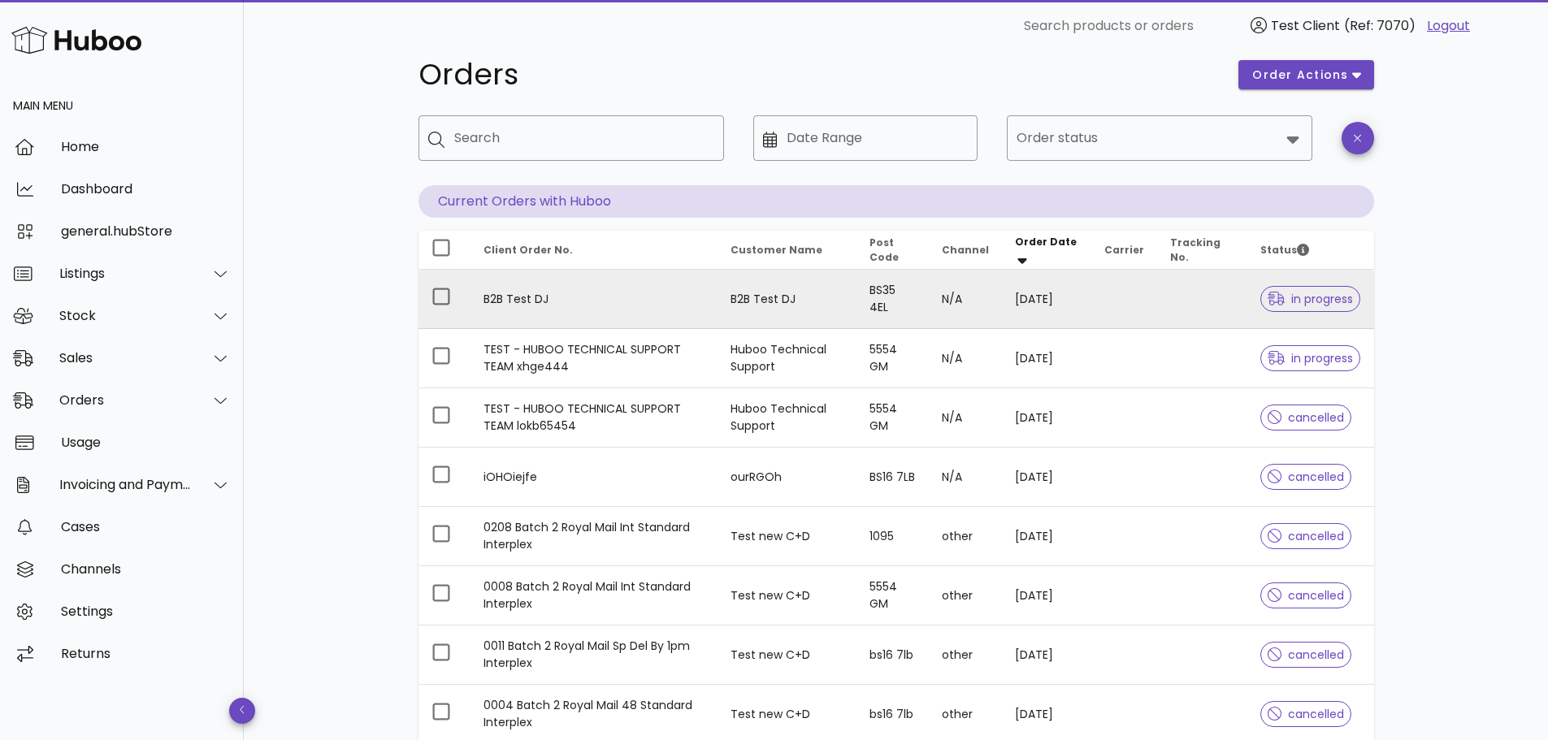
click at [646, 310] on td "B2B Test DJ" at bounding box center [594, 299] width 247 height 59
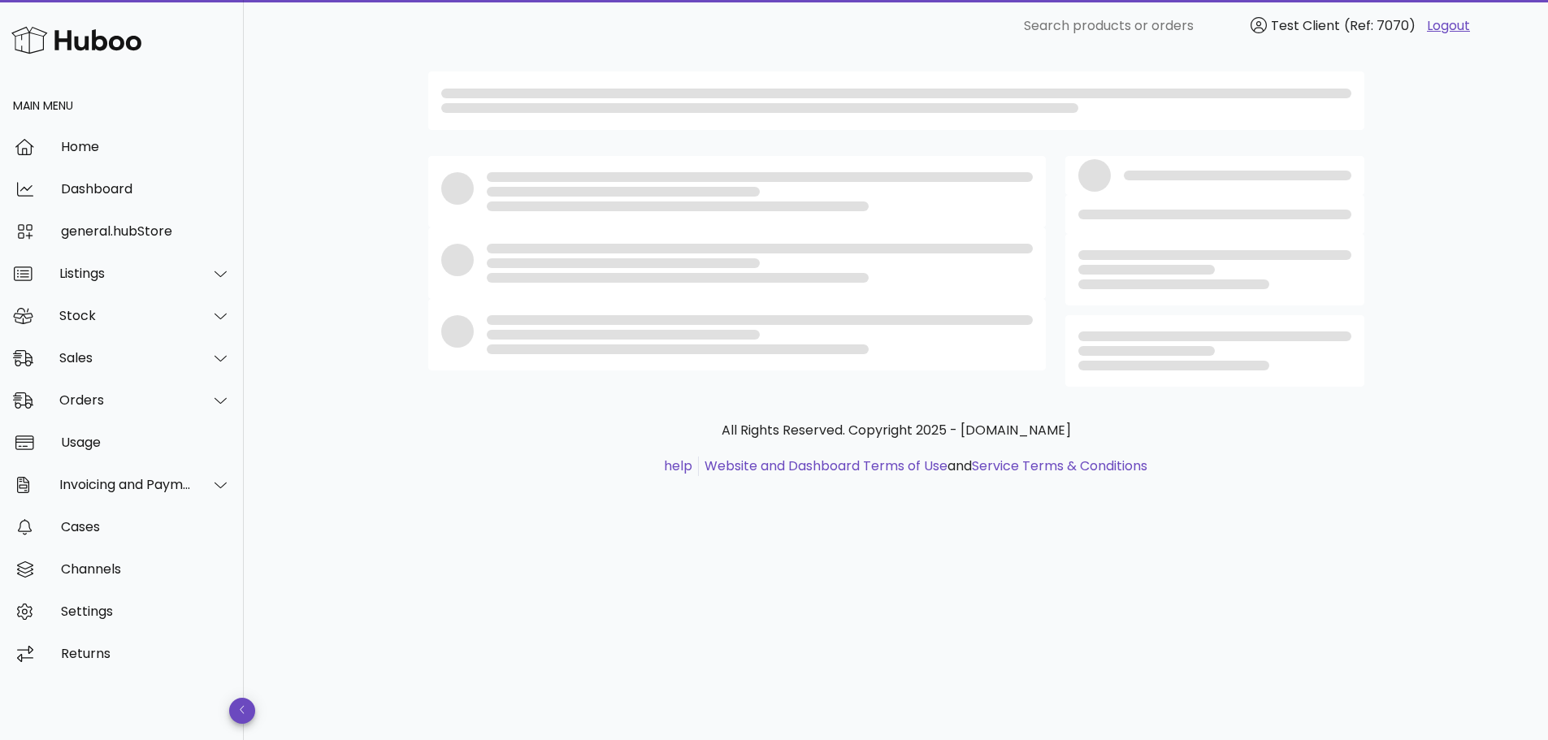
click at [646, 310] on div at bounding box center [737, 335] width 618 height 72
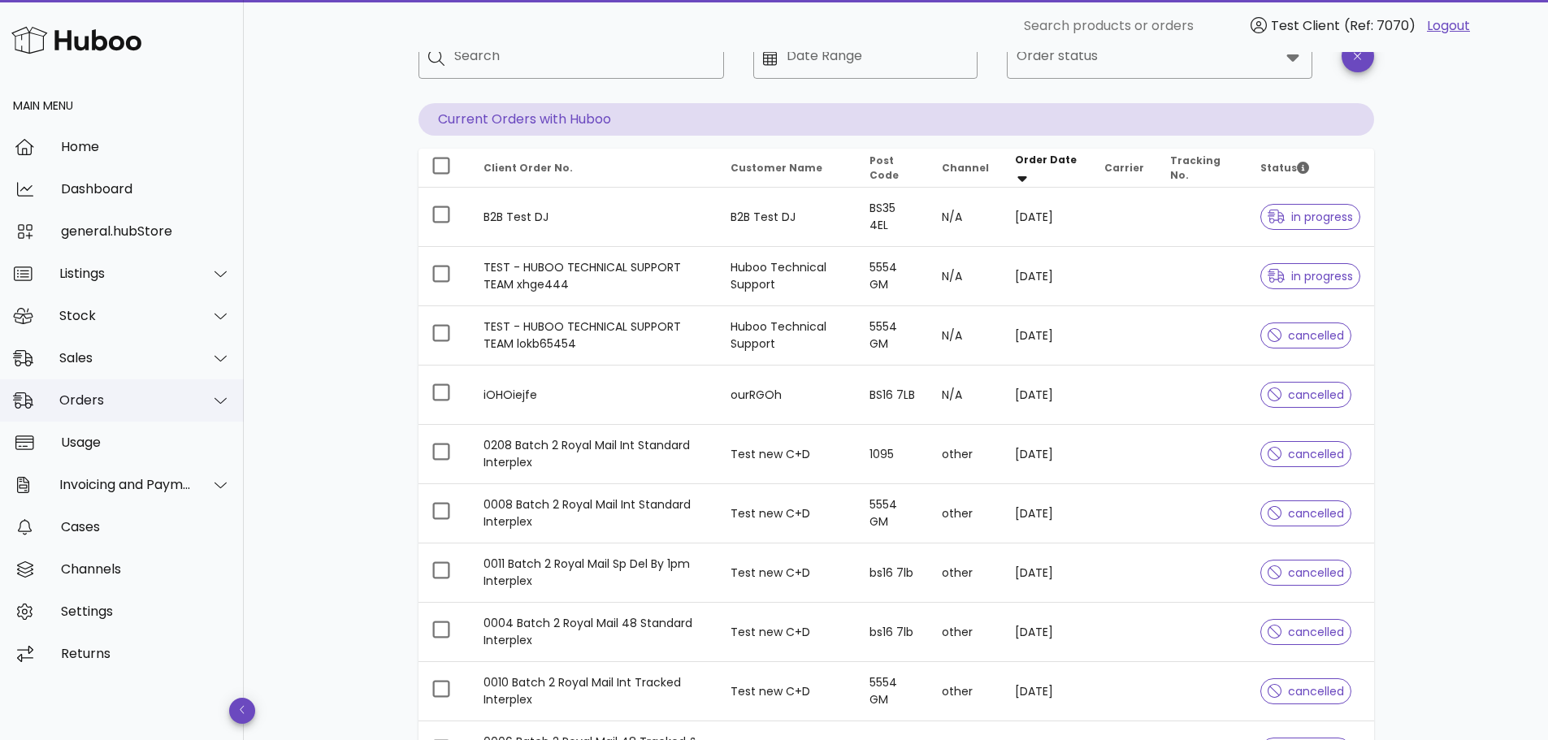
scroll to position [111, 0]
click at [128, 405] on div "Orders" at bounding box center [125, 400] width 132 height 15
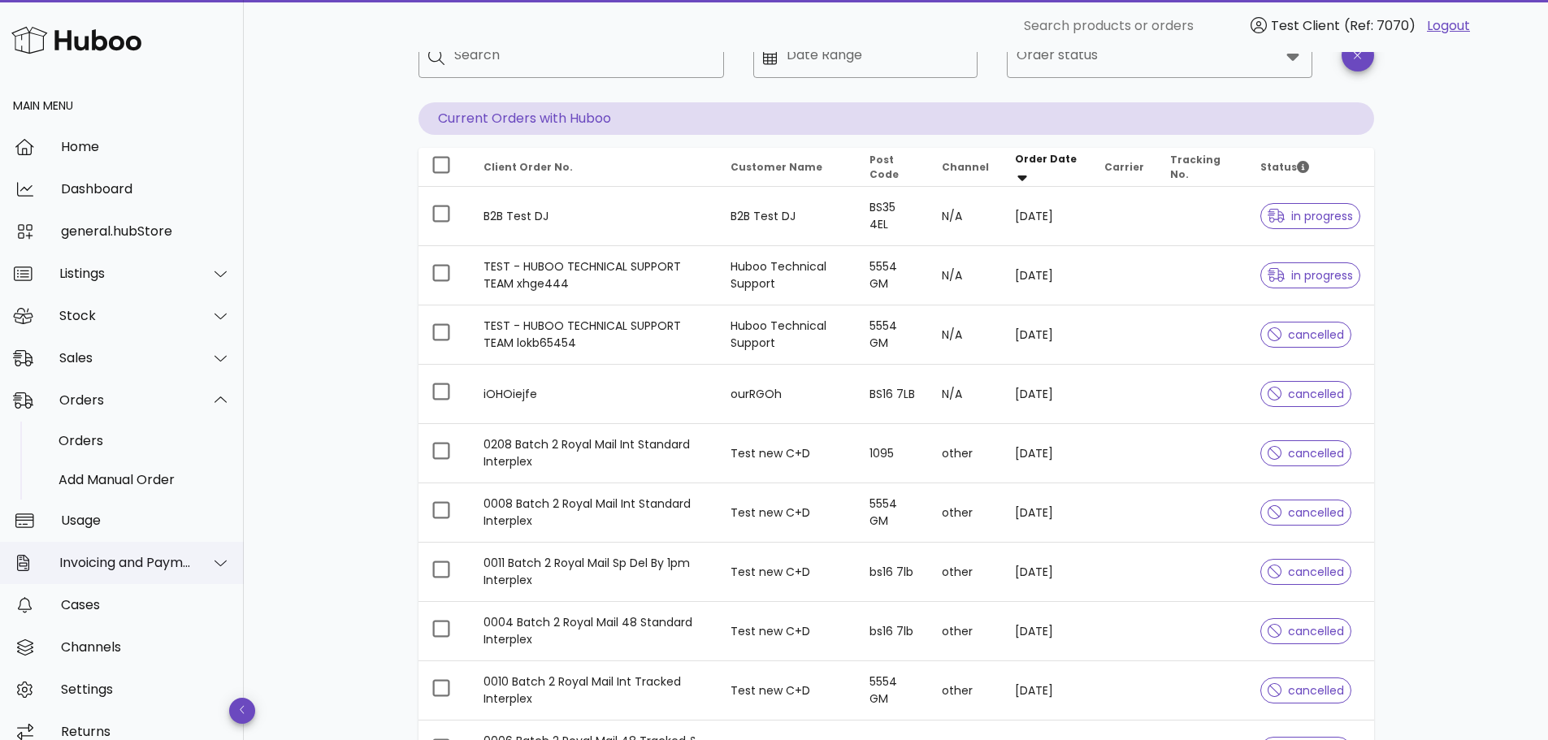
scroll to position [20, 0]
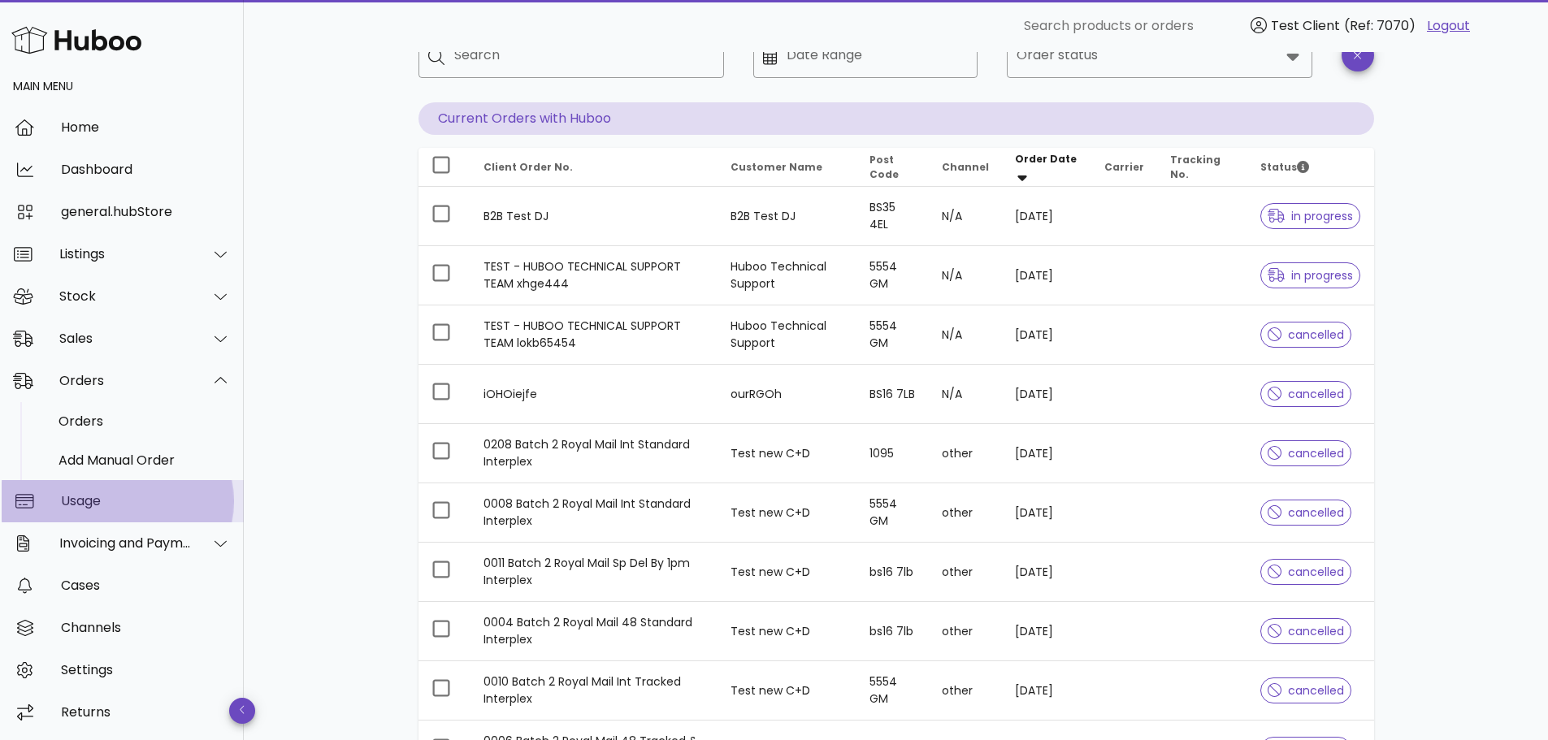
click at [128, 508] on div "Usage" at bounding box center [146, 500] width 170 height 15
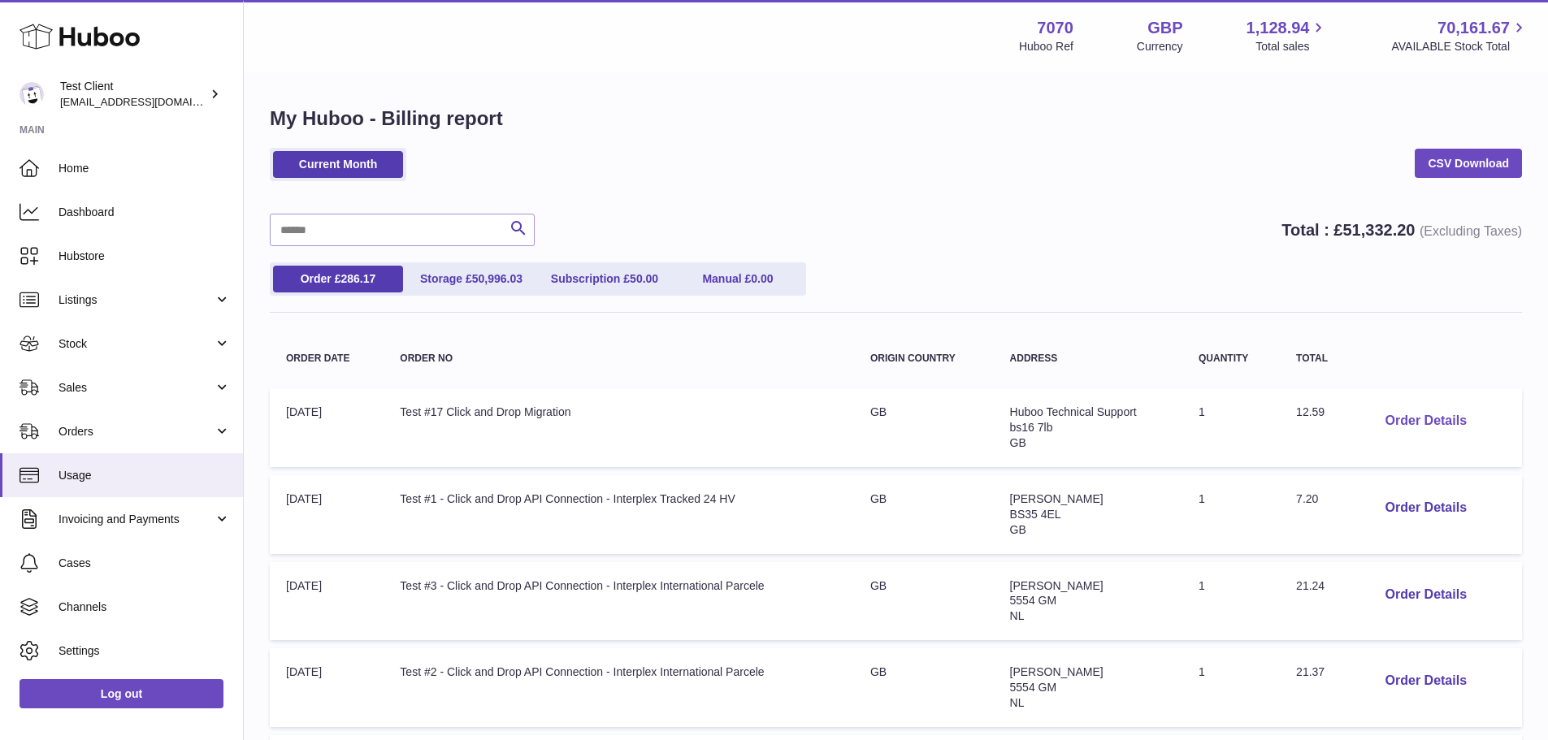
click at [1427, 423] on button "Order Details" at bounding box center [1426, 421] width 107 height 33
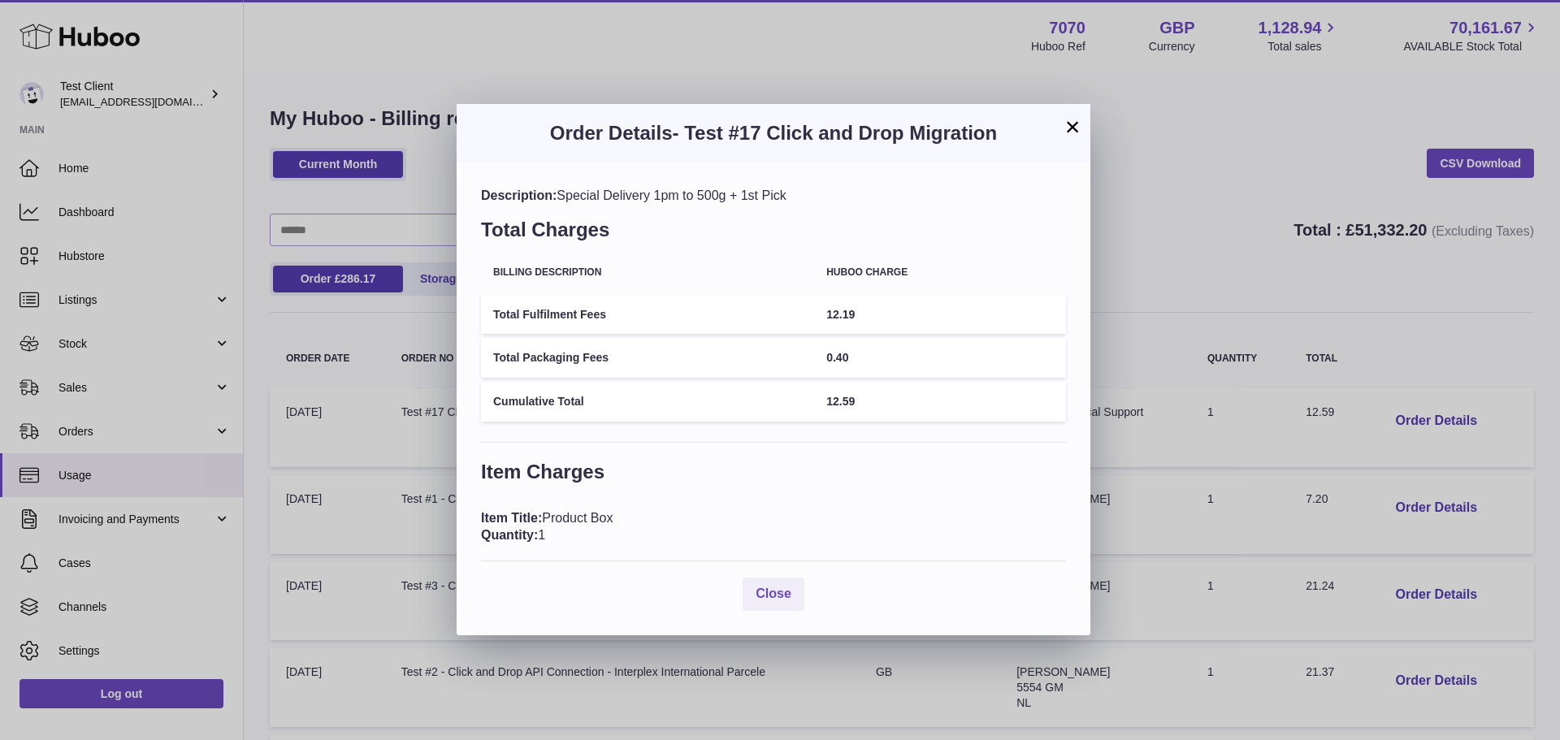
click at [1069, 128] on button "×" at bounding box center [1073, 127] width 20 height 20
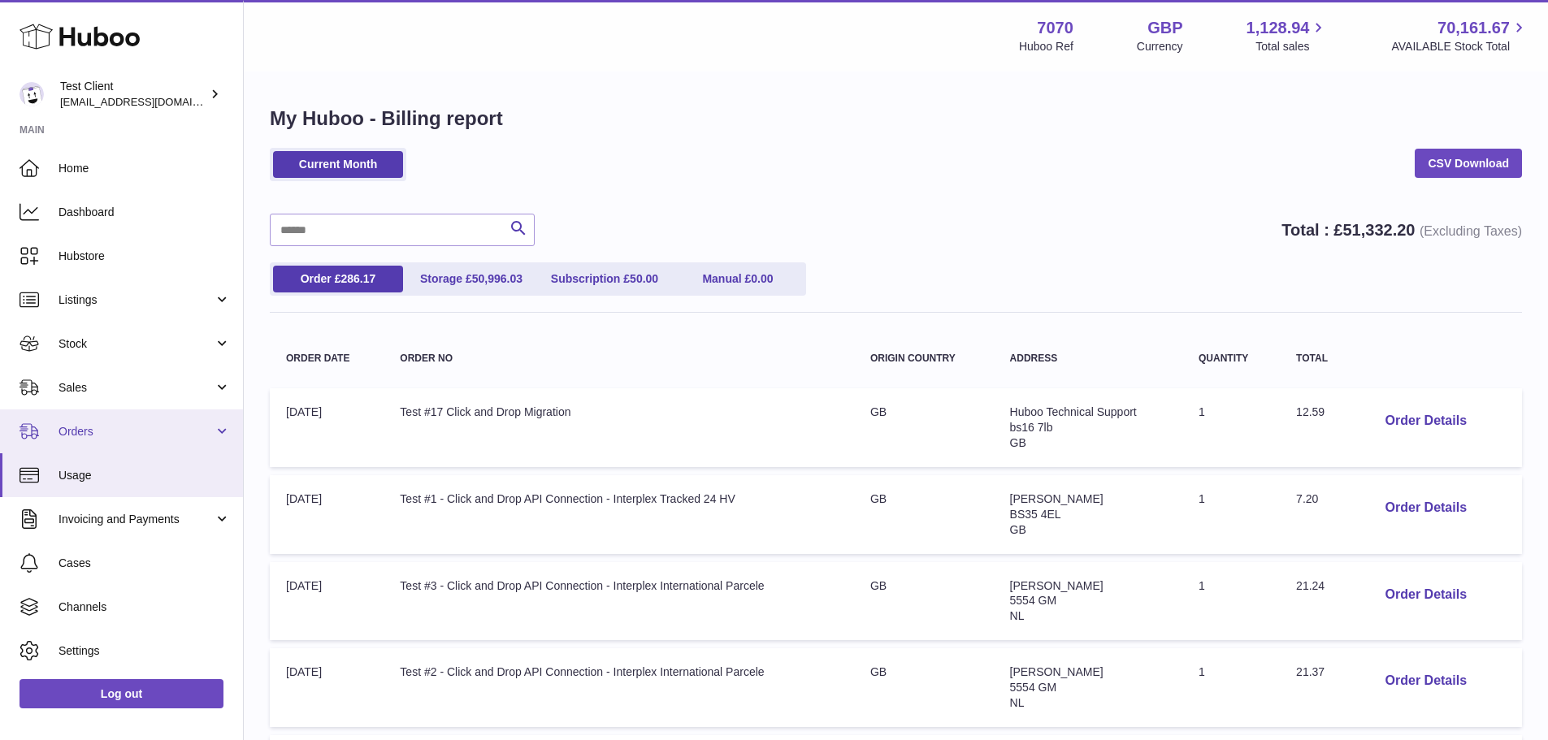
scroll to position [41, 0]
click at [163, 484] on span "Invoicing and Payments" at bounding box center [136, 478] width 155 height 15
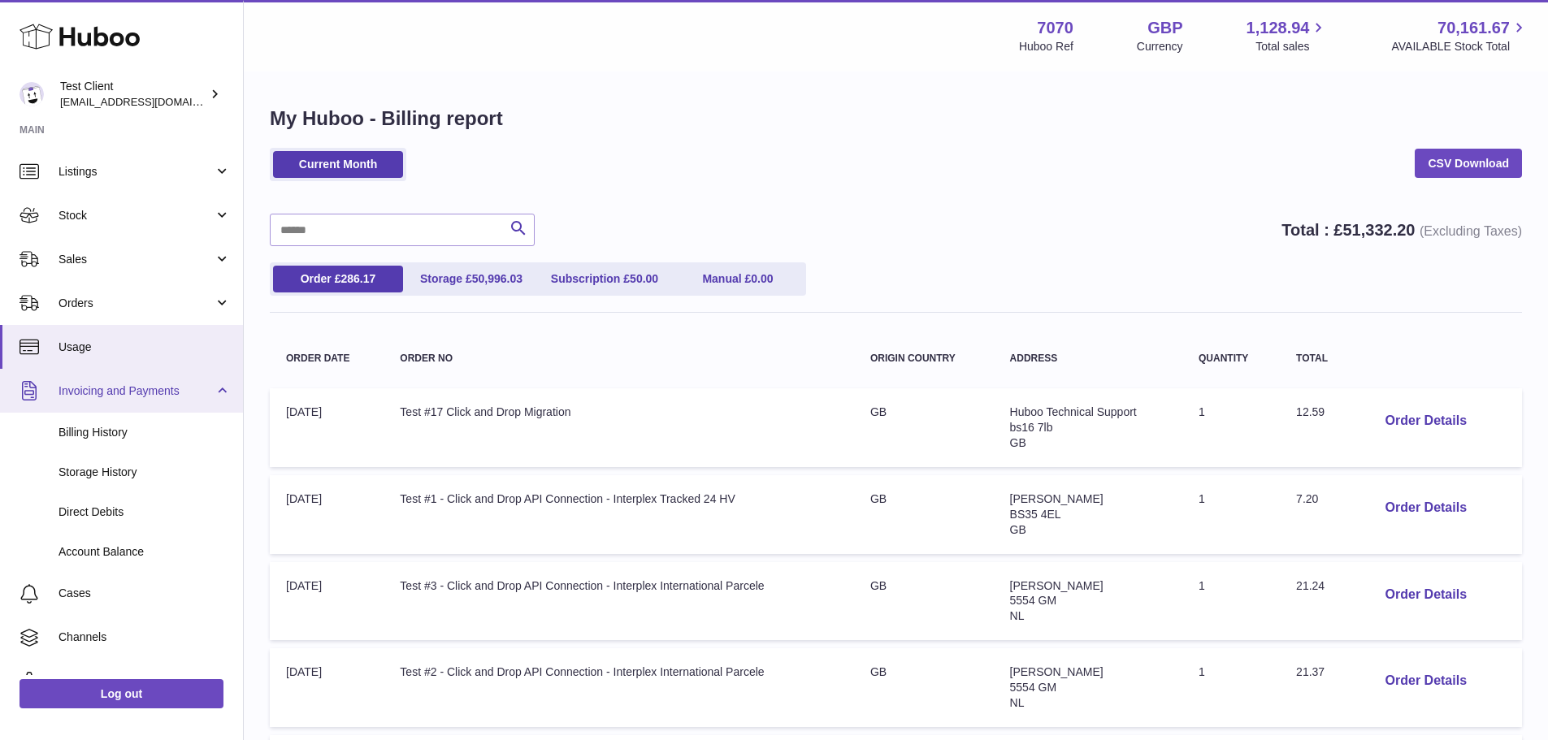
scroll to position [129, 0]
click at [131, 431] on span "Billing History" at bounding box center [145, 431] width 172 height 15
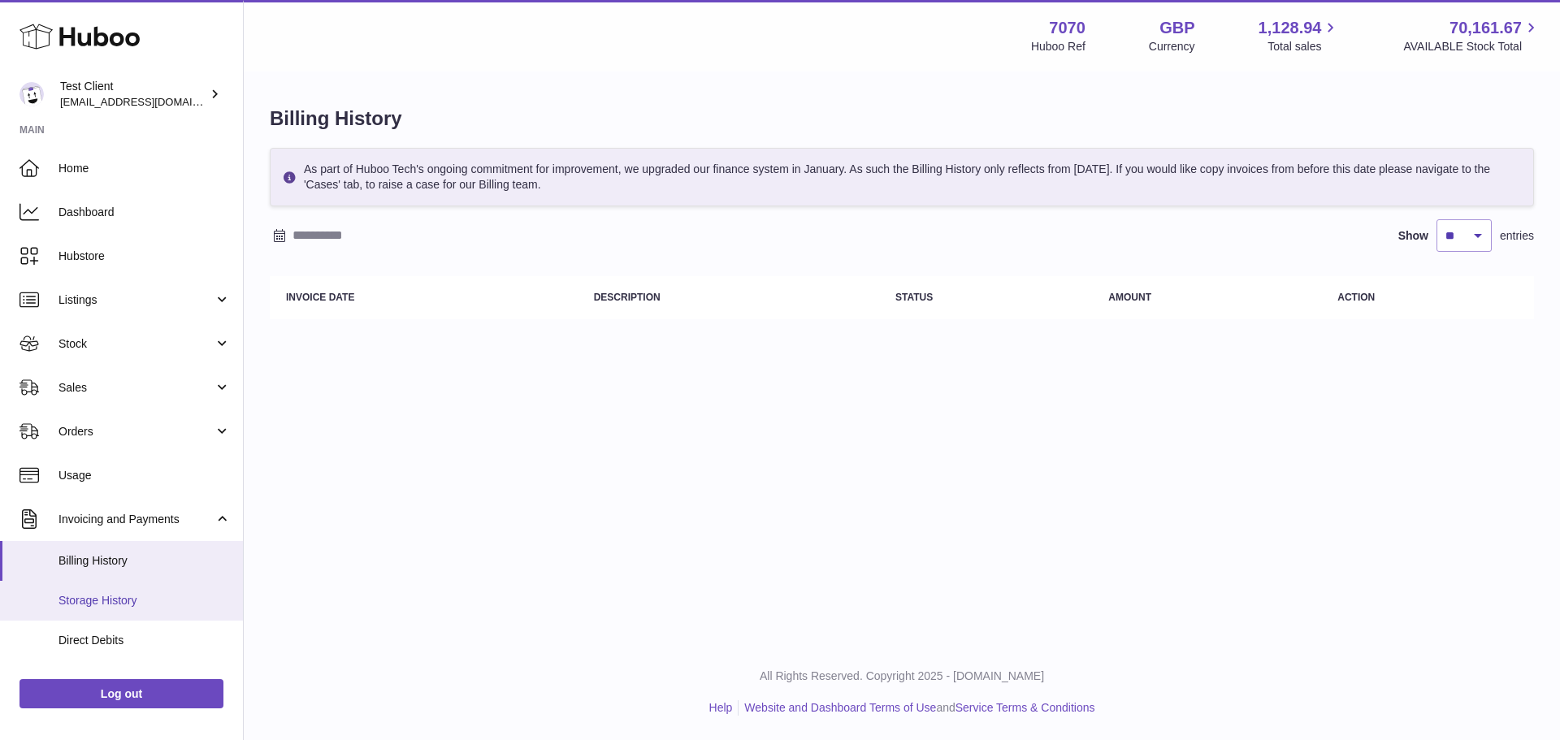
click at [187, 605] on span "Storage History" at bounding box center [145, 600] width 172 height 15
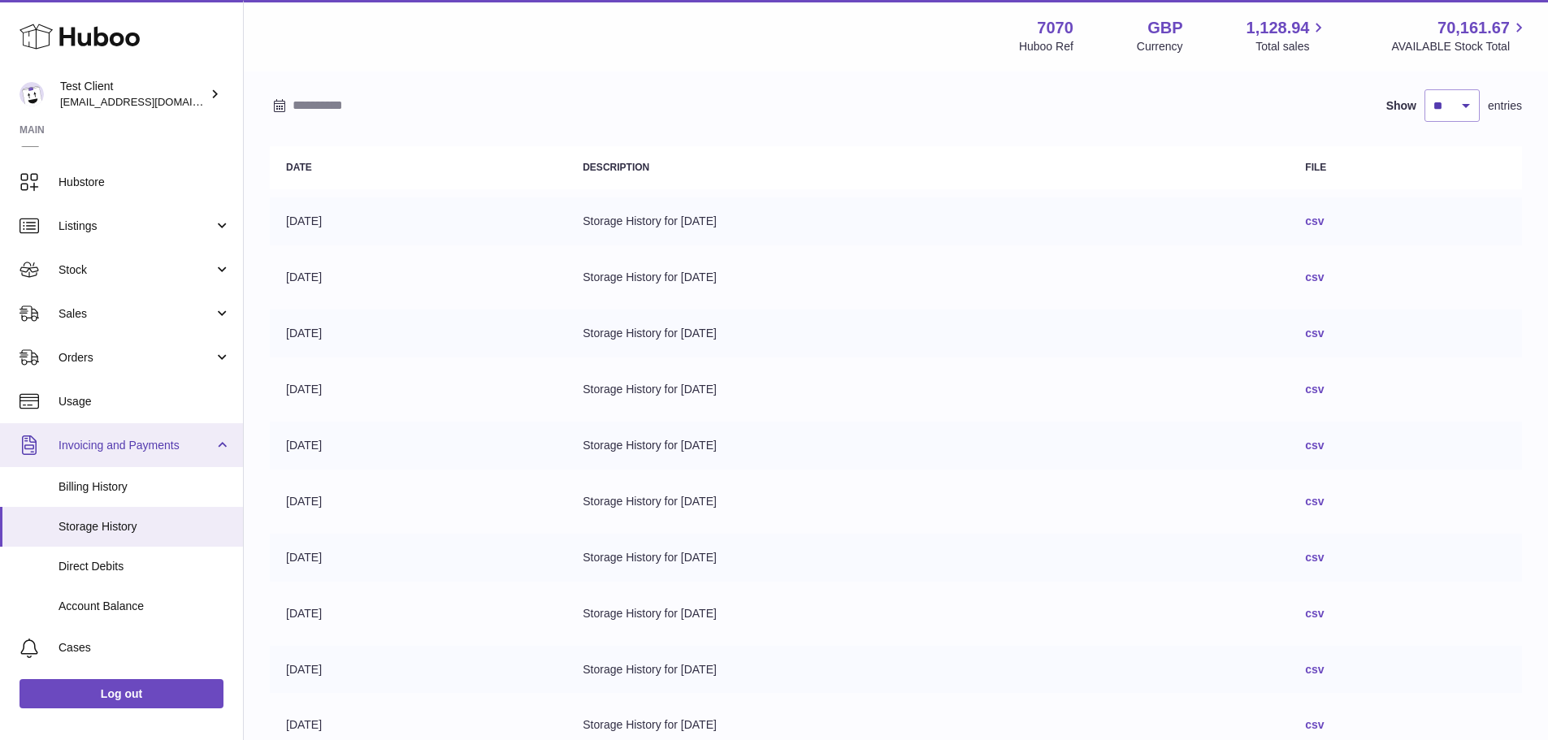
scroll to position [75, 0]
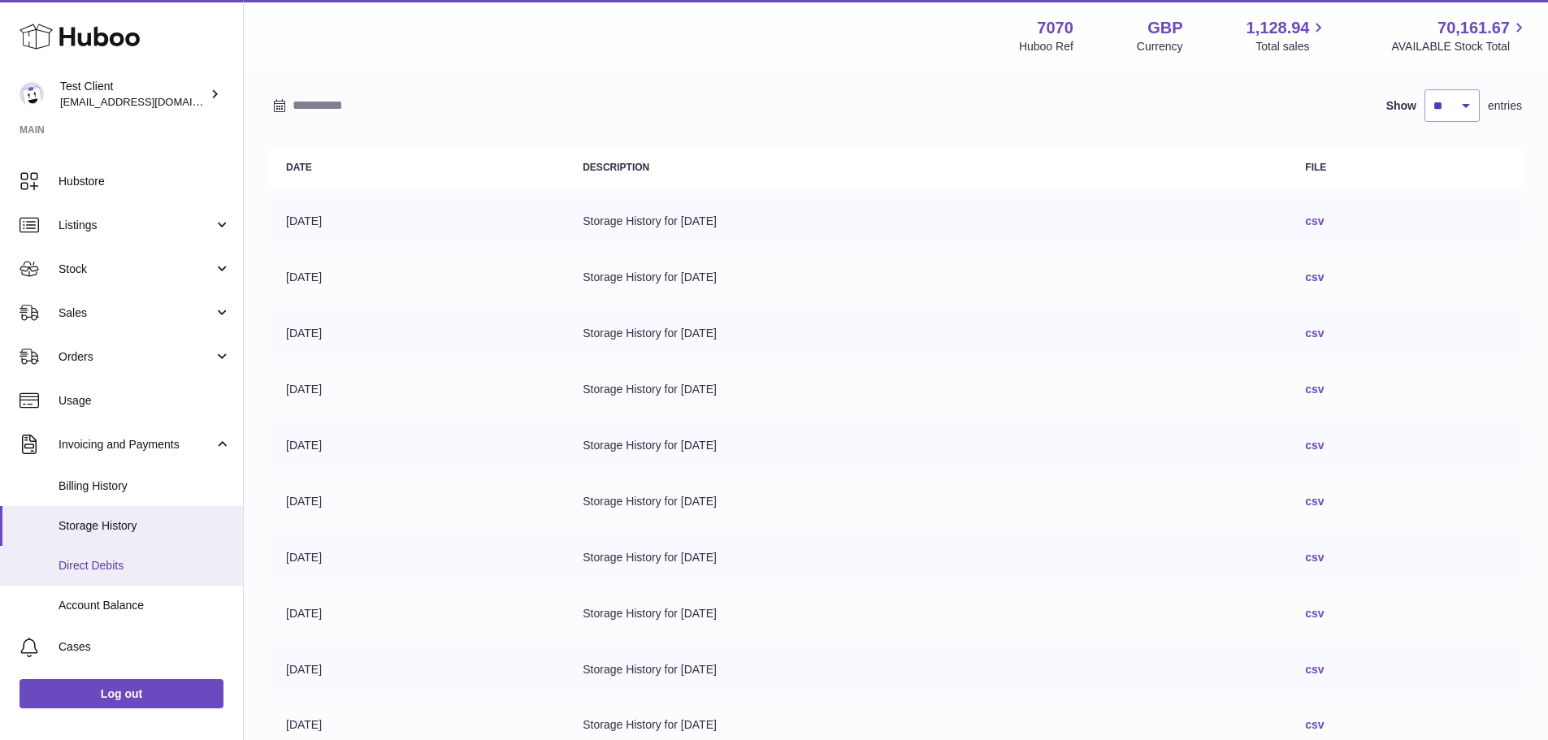
click at [139, 560] on span "Direct Debits" at bounding box center [145, 565] width 172 height 15
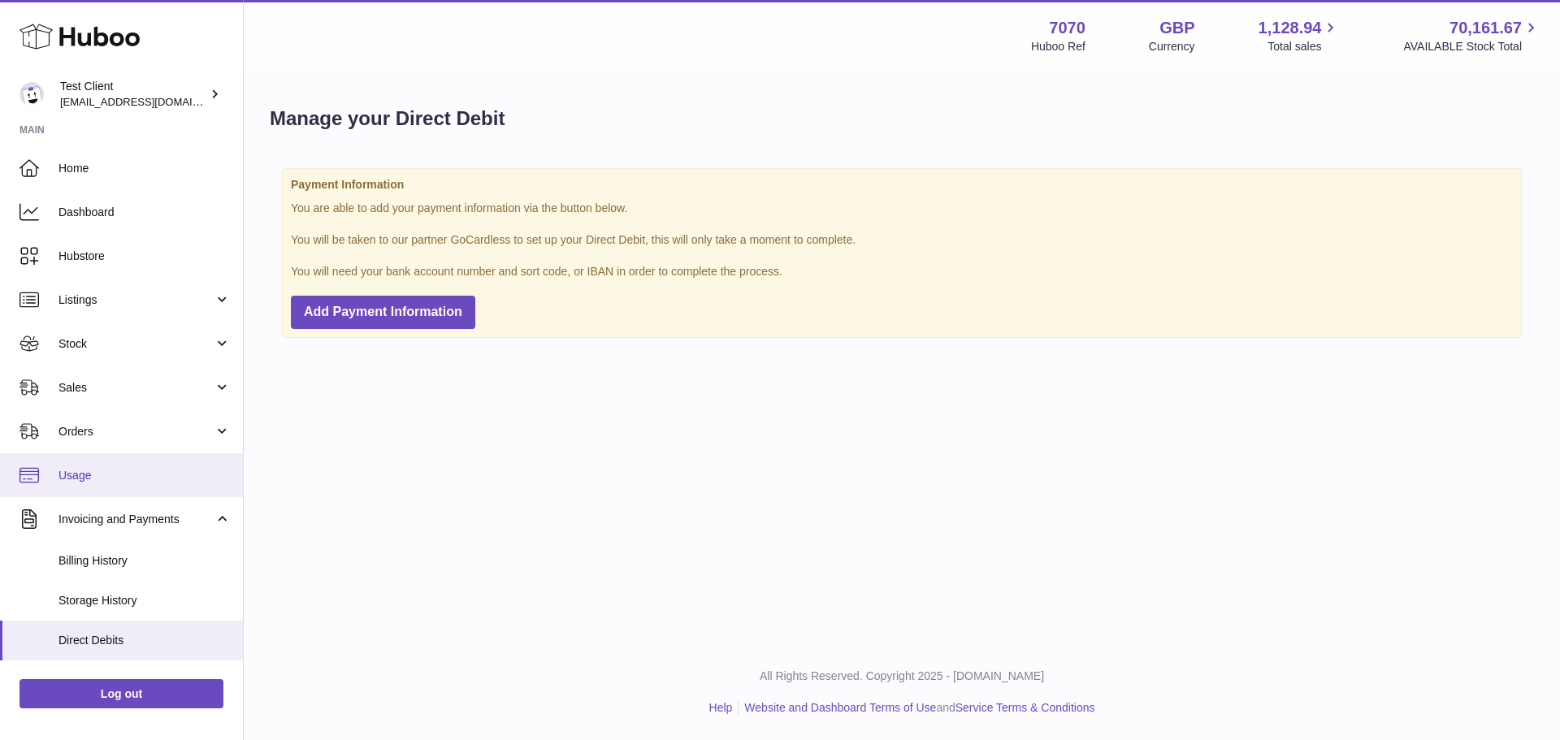
scroll to position [201, 0]
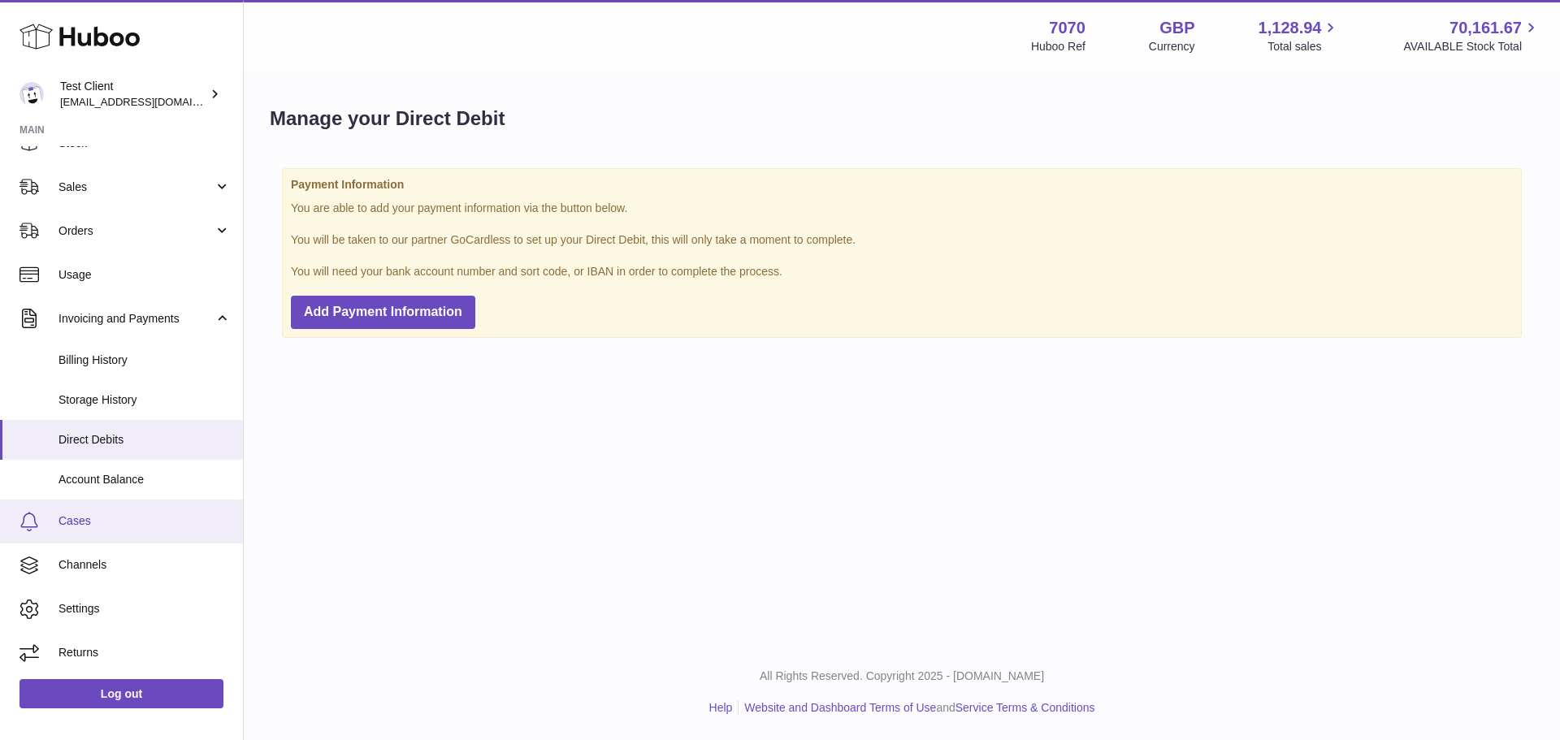
click at [114, 523] on span "Cases" at bounding box center [145, 521] width 172 height 15
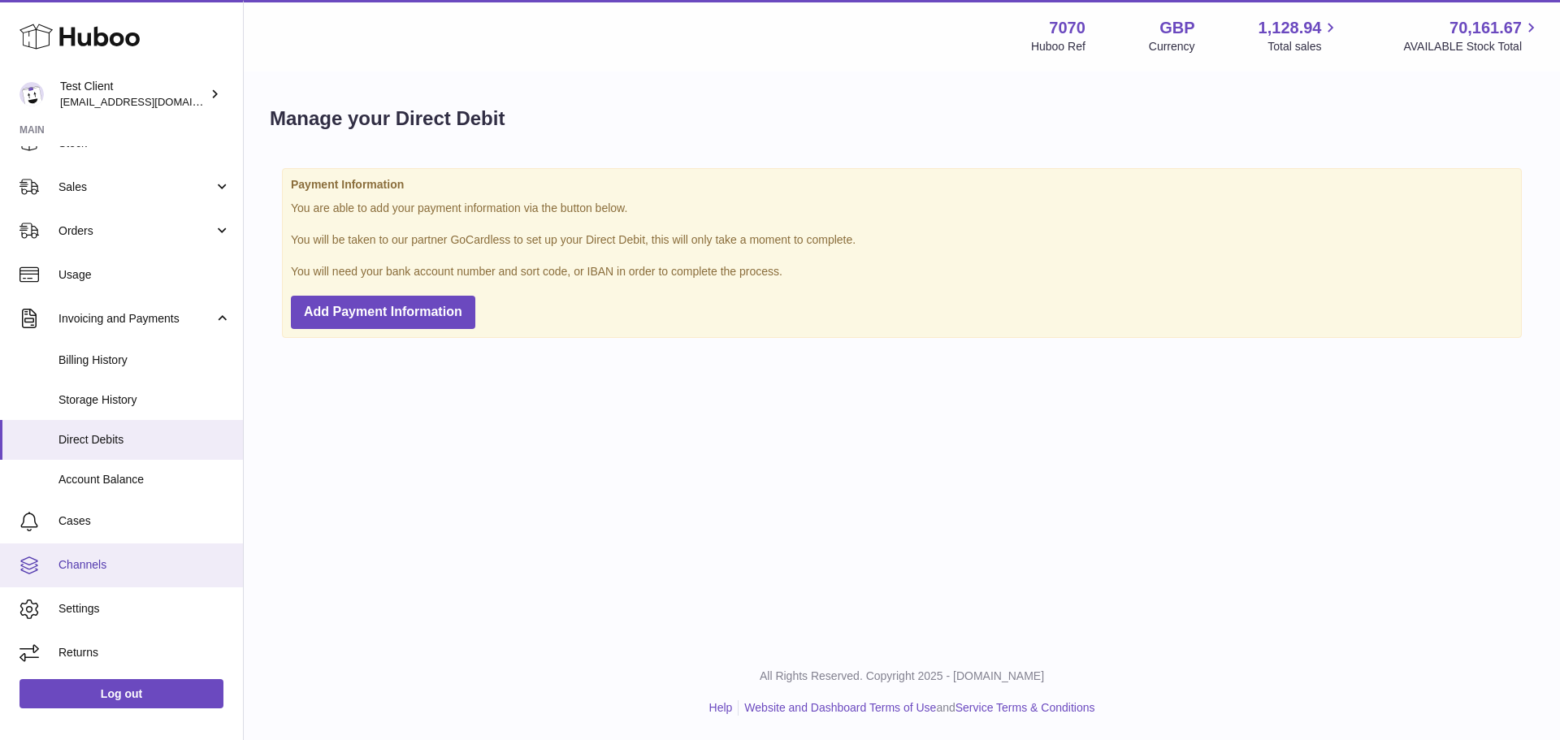
click at [149, 567] on span "Channels" at bounding box center [145, 564] width 172 height 15
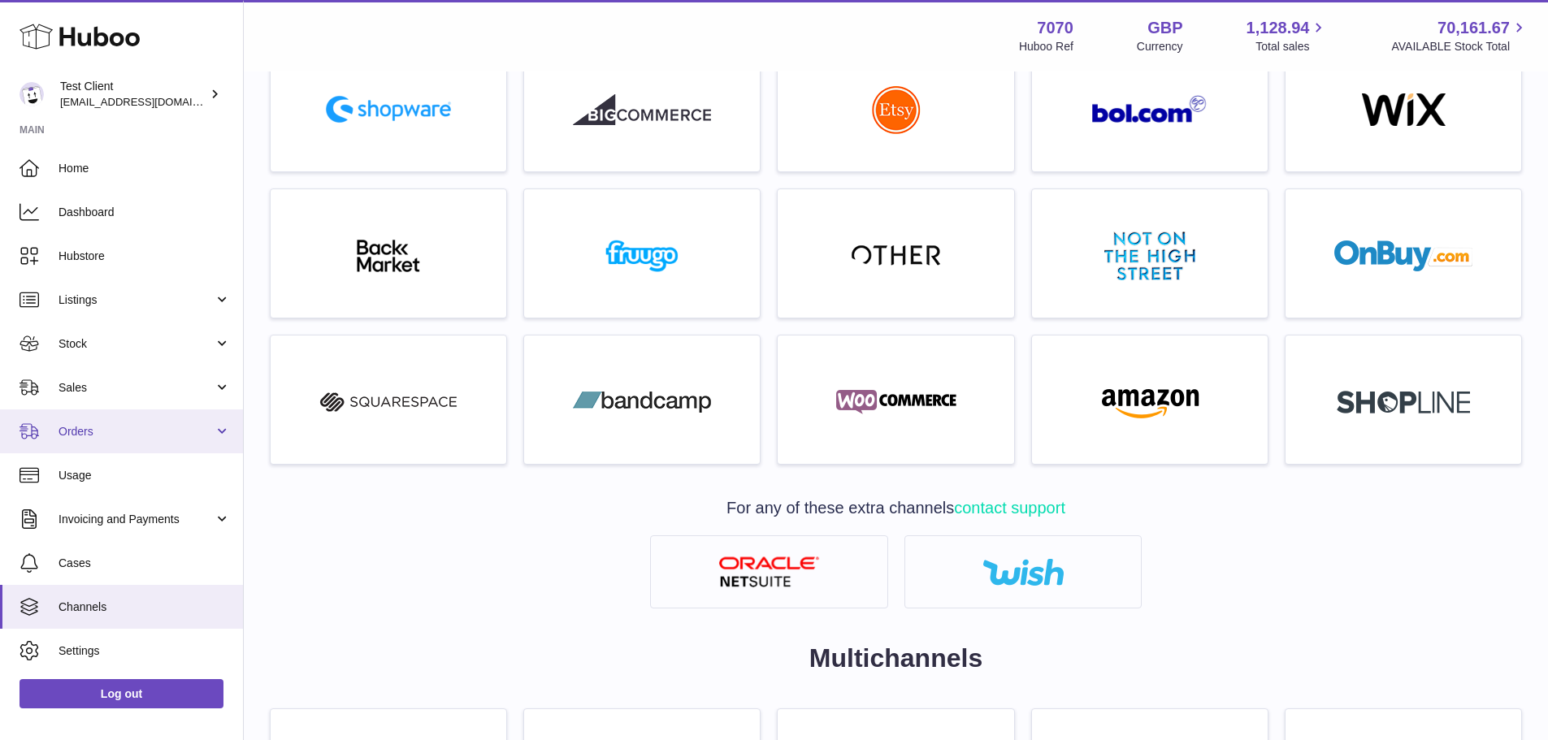
scroll to position [41, 0]
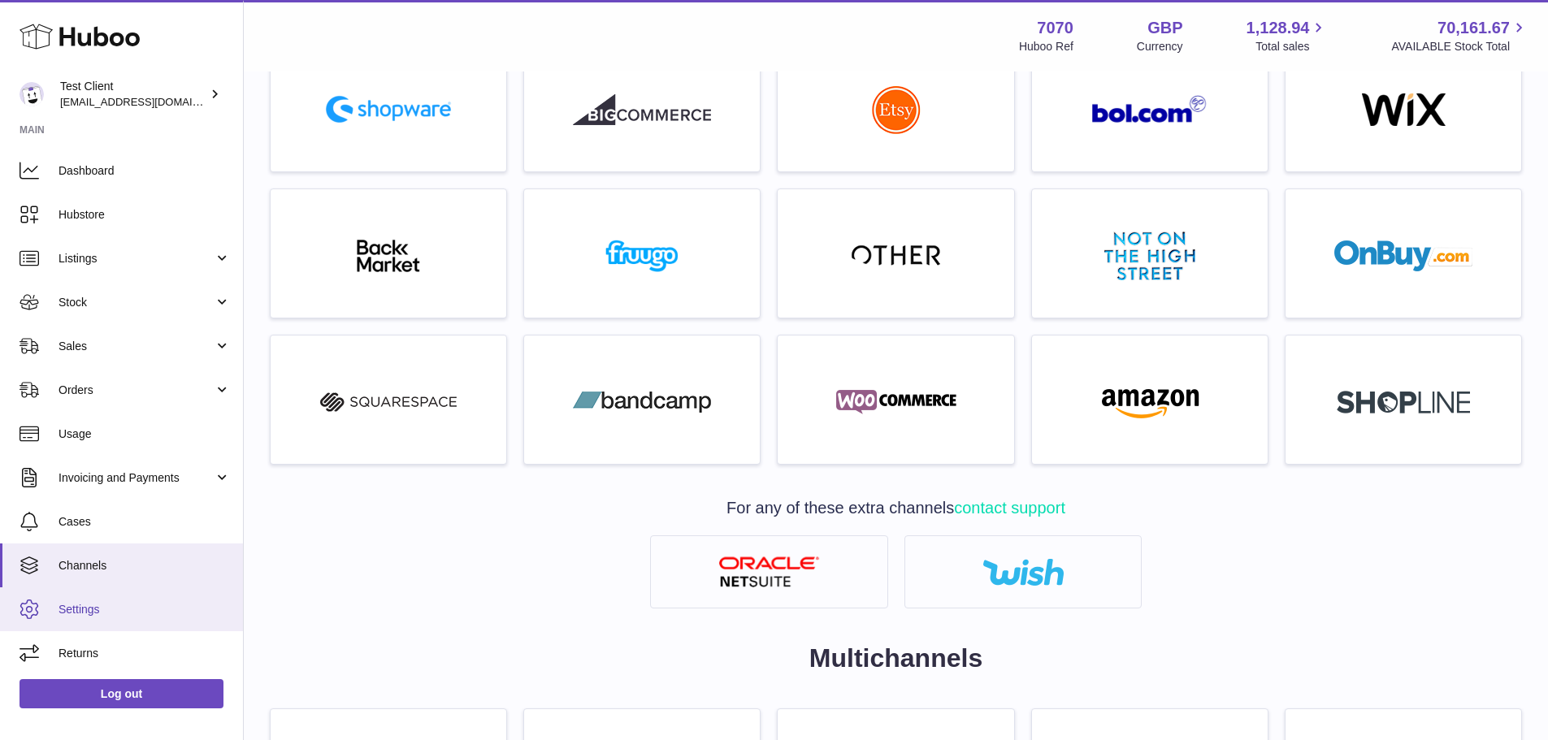
click at [151, 609] on span "Settings" at bounding box center [145, 609] width 172 height 15
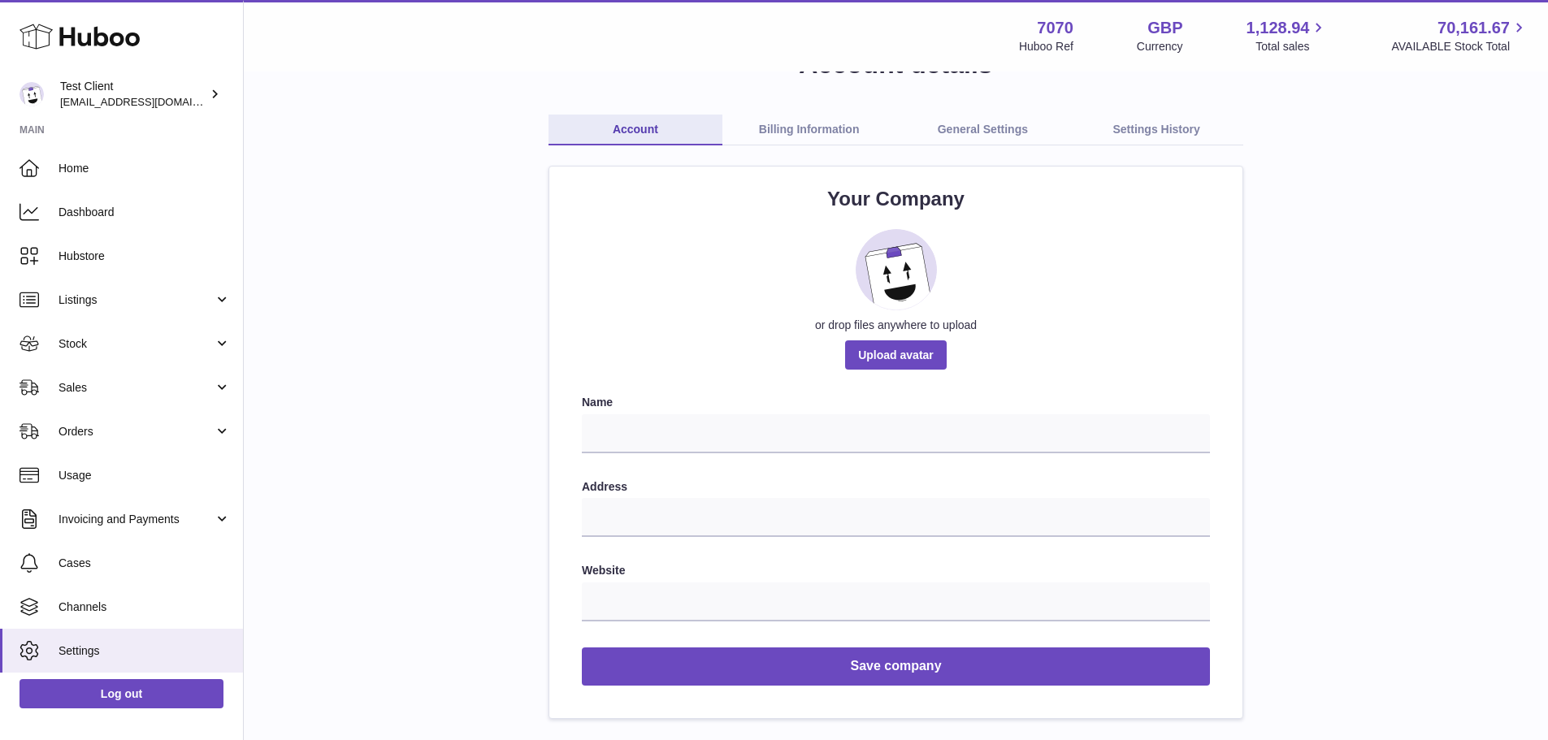
scroll to position [59, 0]
click at [839, 123] on link "Billing Information" at bounding box center [809, 129] width 174 height 31
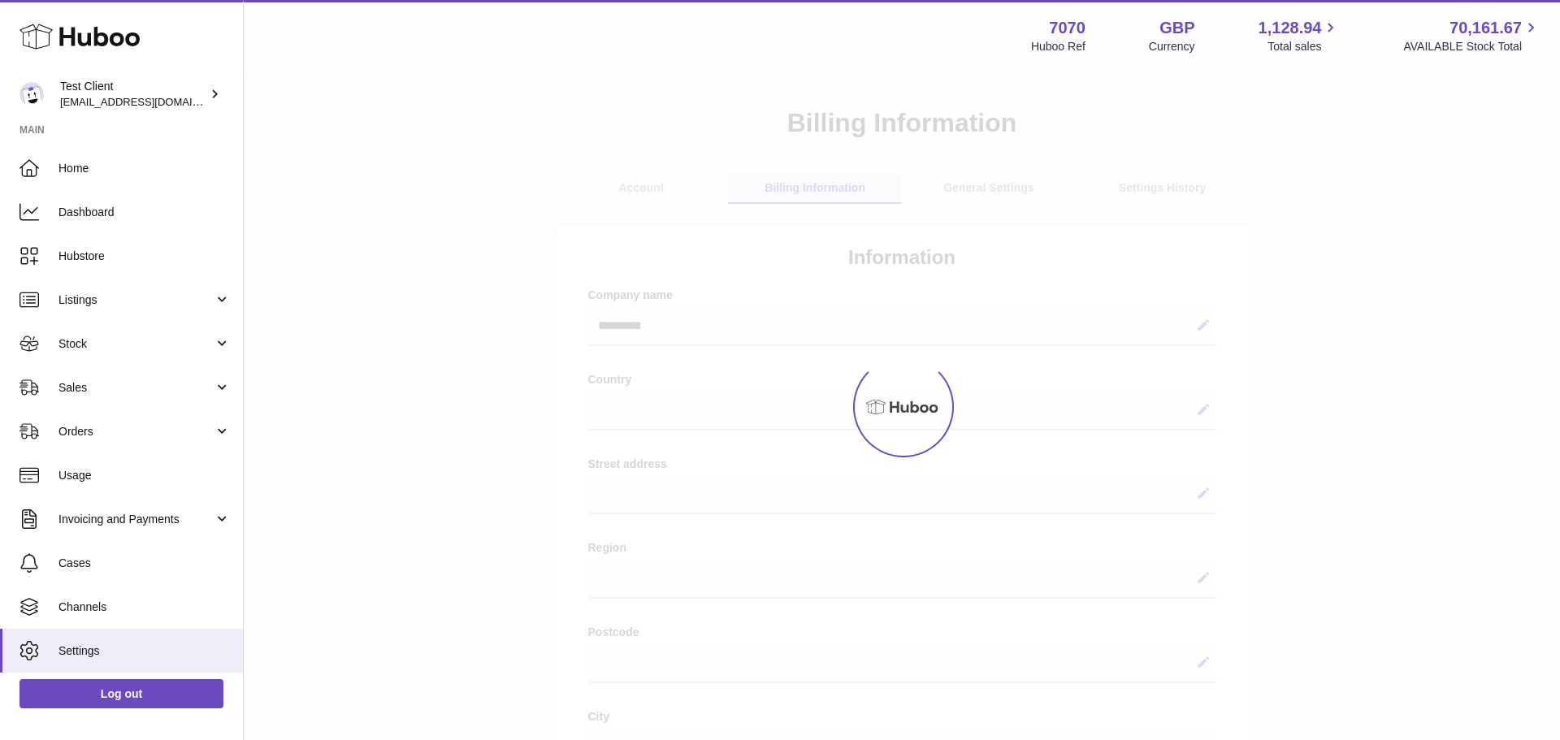
select select
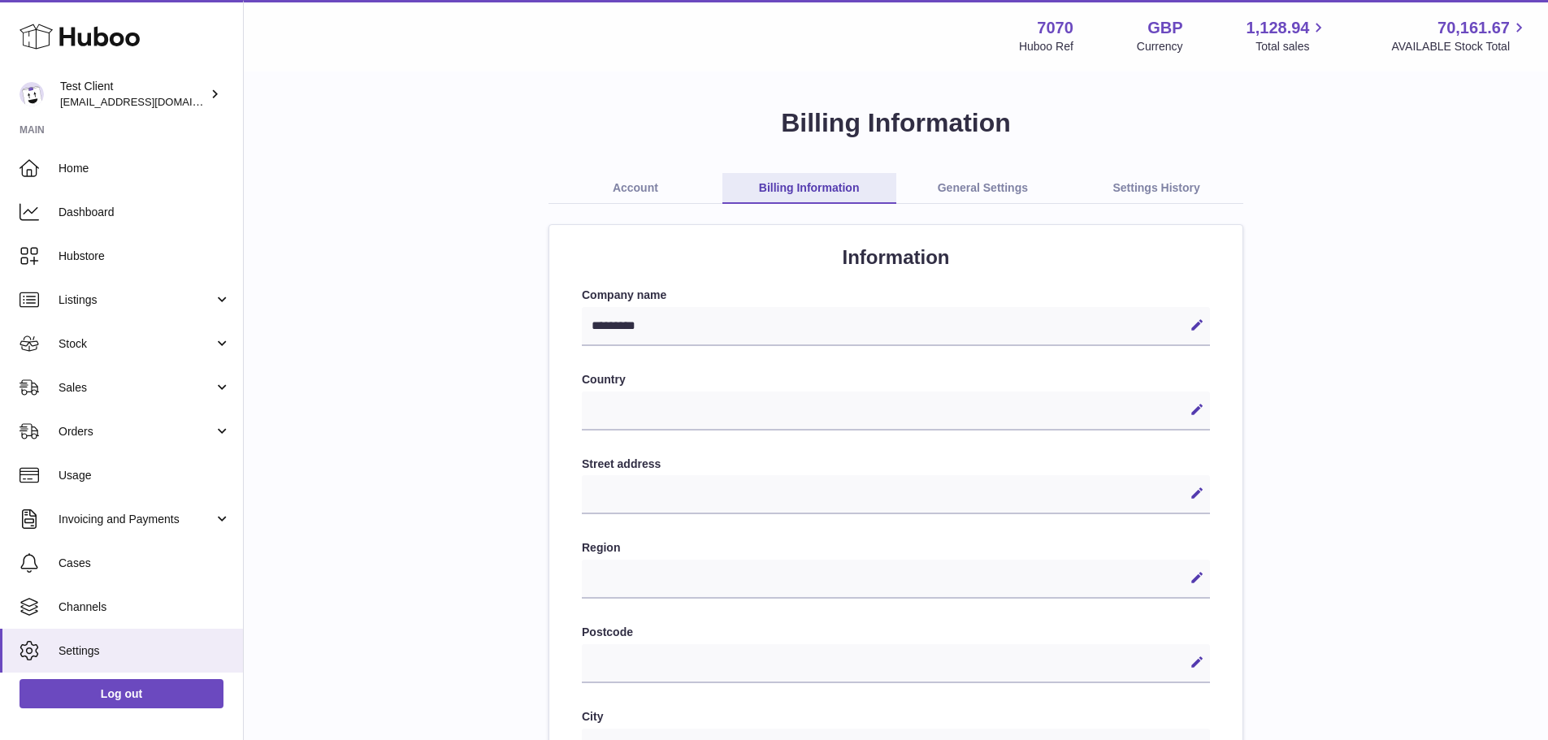
click at [1003, 189] on link "General Settings" at bounding box center [983, 188] width 174 height 31
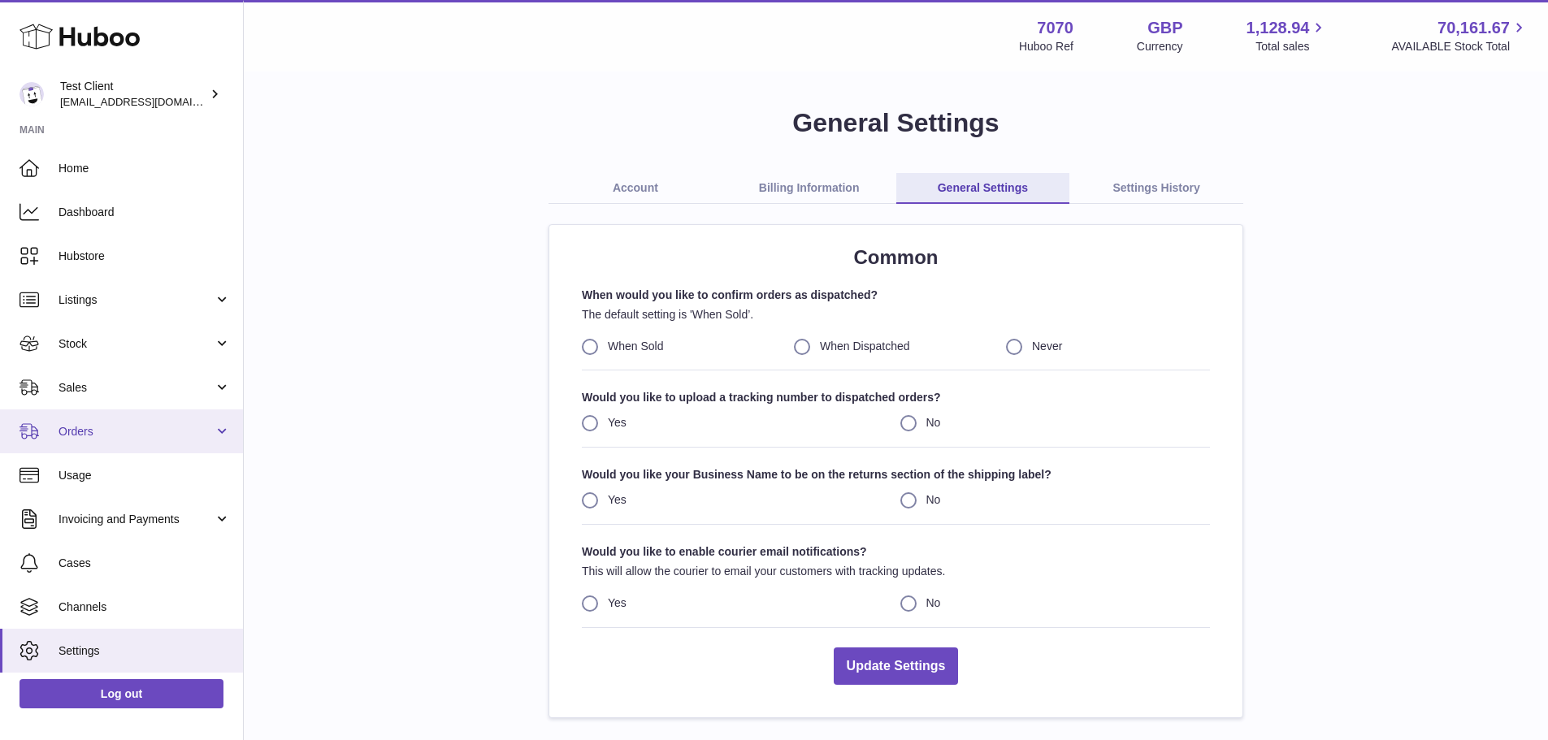
scroll to position [41, 0]
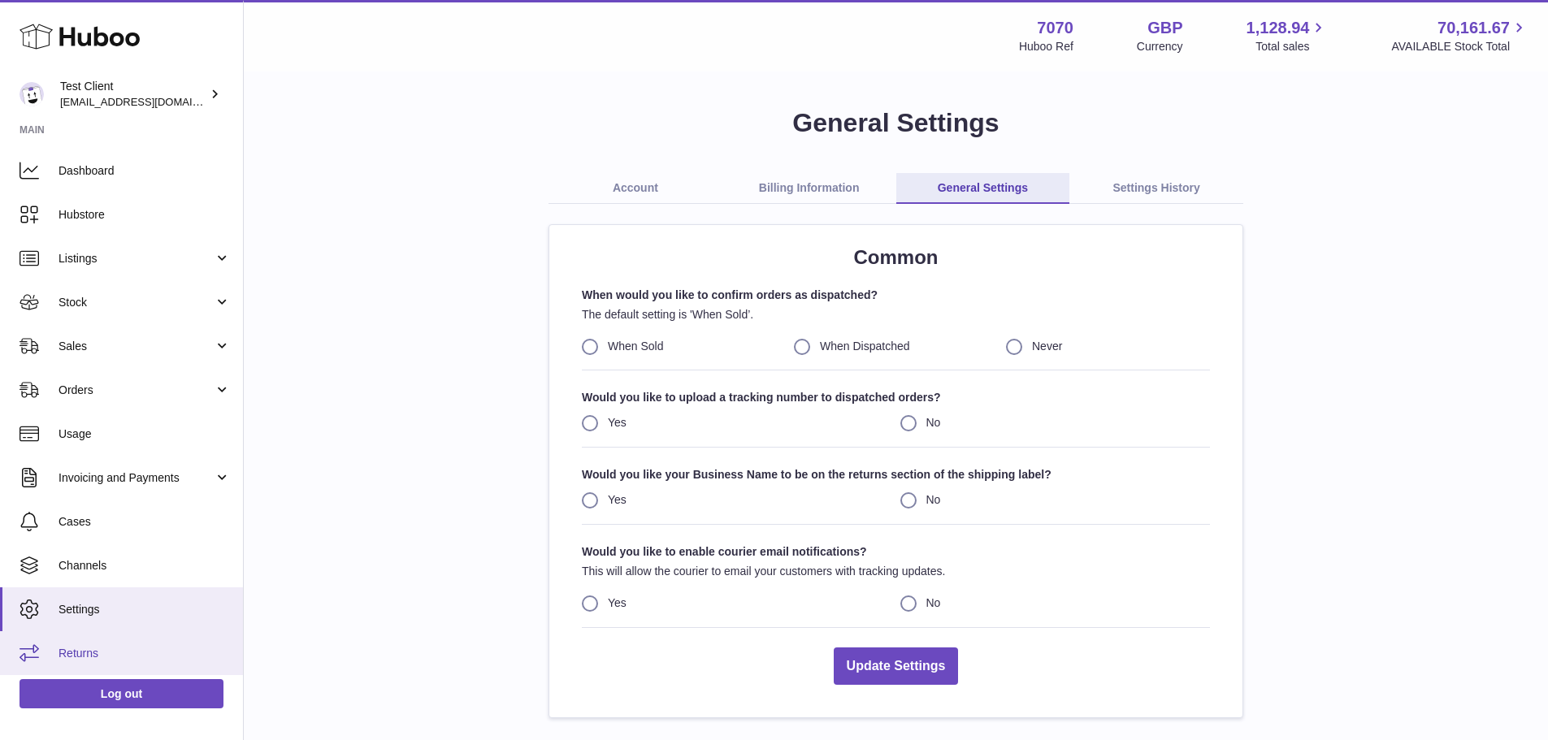
click at [129, 640] on link "Returns" at bounding box center [121, 653] width 243 height 44
